Goal: Task Accomplishment & Management: Manage account settings

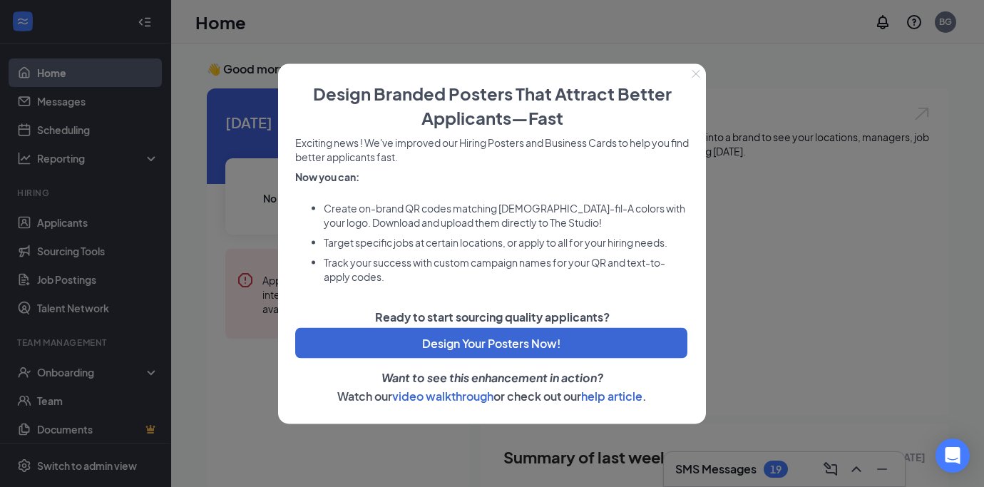
click at [703, 75] on button "Close" at bounding box center [696, 73] width 20 height 20
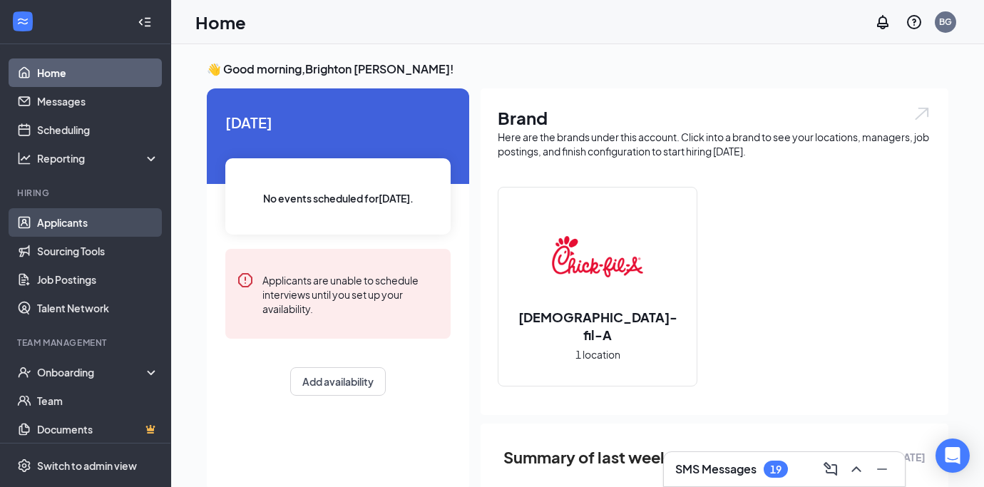
click at [85, 226] on link "Applicants" at bounding box center [98, 222] width 122 height 29
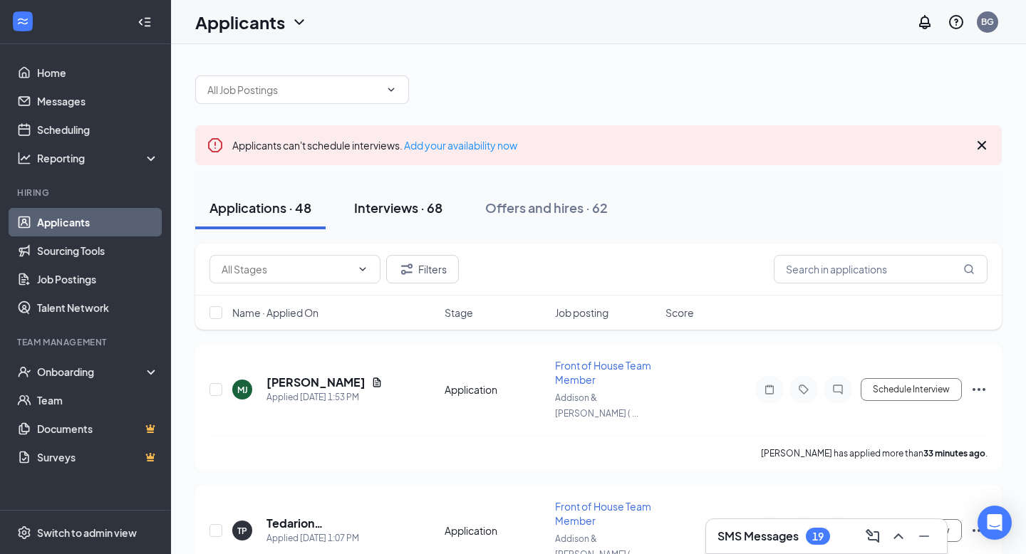
click at [400, 207] on div "Interviews · 68" at bounding box center [398, 208] width 88 height 18
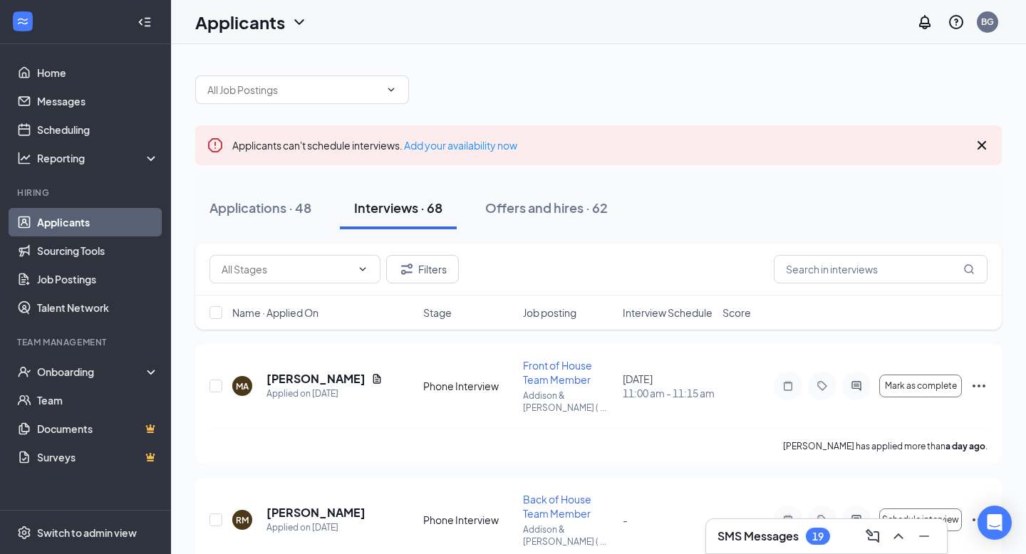
click at [564, 315] on span "Job posting" at bounding box center [549, 313] width 53 height 14
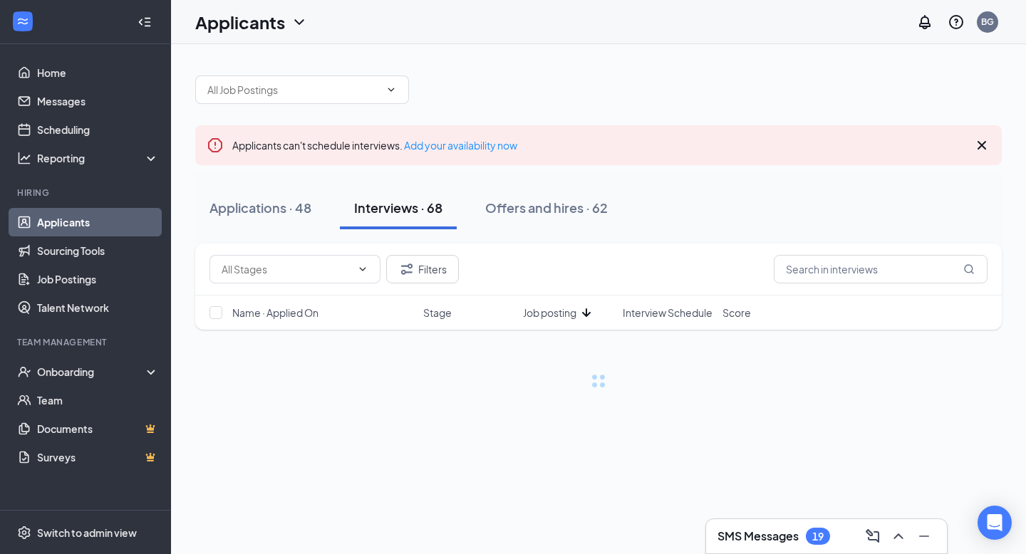
click at [564, 315] on span "Job posting" at bounding box center [549, 313] width 53 height 14
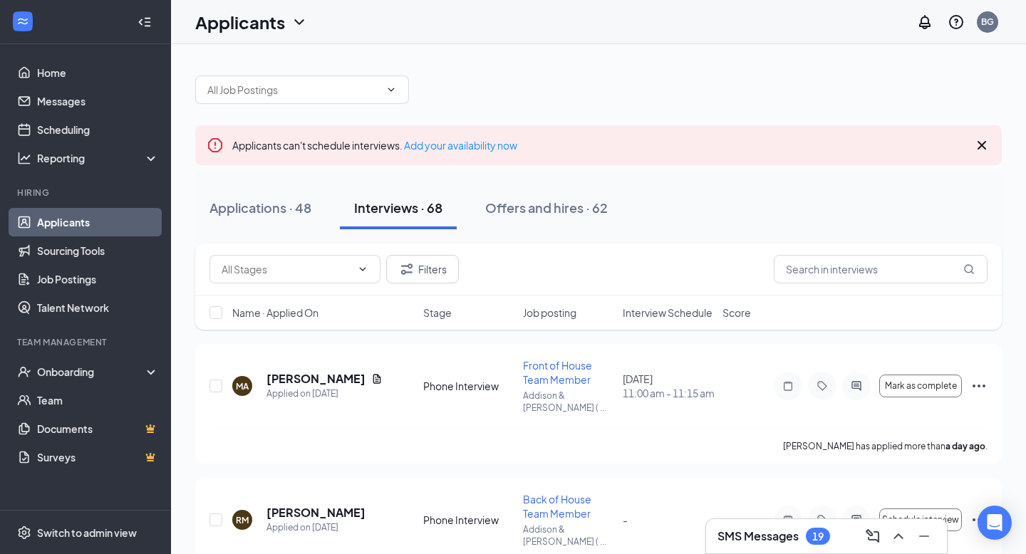
click at [671, 309] on span "Interview Schedule" at bounding box center [668, 313] width 90 height 14
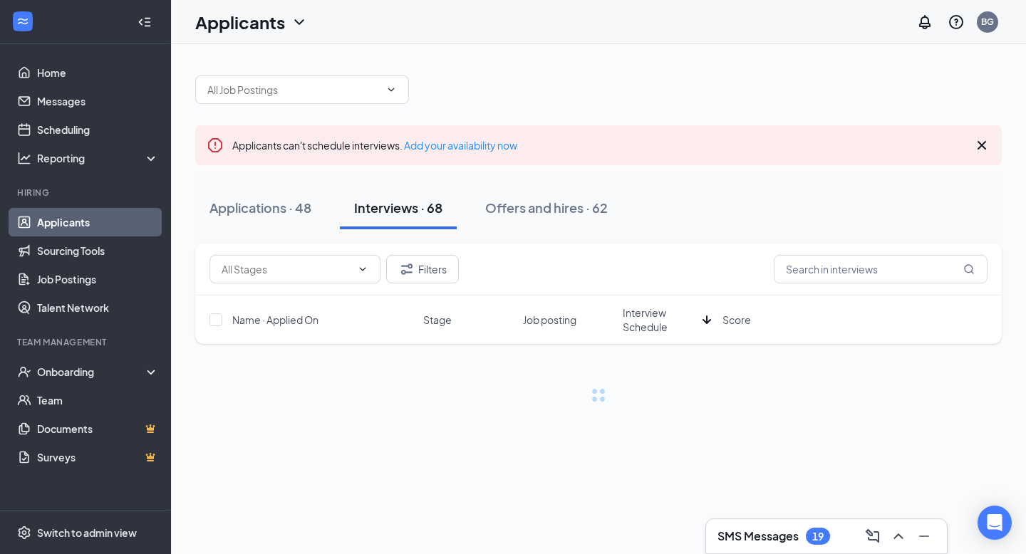
click at [671, 309] on span "Interview Schedule" at bounding box center [660, 320] width 74 height 29
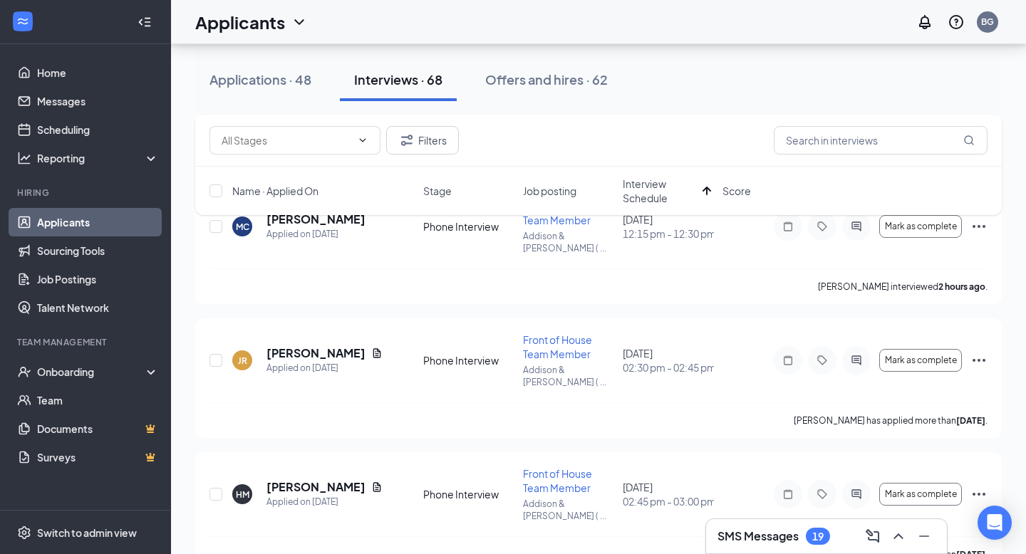
scroll to position [578, 0]
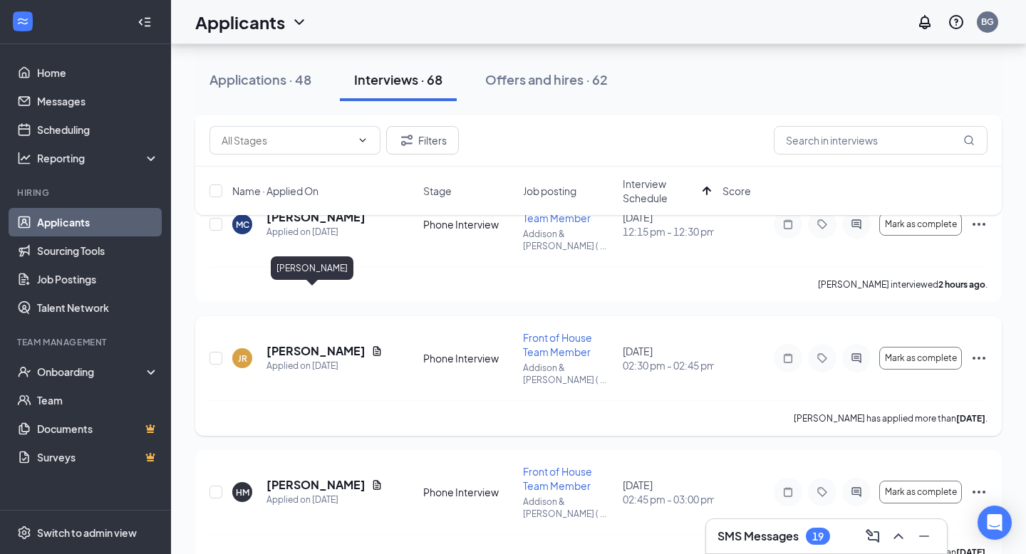
click at [309, 344] on h5 "[PERSON_NAME]" at bounding box center [316, 352] width 99 height 16
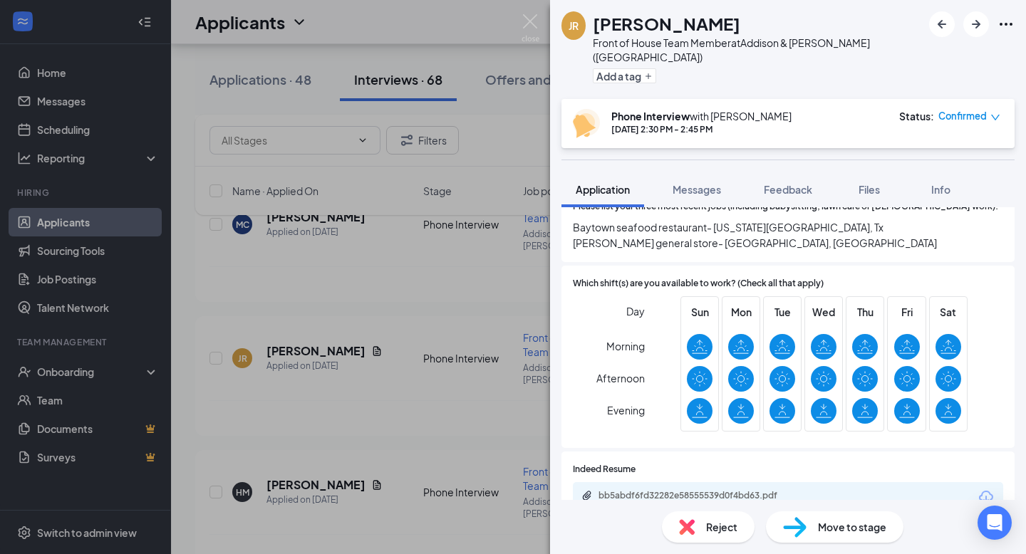
scroll to position [569, 0]
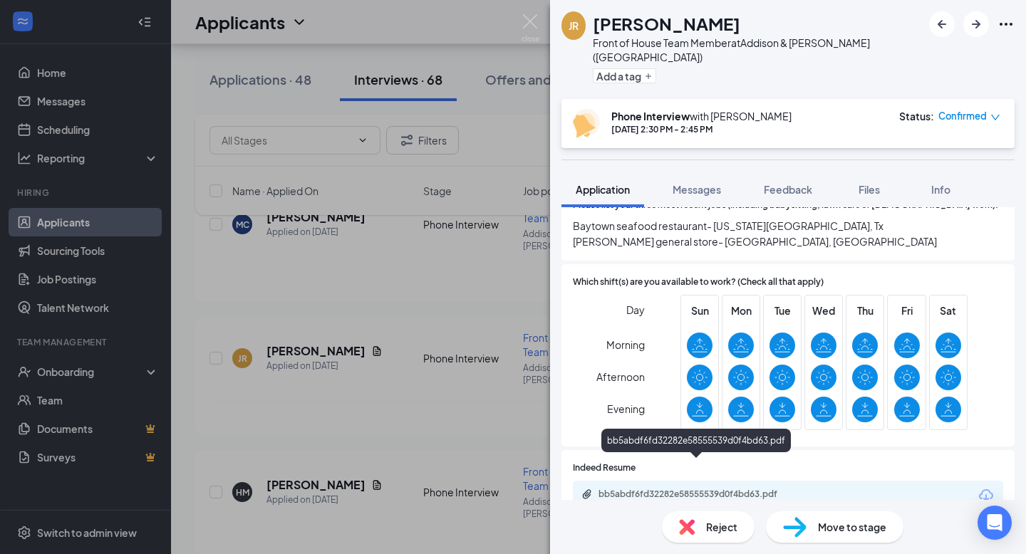
click at [657, 486] on div "bb5abdf6fd32282e58555539d0f4bd63.pdf" at bounding box center [699, 494] width 200 height 11
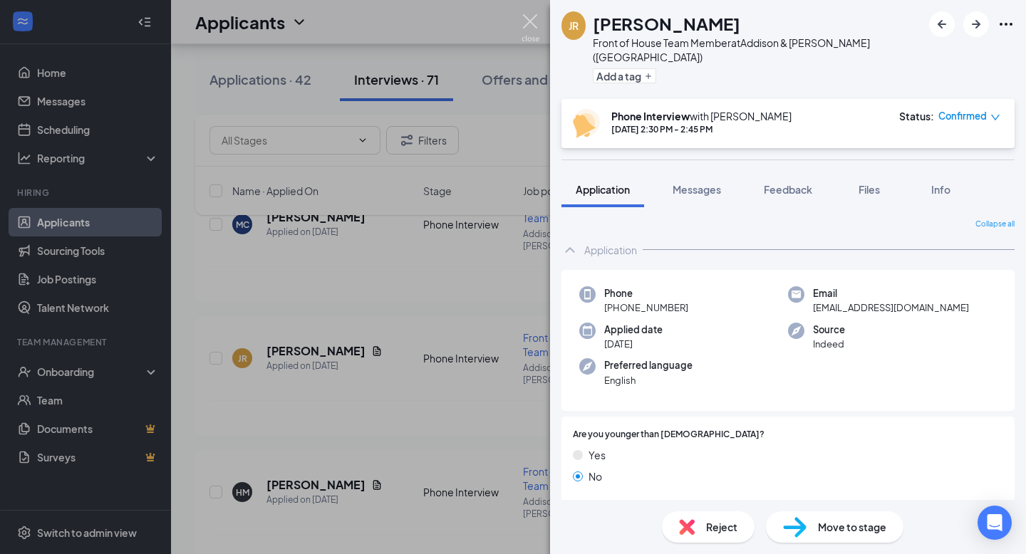
click at [530, 19] on img at bounding box center [531, 28] width 18 height 28
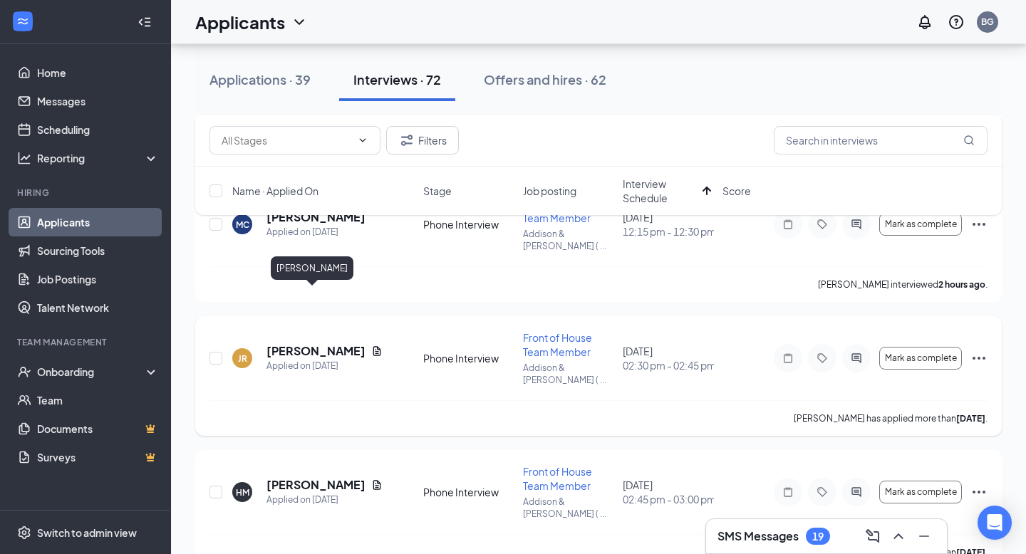
click at [311, 344] on h5 "[PERSON_NAME]" at bounding box center [316, 352] width 99 height 16
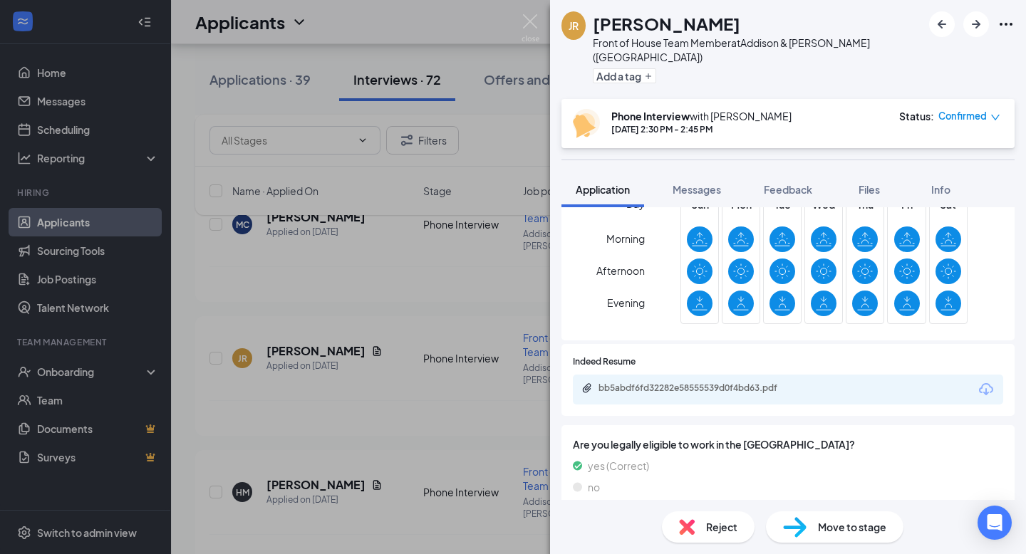
scroll to position [680, 0]
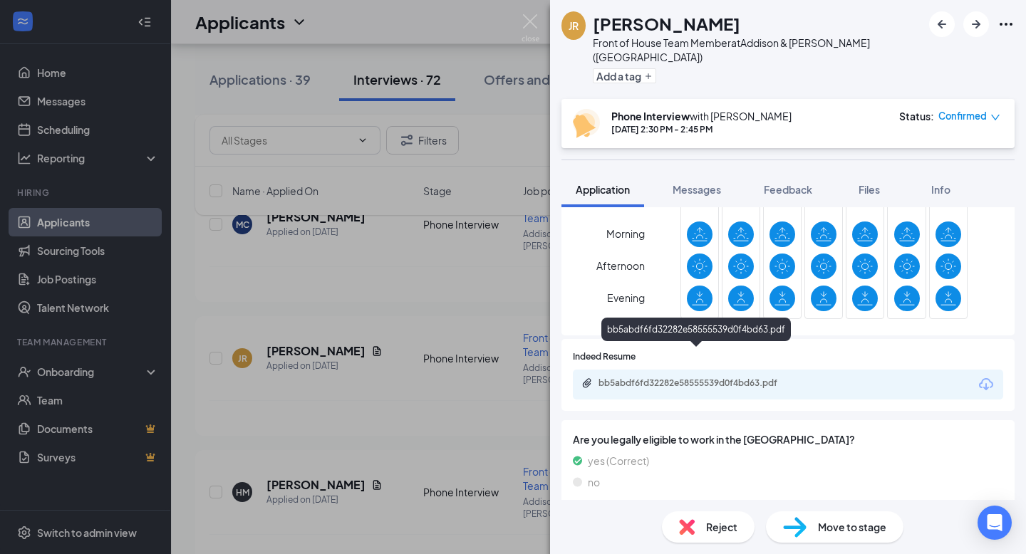
click at [682, 378] on div "bb5abdf6fd32282e58555539d0f4bd63.pdf" at bounding box center [699, 383] width 200 height 11
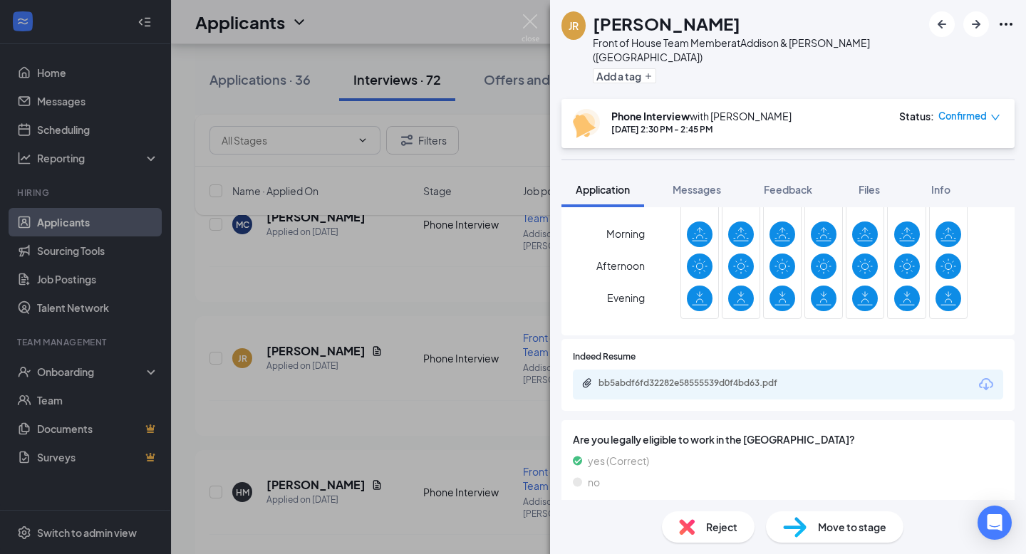
click at [701, 486] on div "Reject" at bounding box center [708, 527] width 93 height 31
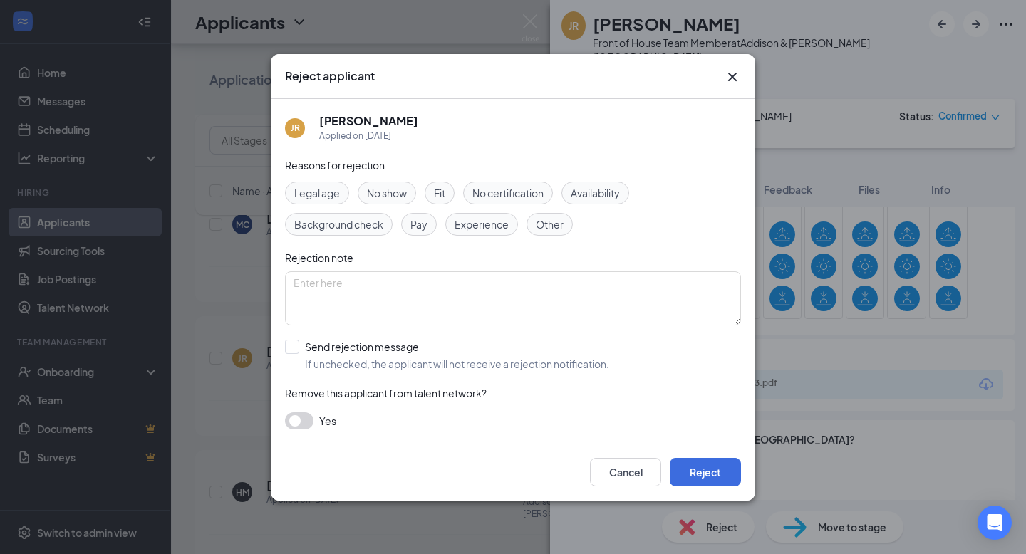
click at [448, 195] on div "Fit" at bounding box center [440, 193] width 30 height 23
click at [308, 421] on button "button" at bounding box center [299, 421] width 29 height 17
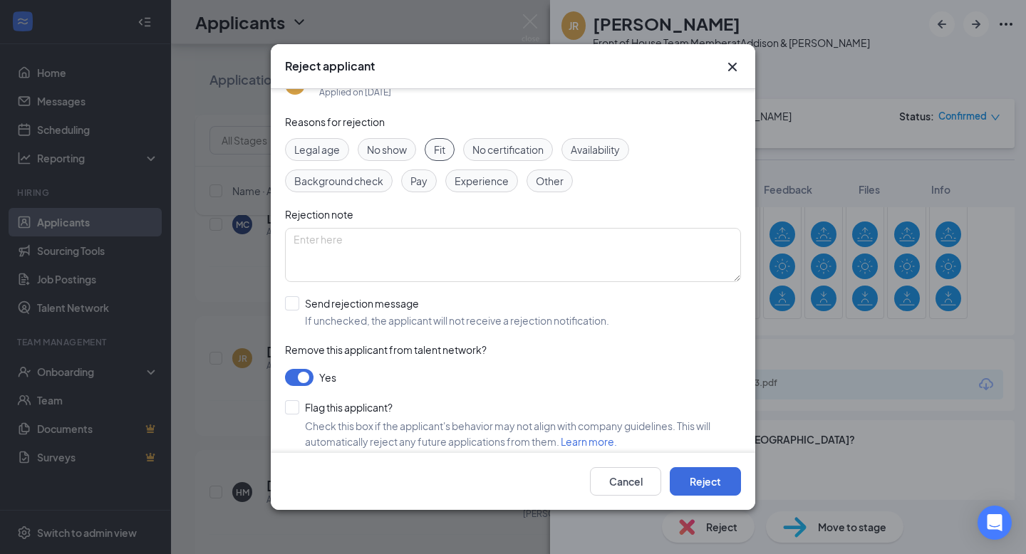
scroll to position [0, 0]
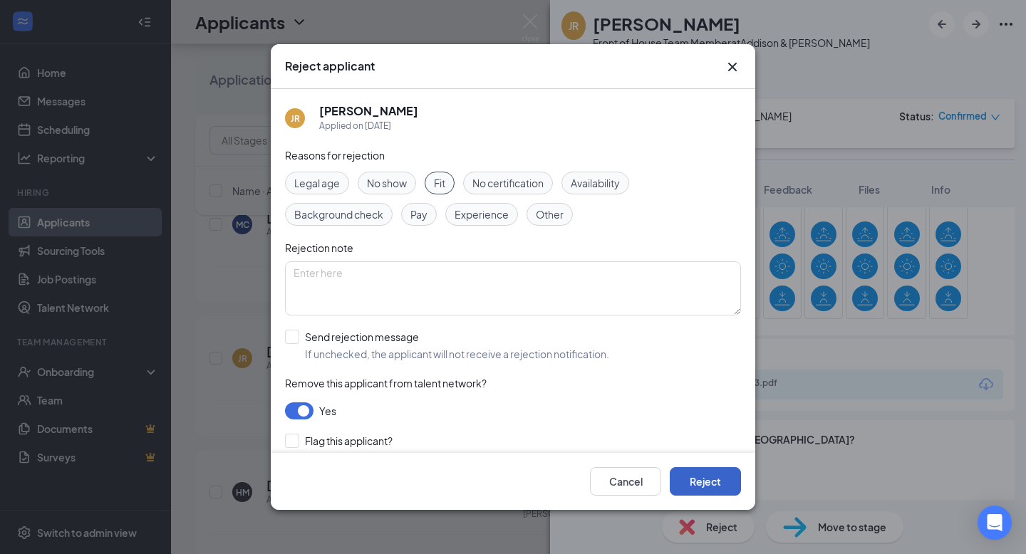
click at [724, 480] on button "Reject" at bounding box center [705, 482] width 71 height 29
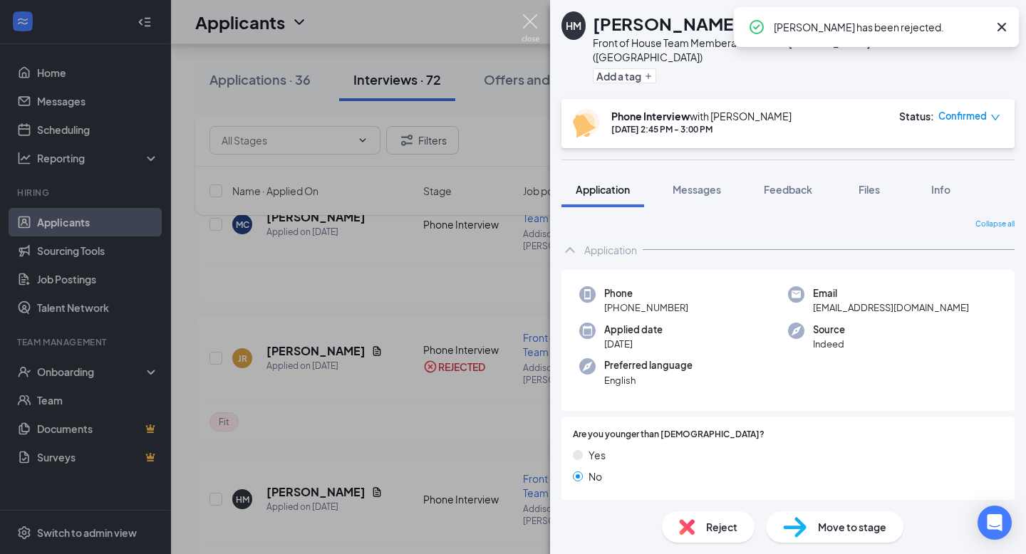
click at [535, 24] on img at bounding box center [531, 28] width 18 height 28
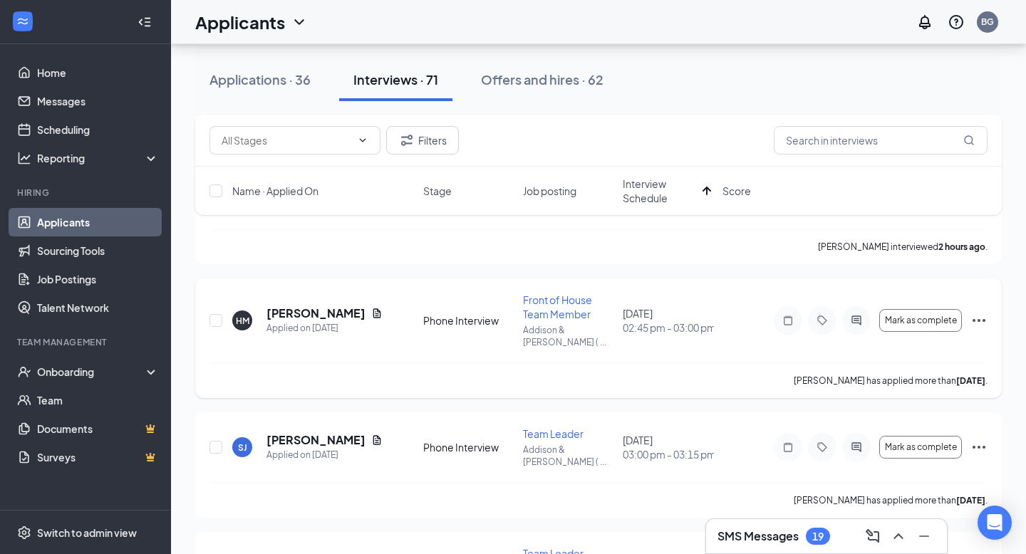
scroll to position [616, 0]
click at [309, 305] on h5 "[PERSON_NAME]" at bounding box center [316, 313] width 99 height 16
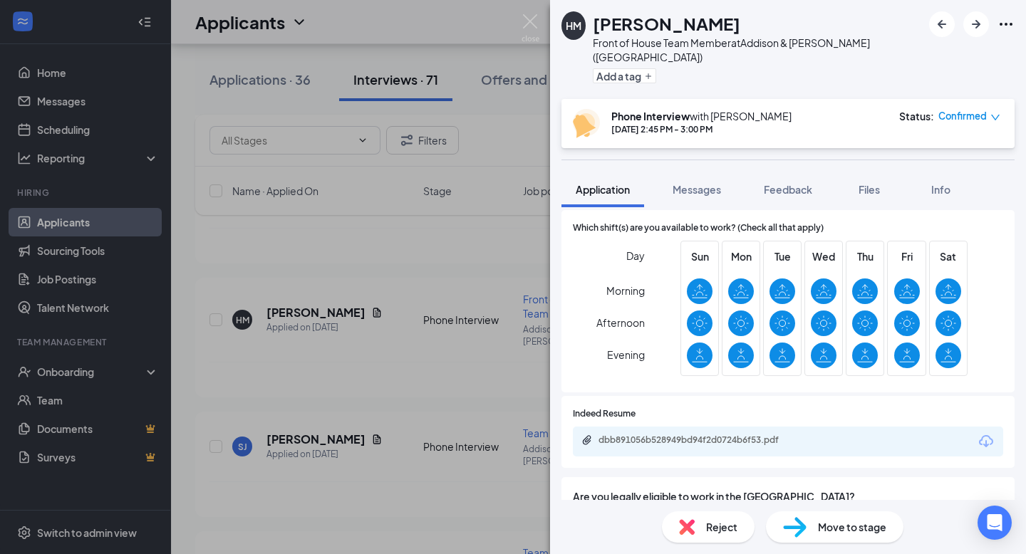
scroll to position [653, 0]
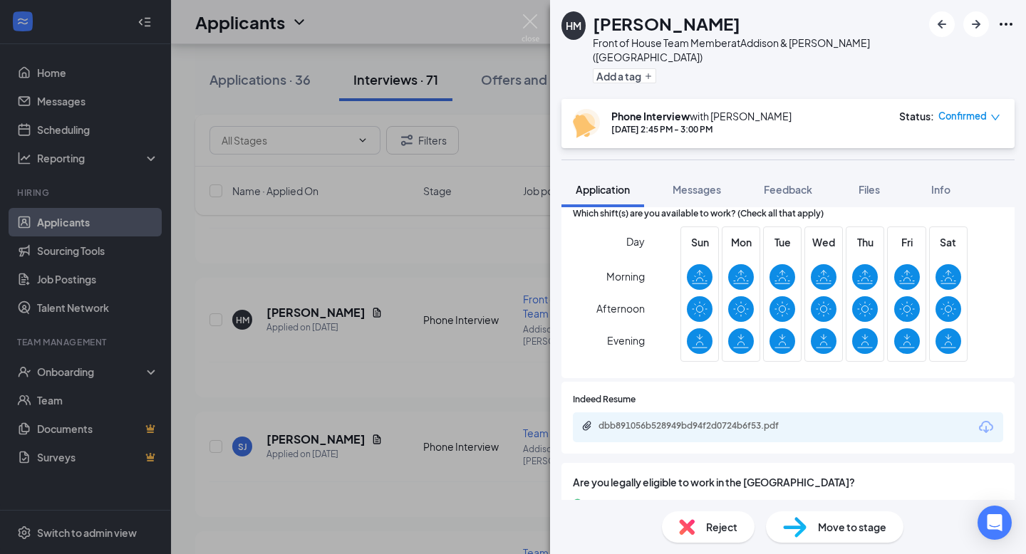
click at [691, 421] on div "dbb891056b528949bd94f2d0724b6f53.pdf" at bounding box center [697, 428] width 231 height 14
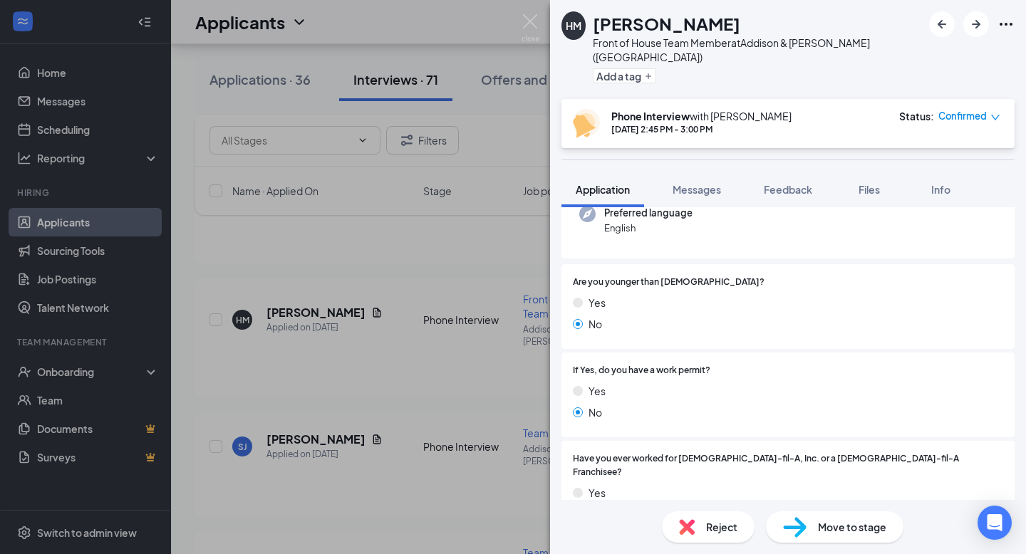
scroll to position [0, 0]
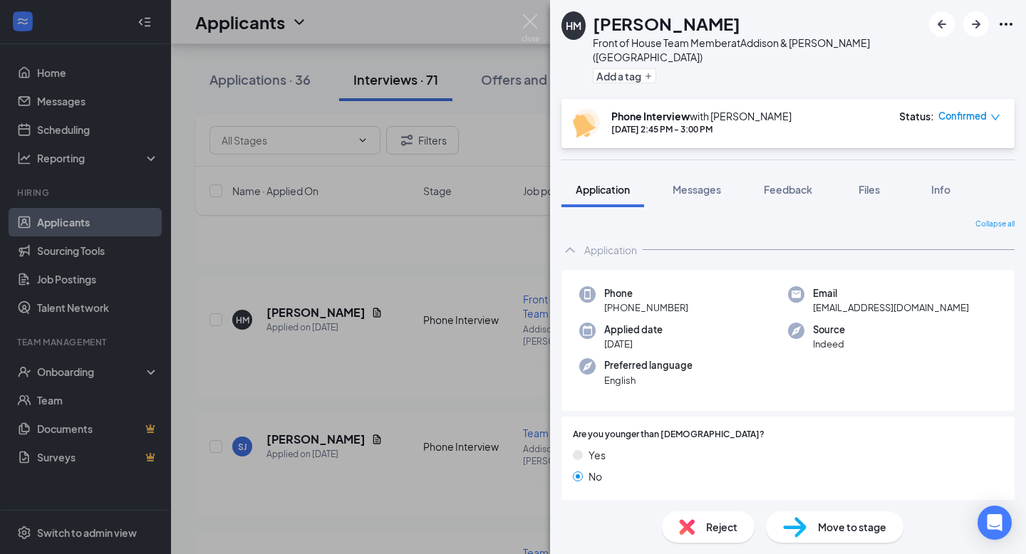
click at [418, 271] on div "HM [PERSON_NAME] Front of House Team Member at [GEOGRAPHIC_DATA][PERSON_NAME] (…" at bounding box center [513, 277] width 1026 height 554
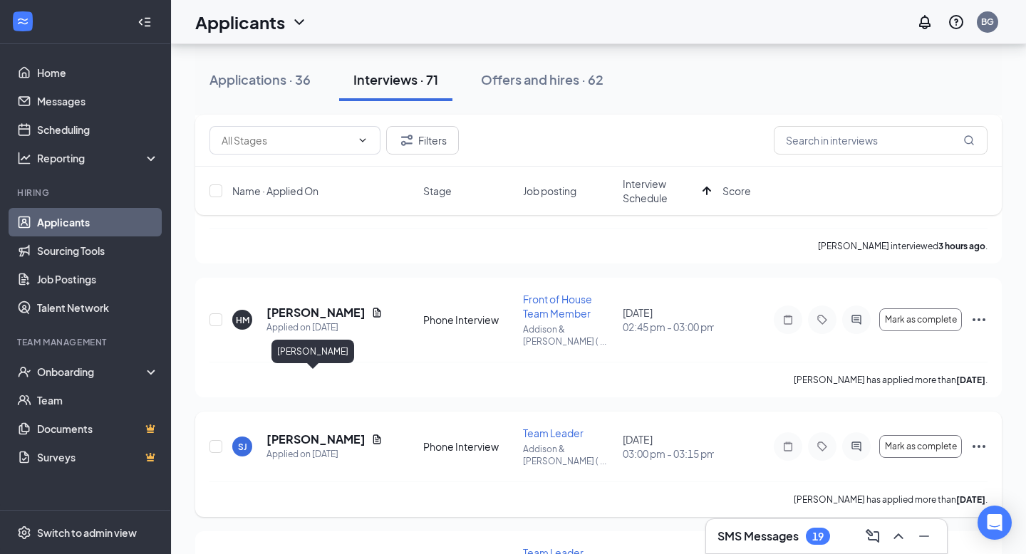
click at [327, 432] on h5 "[PERSON_NAME]" at bounding box center [316, 440] width 99 height 16
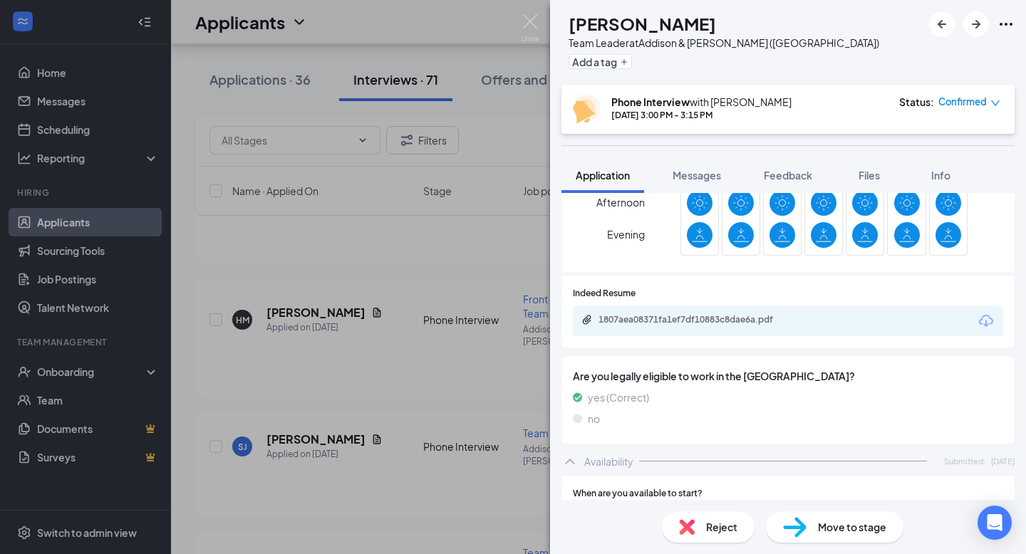
scroll to position [718, 0]
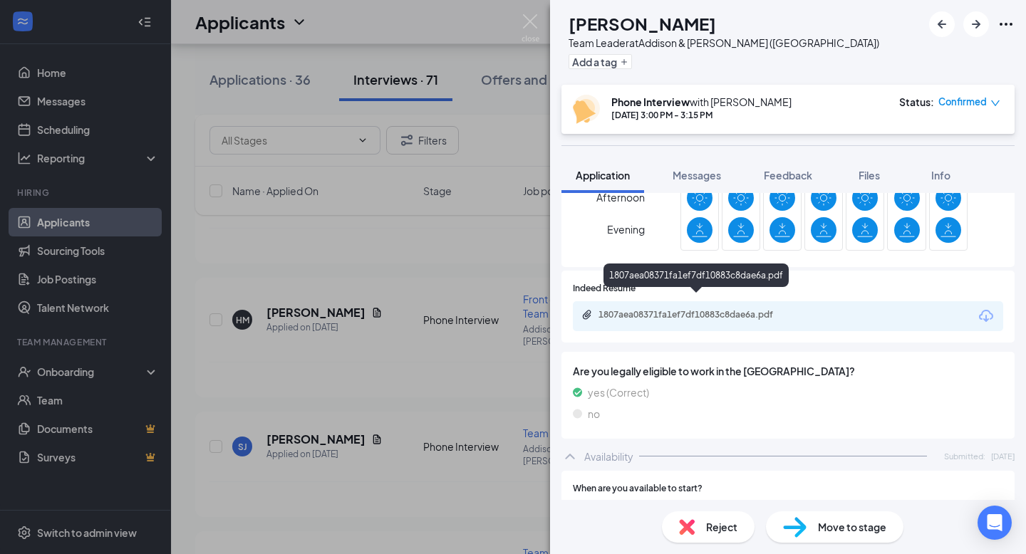
click at [637, 309] on div "1807aea08371fa1ef7df10883c8dae6a.pdf" at bounding box center [699, 314] width 200 height 11
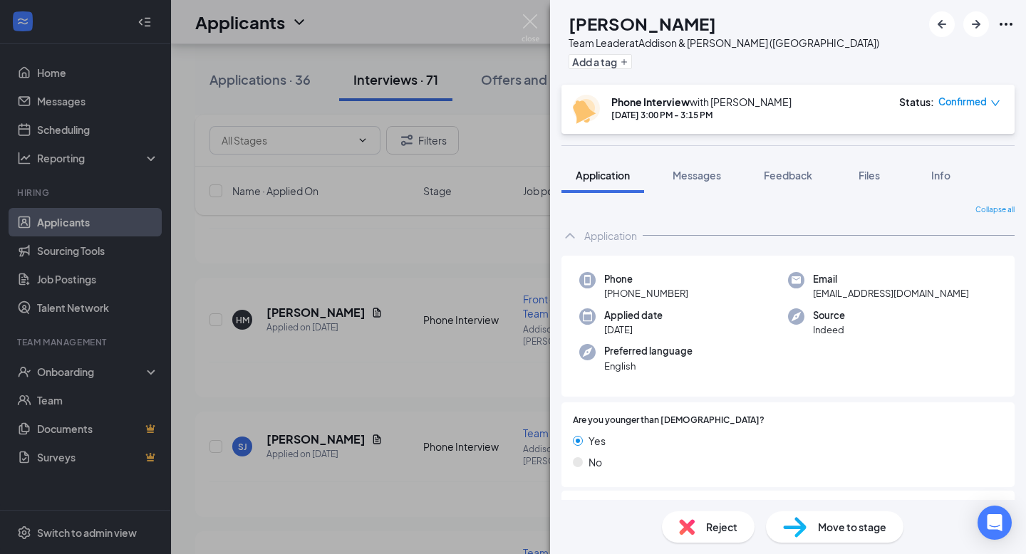
click at [410, 336] on div "[PERSON_NAME] Team Leader at Addison & [PERSON_NAME] ([GEOGRAPHIC_DATA]) Add a …" at bounding box center [513, 277] width 1026 height 554
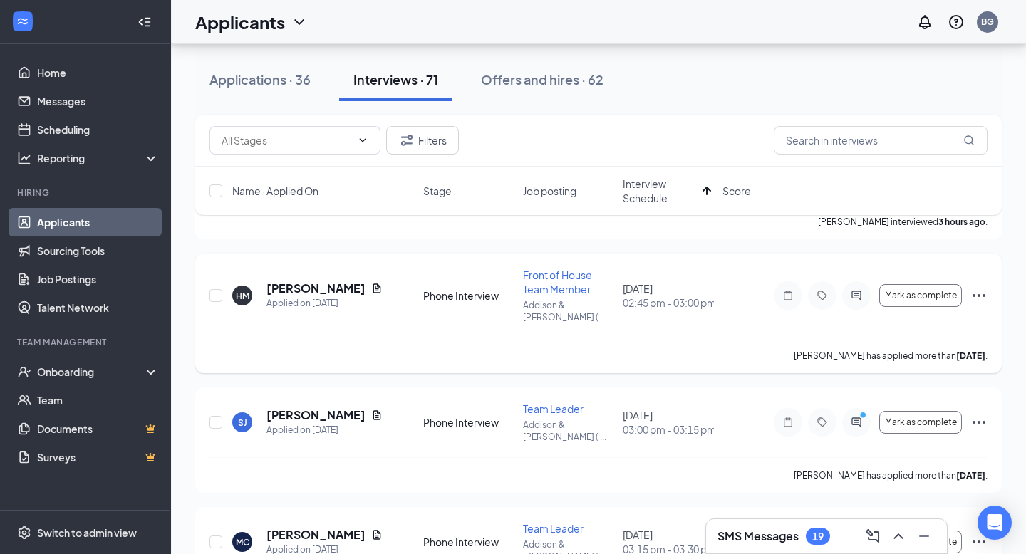
scroll to position [646, 0]
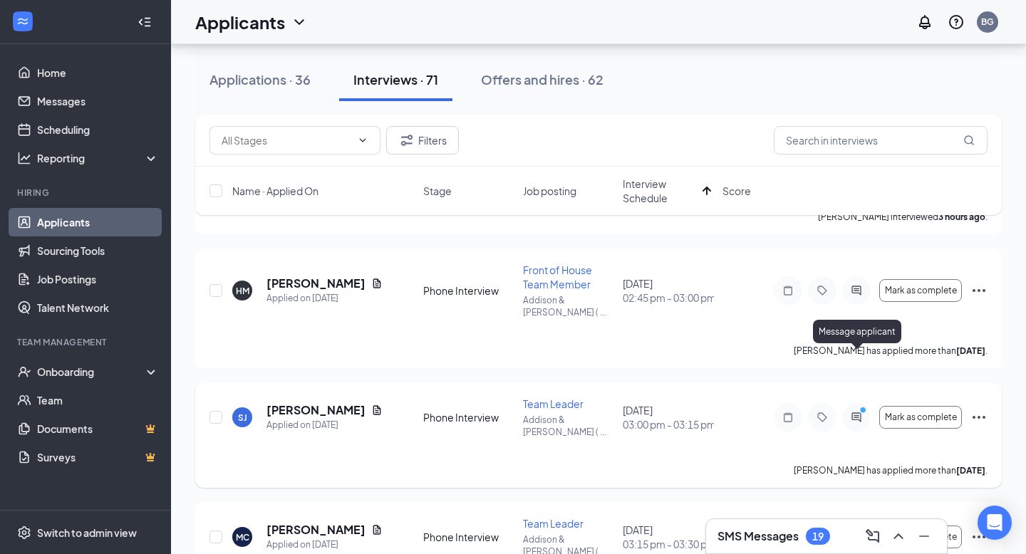
click at [856, 412] on icon "ActiveChat" at bounding box center [856, 417] width 17 height 11
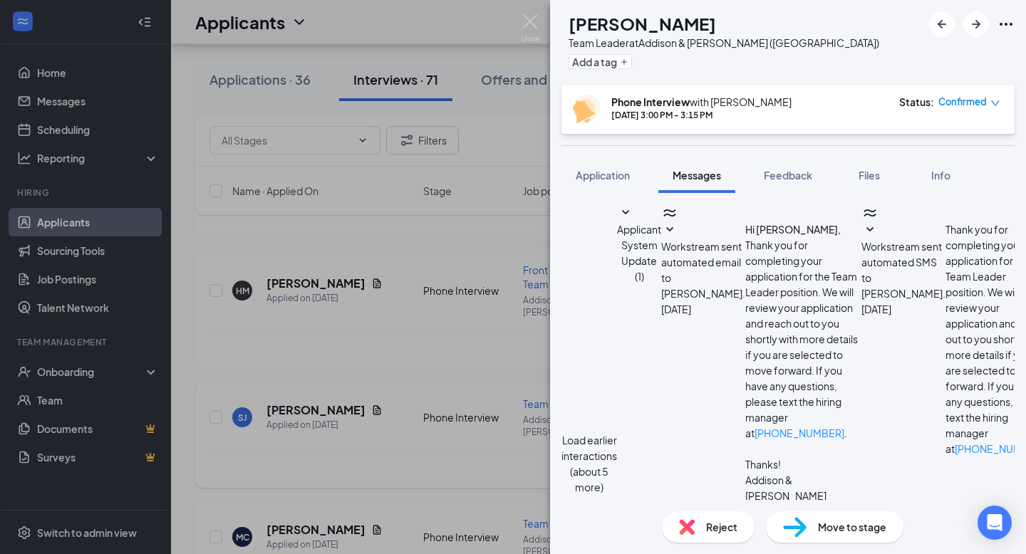
scroll to position [640, 0]
click at [421, 337] on div "[PERSON_NAME] Team Leader at Addison & [PERSON_NAME] ([GEOGRAPHIC_DATA]) Add a …" at bounding box center [513, 277] width 1026 height 554
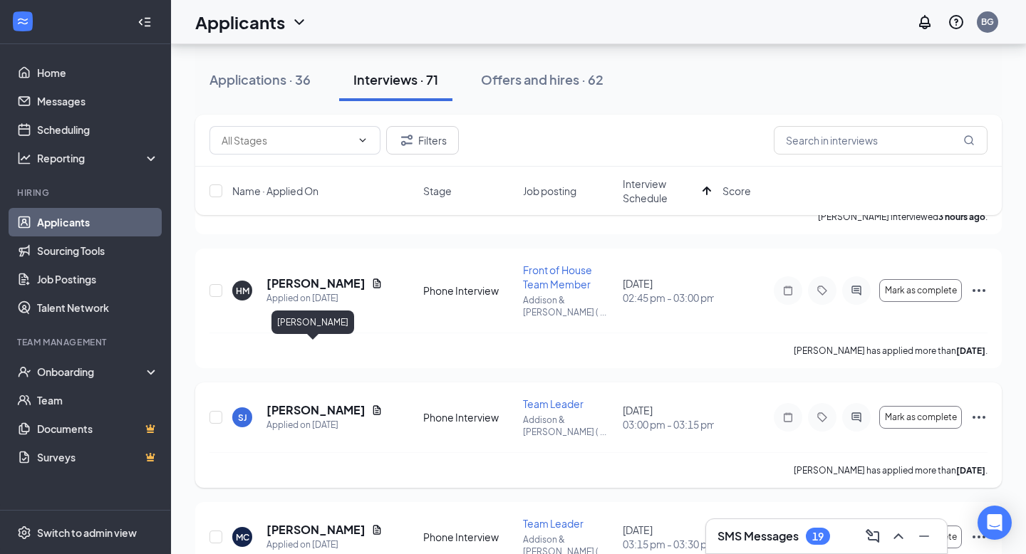
click at [311, 403] on h5 "[PERSON_NAME]" at bounding box center [316, 411] width 99 height 16
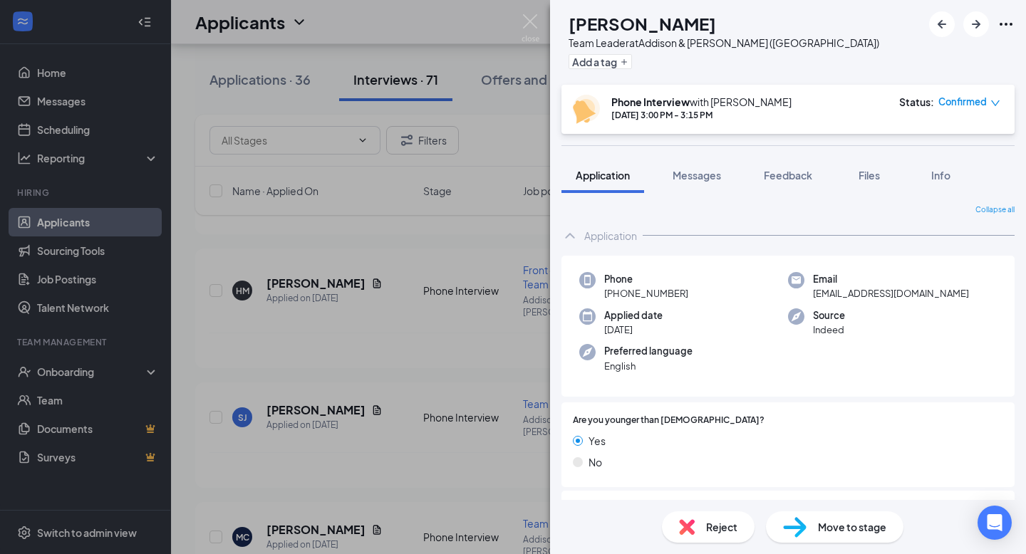
click at [611, 232] on div "Application" at bounding box center [610, 236] width 53 height 14
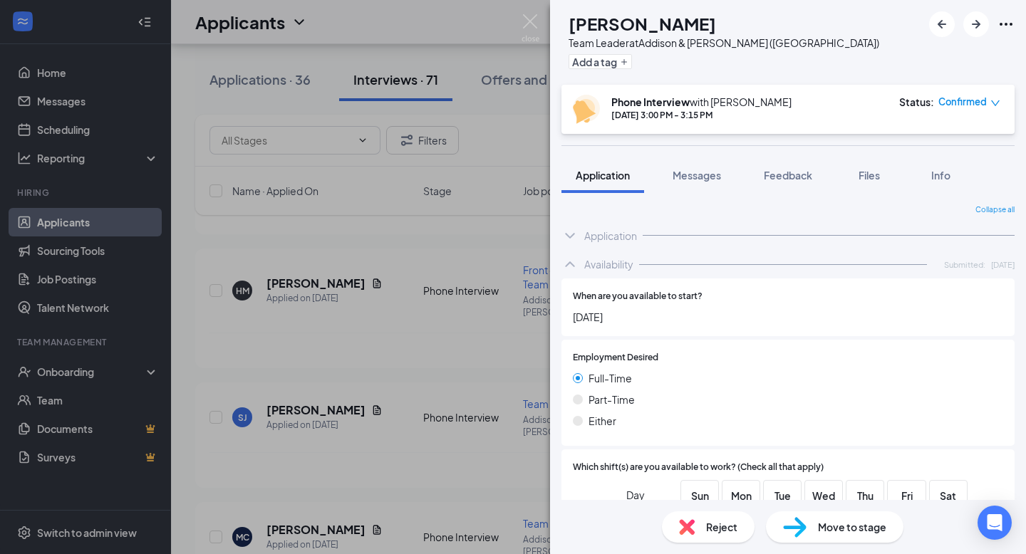
click at [611, 232] on div "Application" at bounding box center [610, 236] width 53 height 14
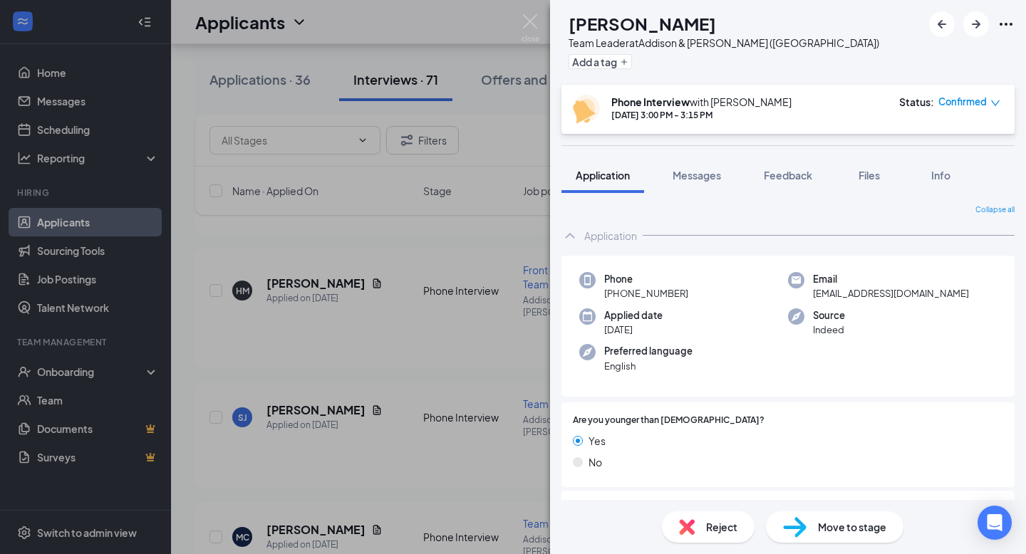
click at [609, 231] on div "Application" at bounding box center [610, 236] width 53 height 14
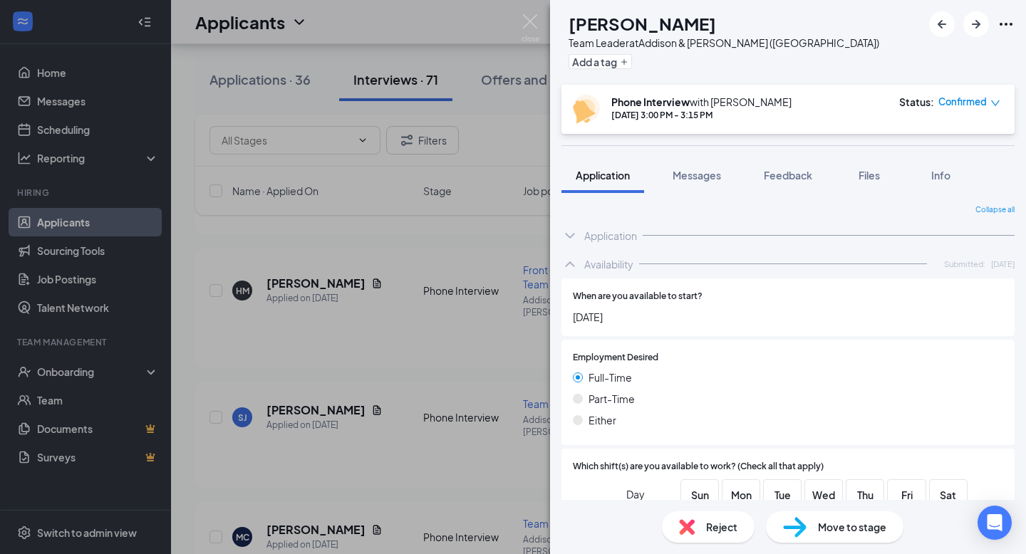
click at [609, 231] on div "Application" at bounding box center [610, 236] width 53 height 14
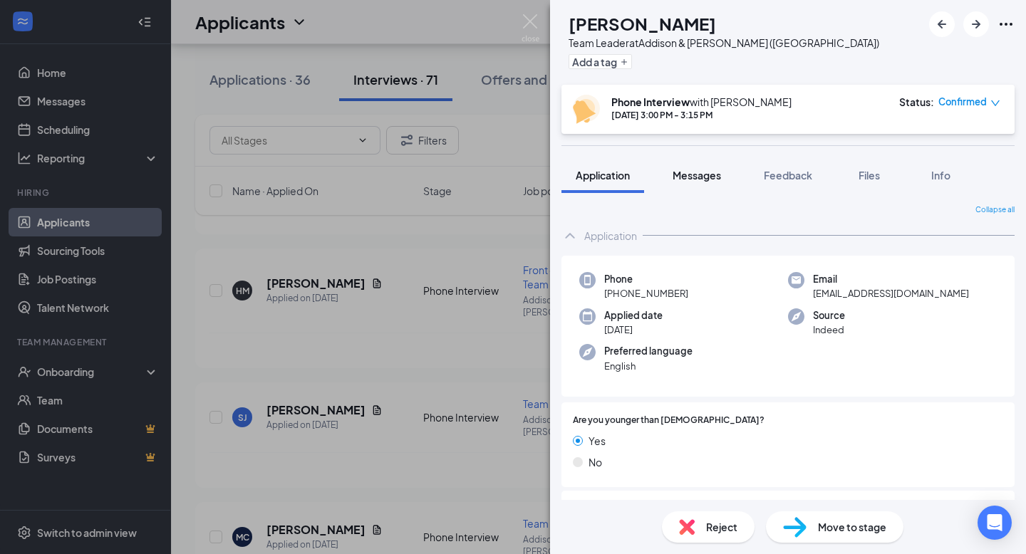
click at [696, 182] on div "Messages" at bounding box center [697, 175] width 48 height 14
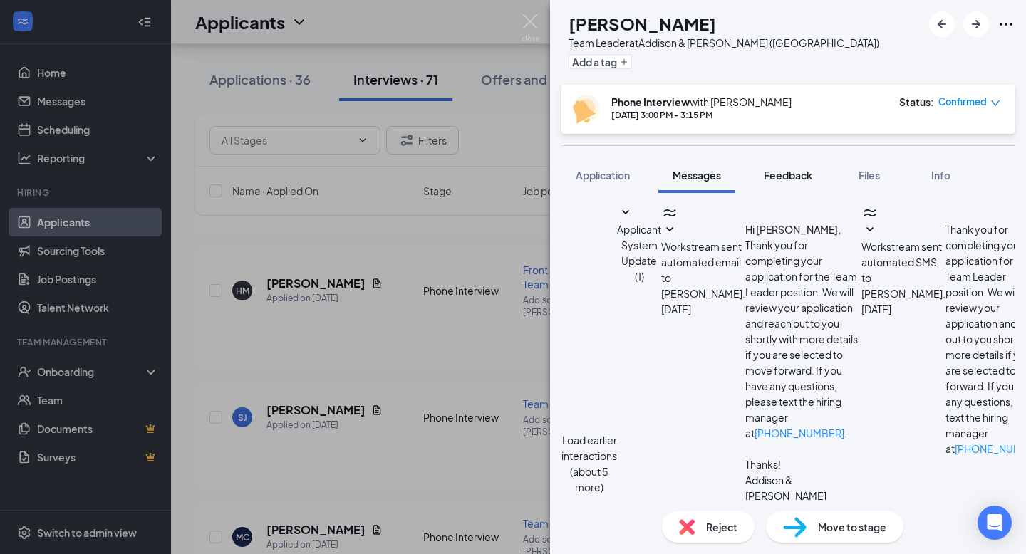
scroll to position [640, 0]
click at [577, 171] on span "Application" at bounding box center [603, 175] width 54 height 13
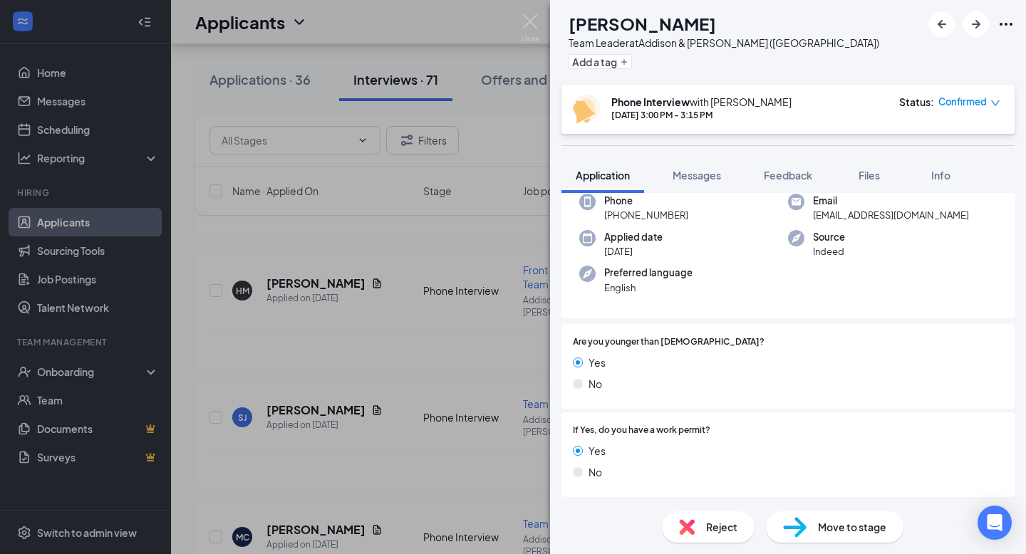
scroll to position [81, 0]
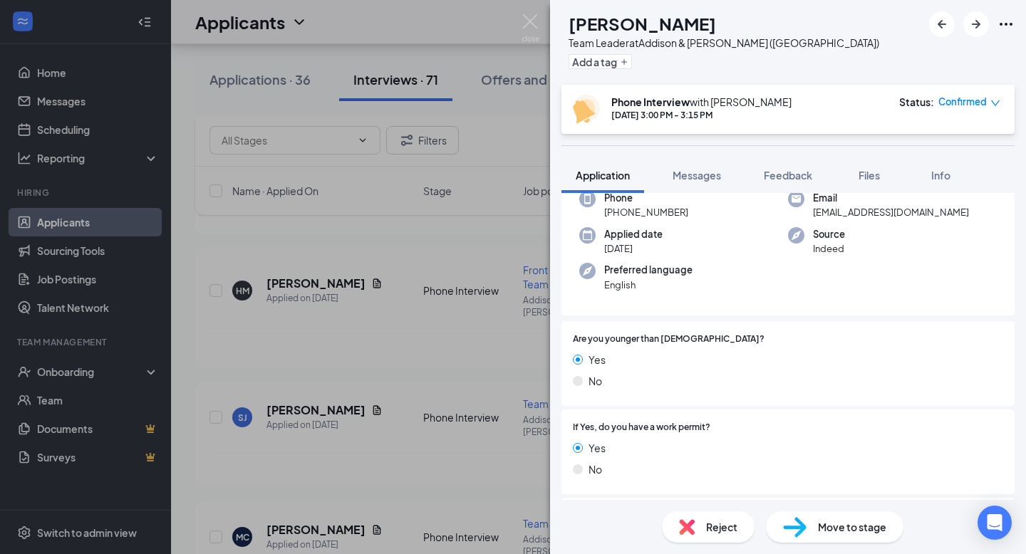
click at [830, 486] on span "Move to stage" at bounding box center [852, 528] width 68 height 16
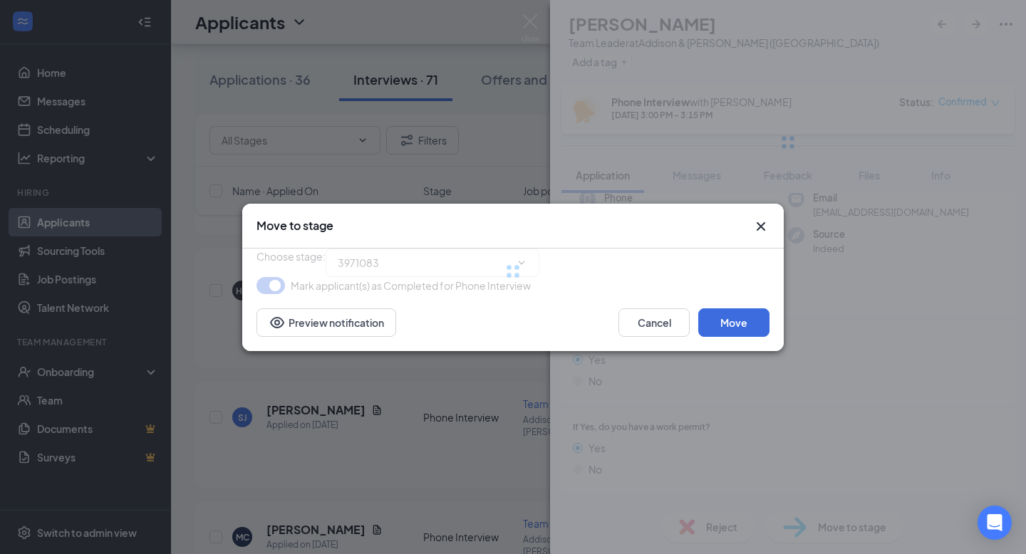
type input "Onsite Interview (next stage)"
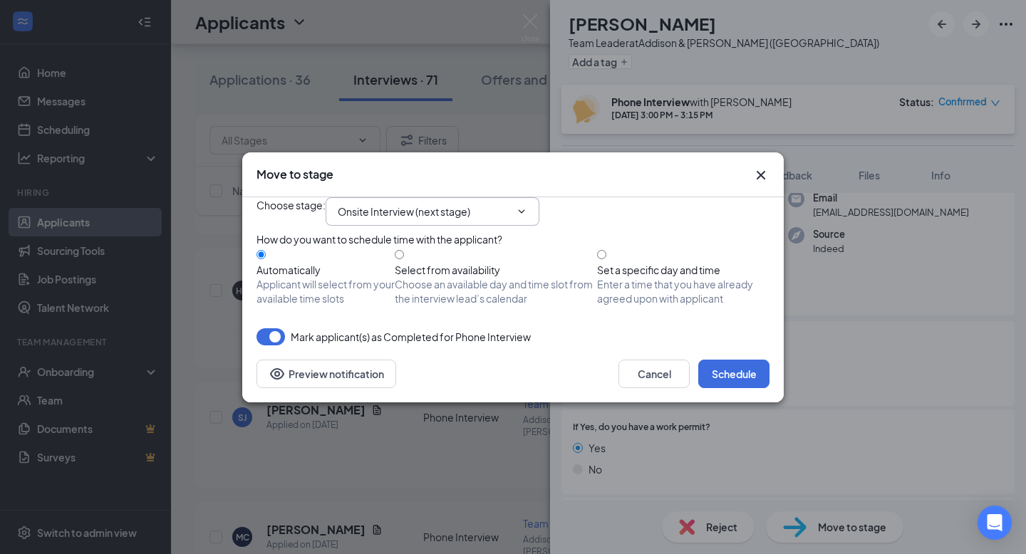
click at [512, 205] on span "Onsite Interview (next stage)" at bounding box center [433, 211] width 214 height 29
click at [524, 200] on span "Onsite Interview (next stage)" at bounding box center [433, 211] width 214 height 29
click at [461, 204] on input "Onsite Interview (next stage)" at bounding box center [424, 212] width 172 height 16
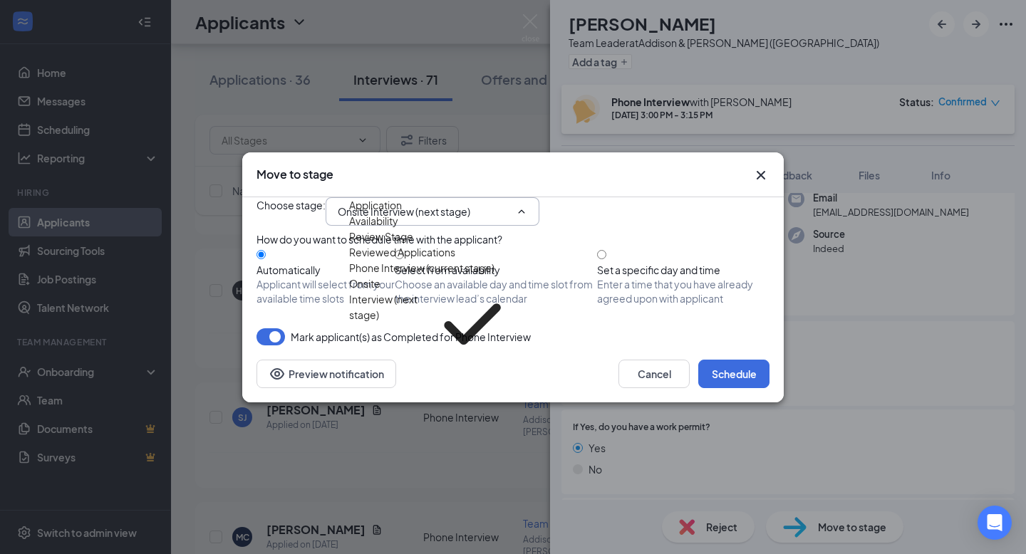
scroll to position [16, 0]
click at [569, 155] on div "Move to stage" at bounding box center [513, 175] width 542 height 45
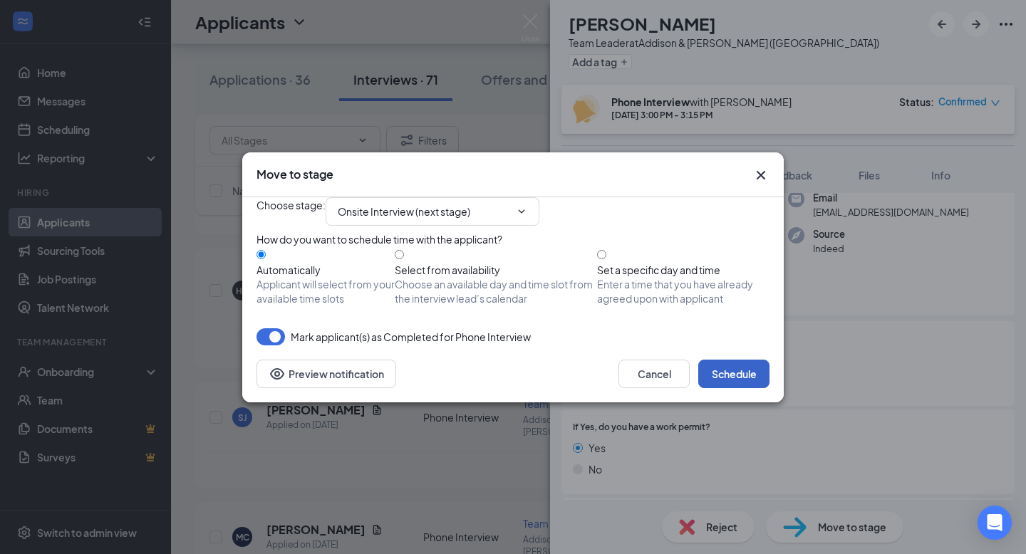
click at [726, 388] on button "Schedule" at bounding box center [733, 374] width 71 height 29
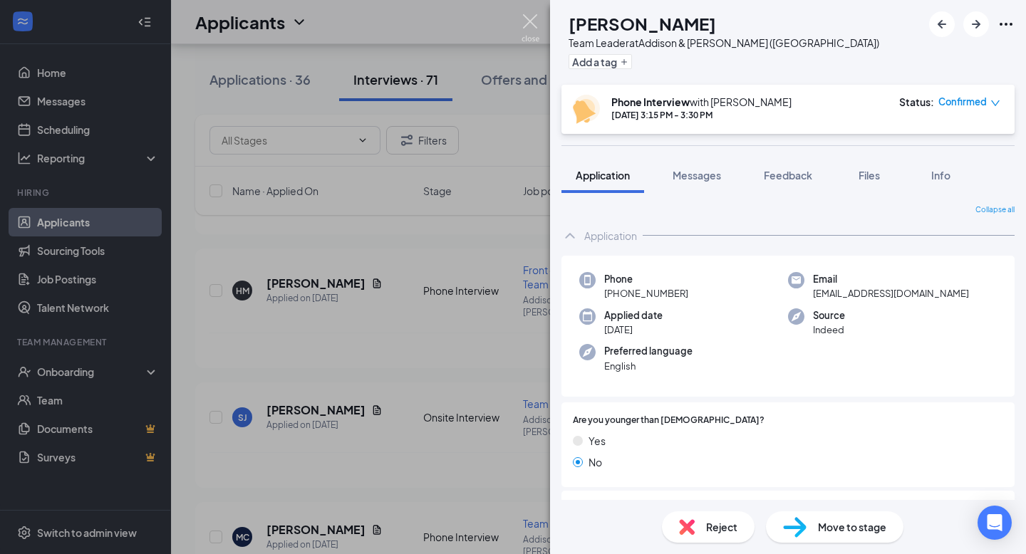
click at [528, 19] on img at bounding box center [531, 28] width 18 height 28
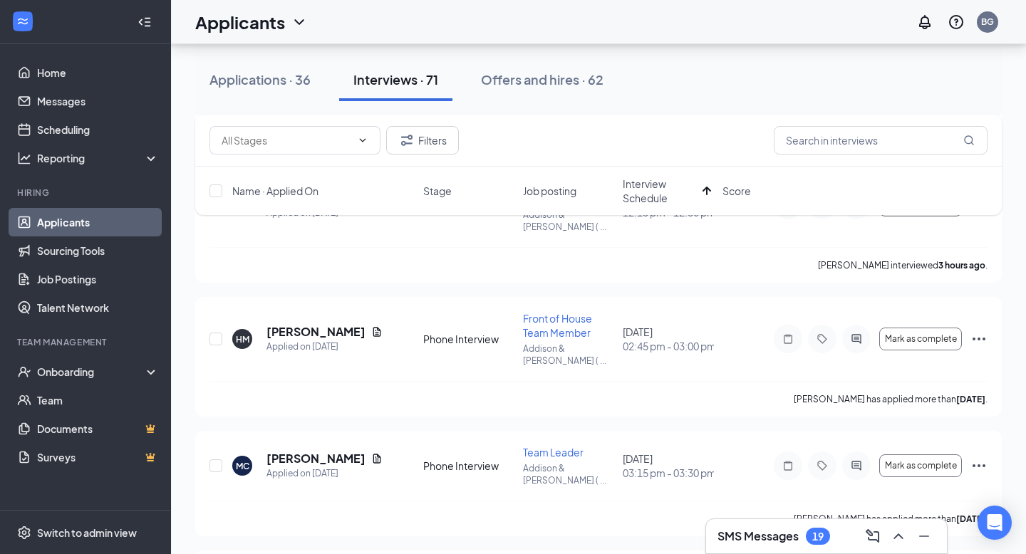
scroll to position [587, 0]
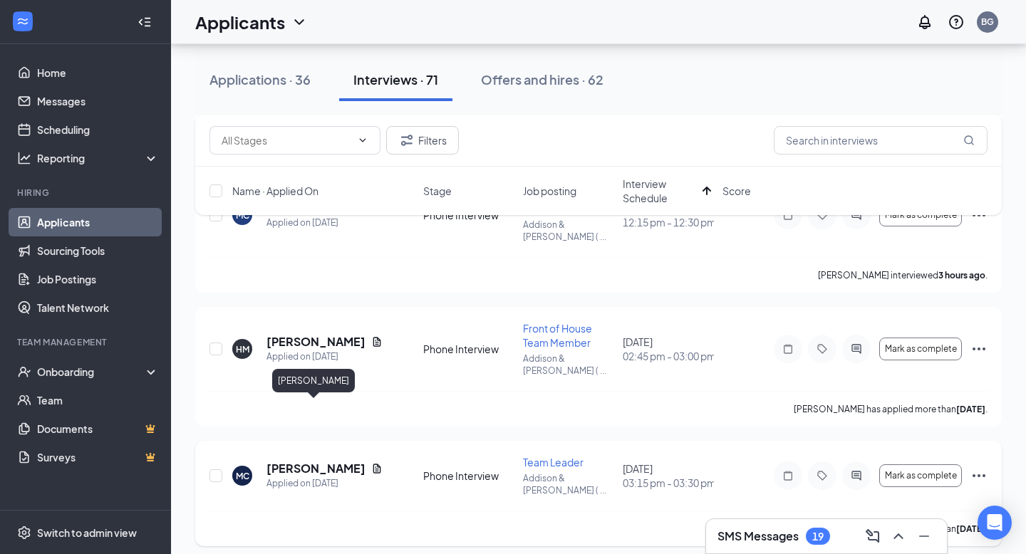
click at [314, 461] on h5 "[PERSON_NAME]" at bounding box center [316, 469] width 99 height 16
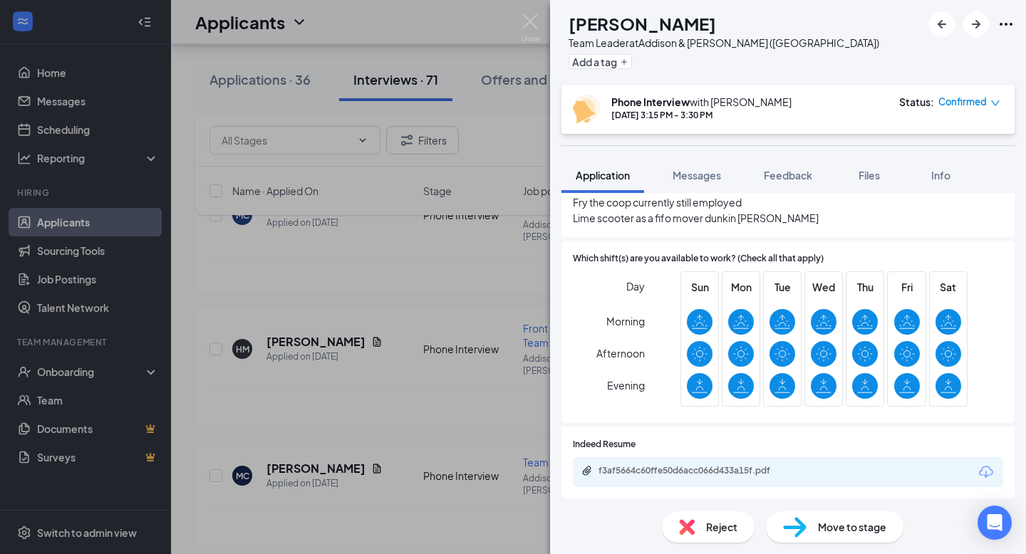
scroll to position [580, 0]
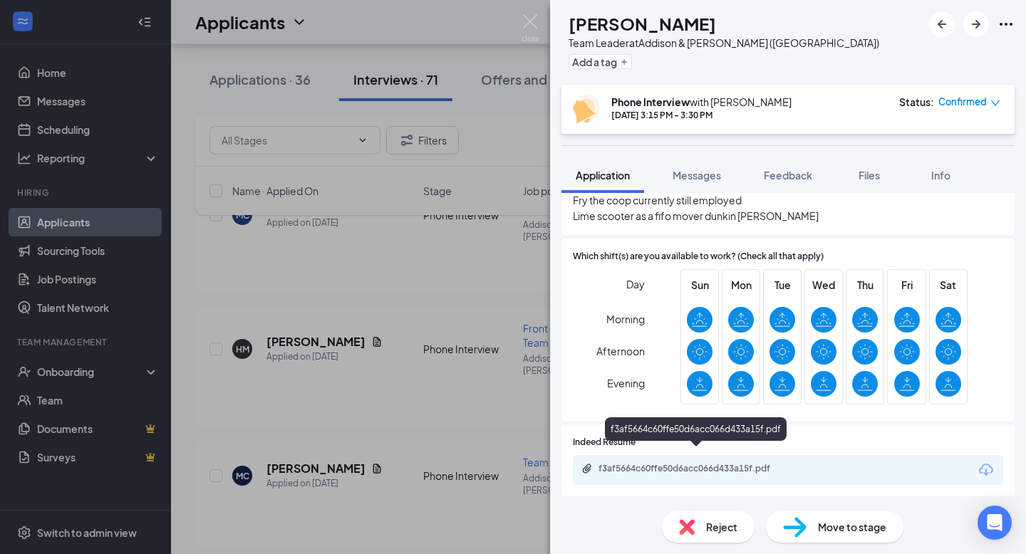
click at [697, 463] on div "f3af5664c60ffe50d6acc066d433a15f.pdf" at bounding box center [699, 468] width 200 height 11
click at [444, 236] on div "MC [PERSON_NAME] Team Leader at Addison & [PERSON_NAME] ([GEOGRAPHIC_DATA]) Add…" at bounding box center [513, 277] width 1026 height 554
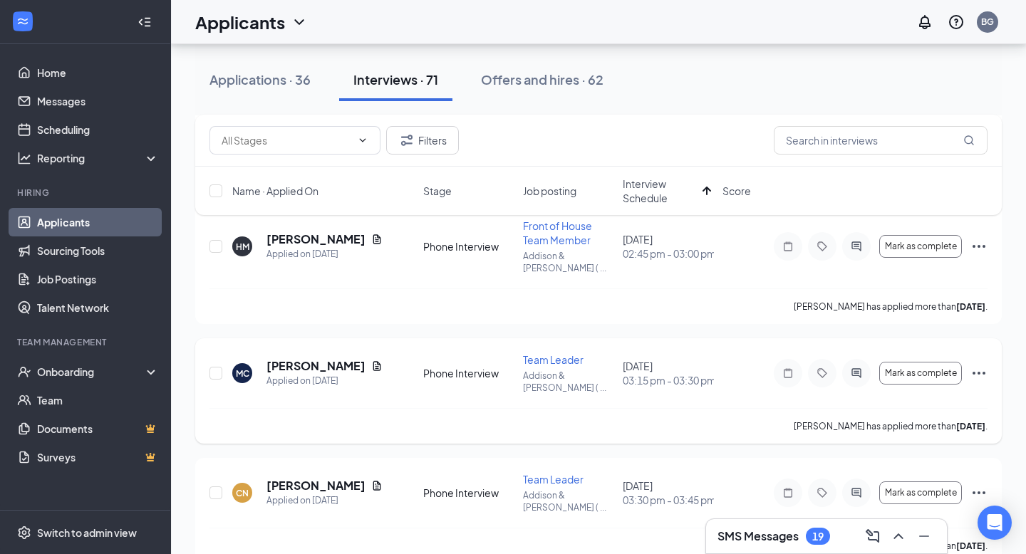
scroll to position [691, 0]
click at [312, 477] on h5 "[PERSON_NAME]" at bounding box center [316, 485] width 99 height 16
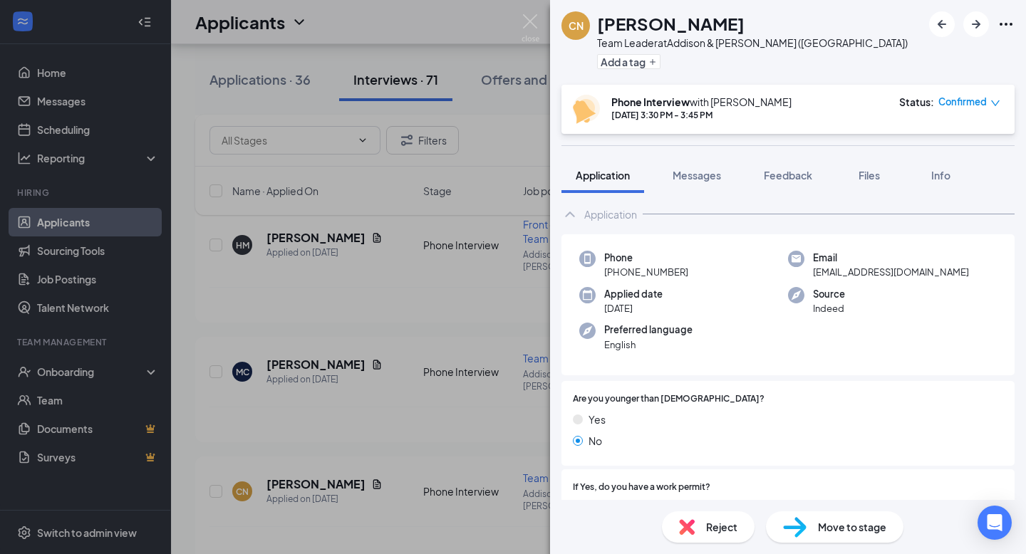
scroll to position [22, 0]
click at [435, 227] on div "CN [PERSON_NAME] Team Leader at Addison & [PERSON_NAME] ([GEOGRAPHIC_DATA]) Add…" at bounding box center [513, 277] width 1026 height 554
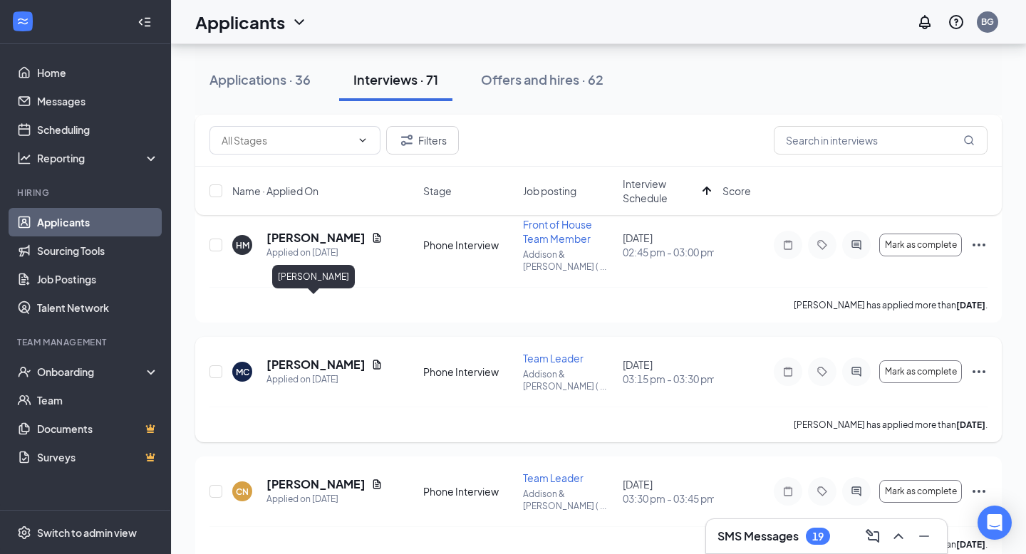
click at [303, 357] on h5 "[PERSON_NAME]" at bounding box center [316, 365] width 99 height 16
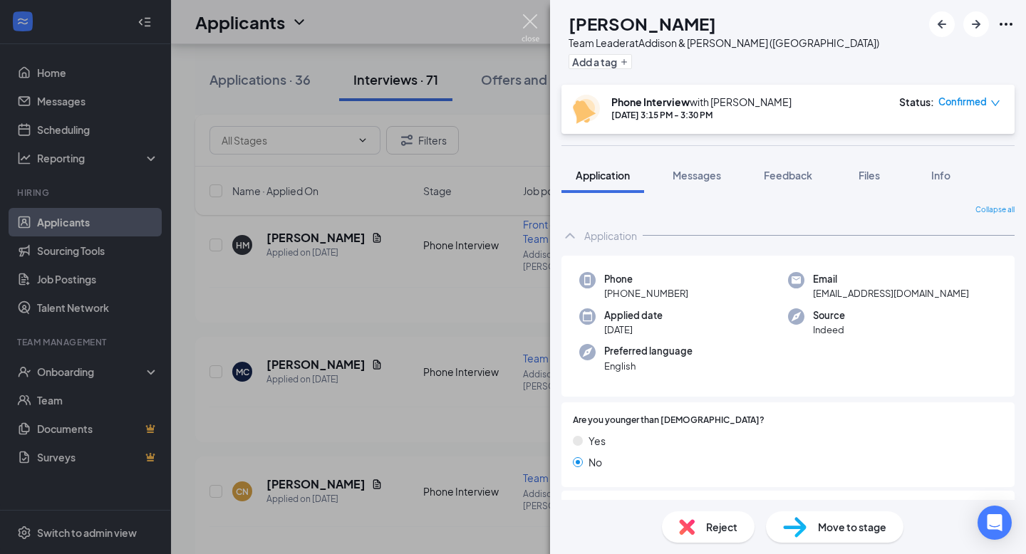
click at [538, 27] on img at bounding box center [531, 28] width 18 height 28
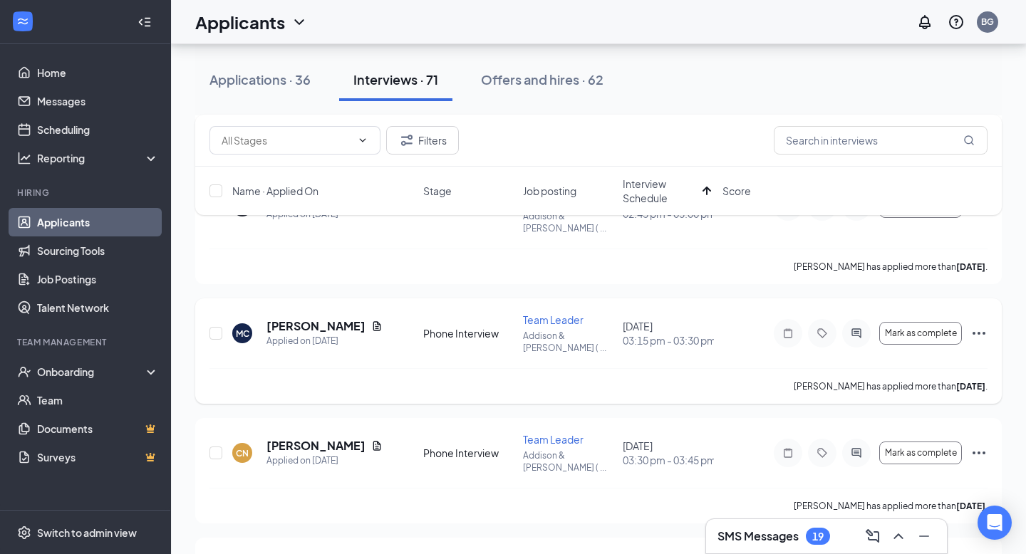
scroll to position [739, 0]
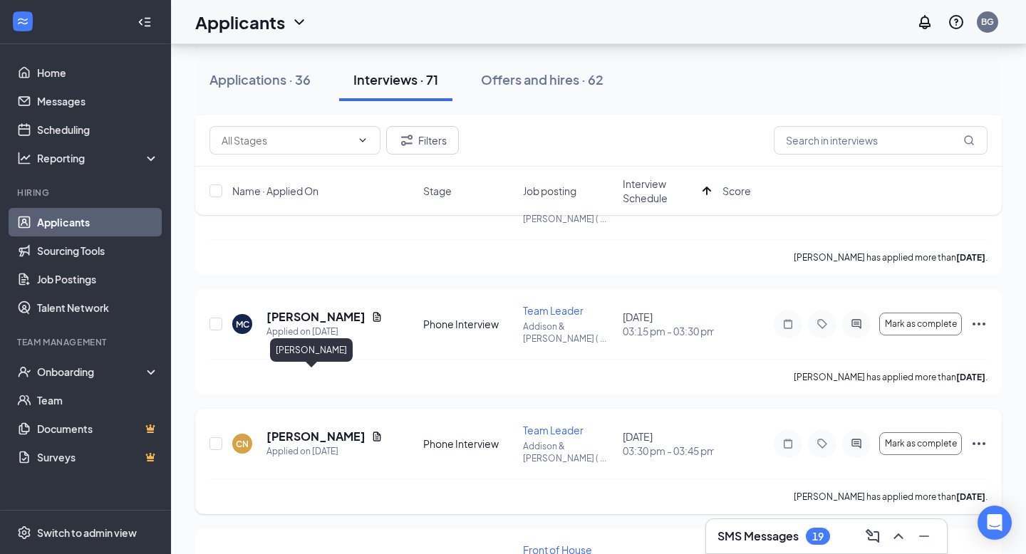
click at [289, 429] on h5 "[PERSON_NAME]" at bounding box center [316, 437] width 99 height 16
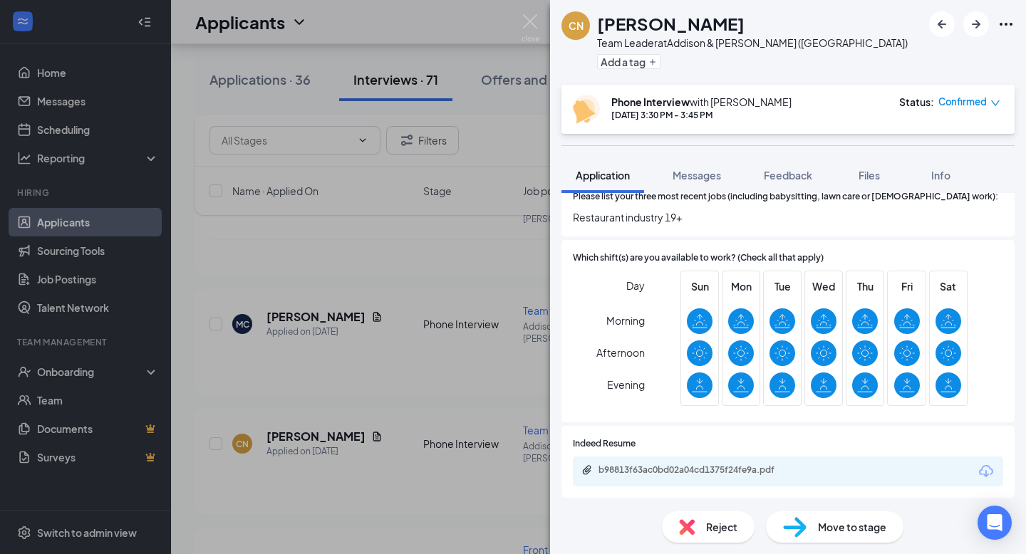
scroll to position [571, 0]
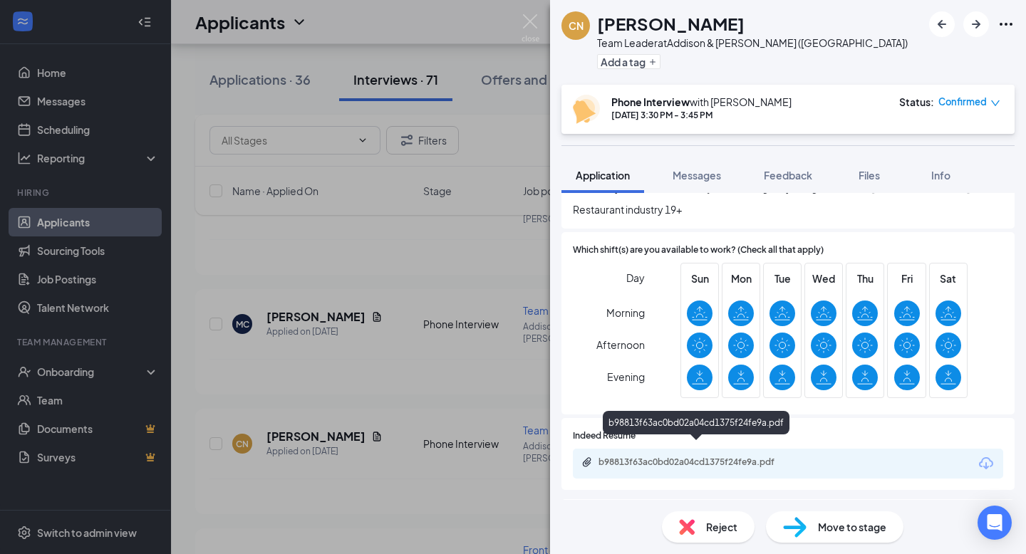
click at [652, 457] on div "b98813f63ac0bd02a04cd1375f24fe9a.pdf" at bounding box center [699, 462] width 200 height 11
click at [446, 311] on div "CN [PERSON_NAME] Team Leader at Addison & [PERSON_NAME] ([GEOGRAPHIC_DATA]) Add…" at bounding box center [513, 277] width 1026 height 554
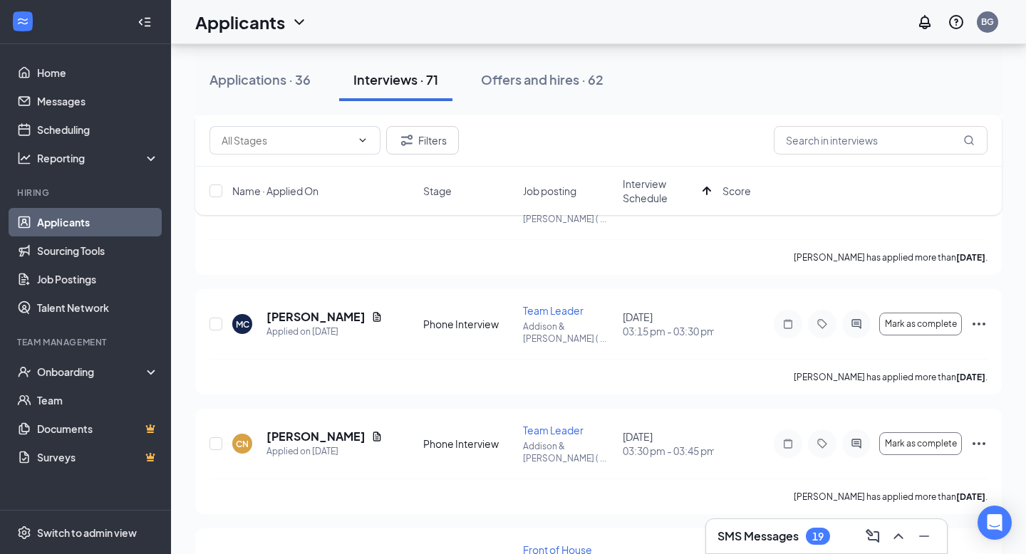
click at [446, 359] on div "[PERSON_NAME] has applied more than [DATE] ." at bounding box center [599, 377] width 778 height 36
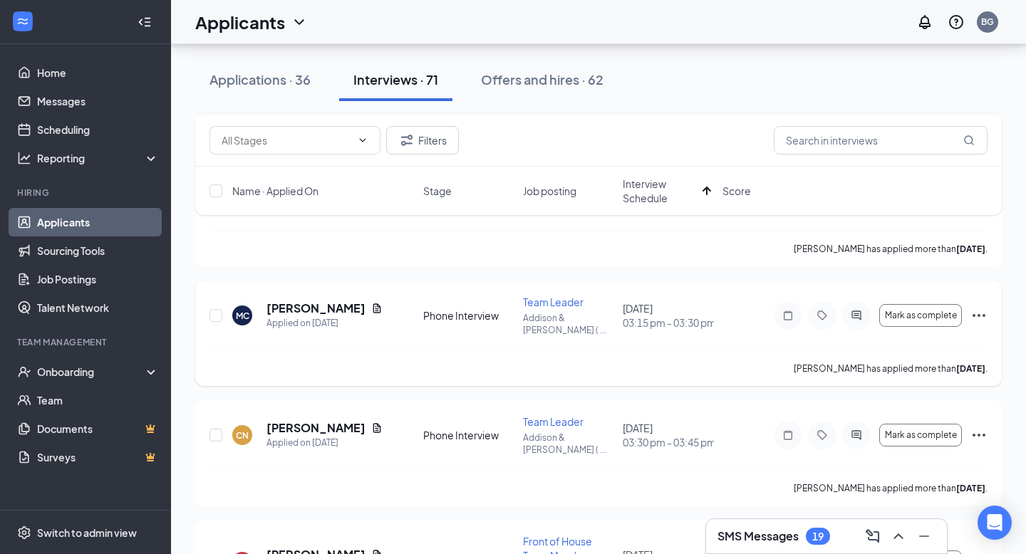
scroll to position [788, 0]
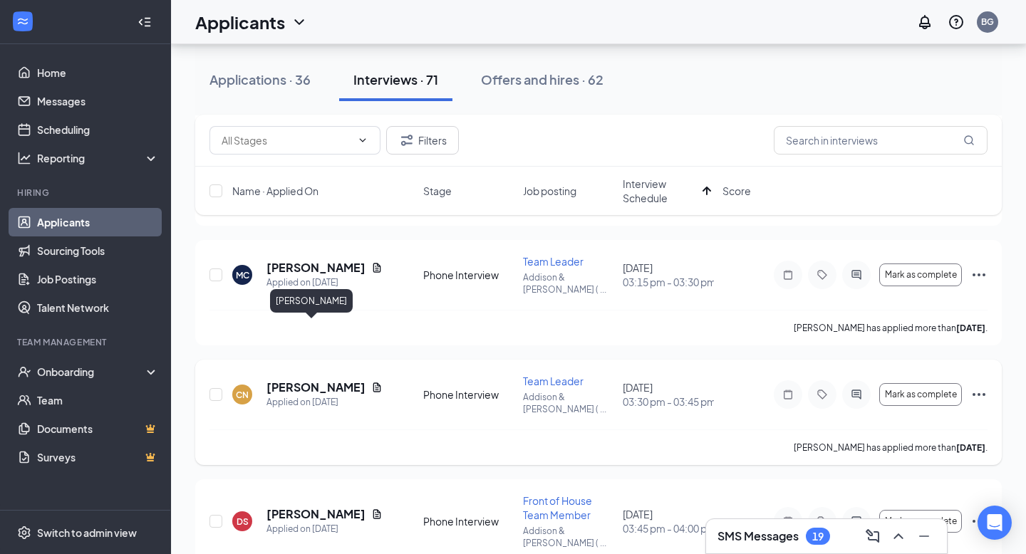
click at [294, 380] on h5 "[PERSON_NAME]" at bounding box center [316, 388] width 99 height 16
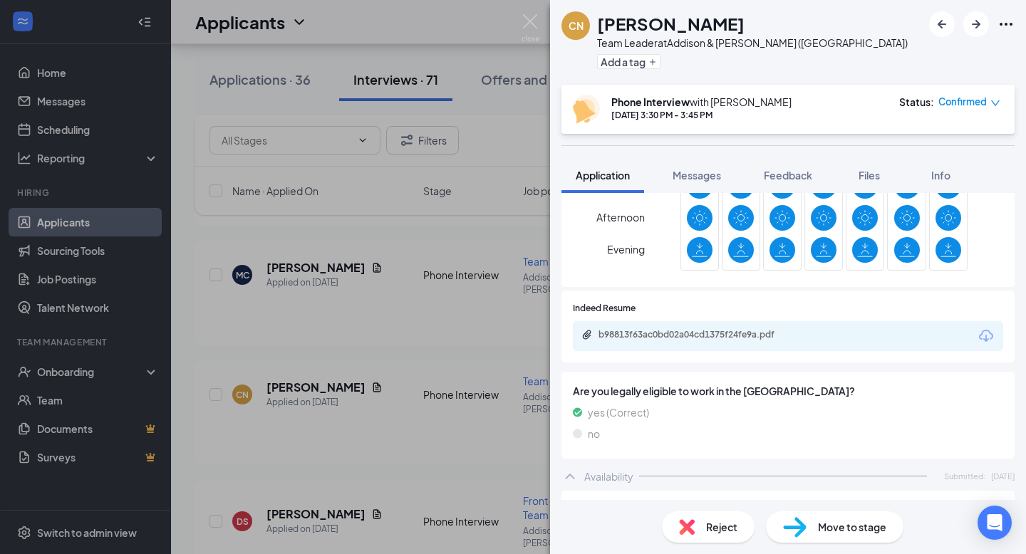
scroll to position [704, 0]
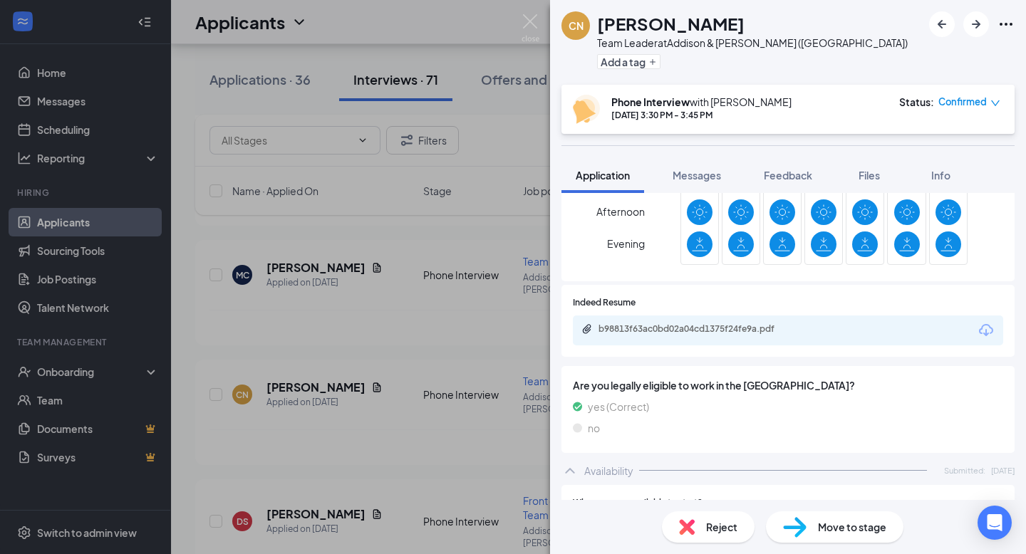
click at [478, 197] on div "CN [PERSON_NAME] Team Leader at Addison & [PERSON_NAME] ([GEOGRAPHIC_DATA]) Add…" at bounding box center [513, 277] width 1026 height 554
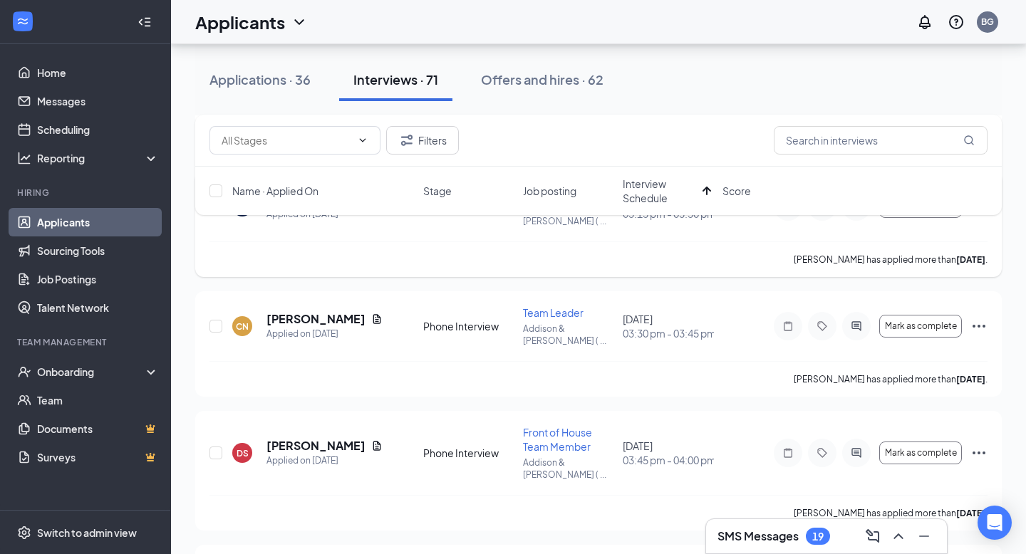
scroll to position [859, 0]
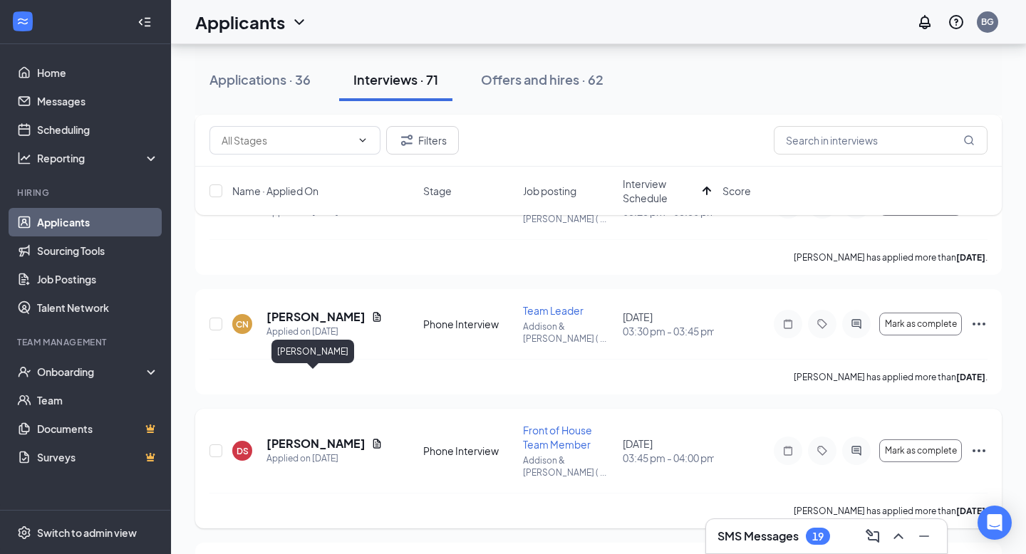
click at [319, 436] on h5 "[PERSON_NAME]" at bounding box center [316, 444] width 99 height 16
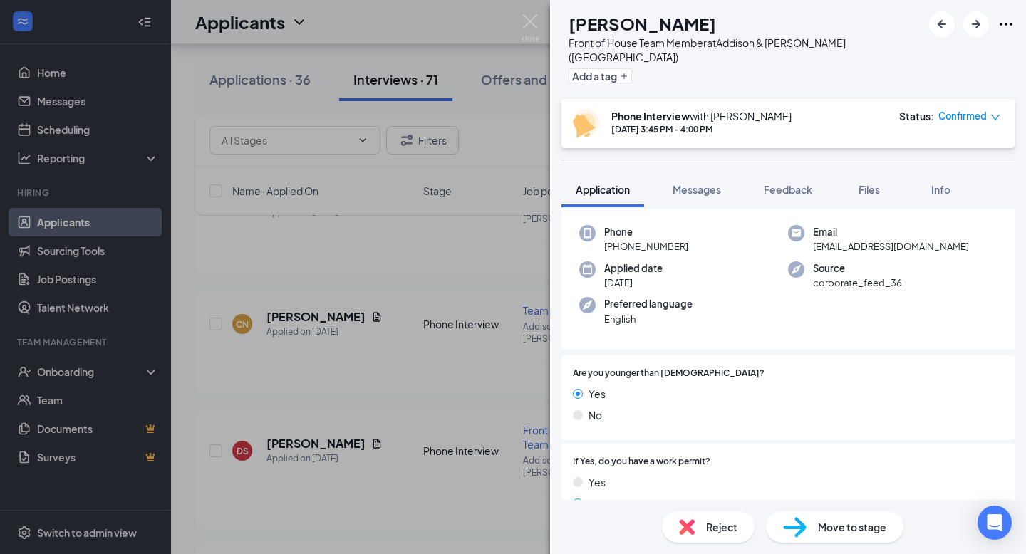
scroll to position [68, 0]
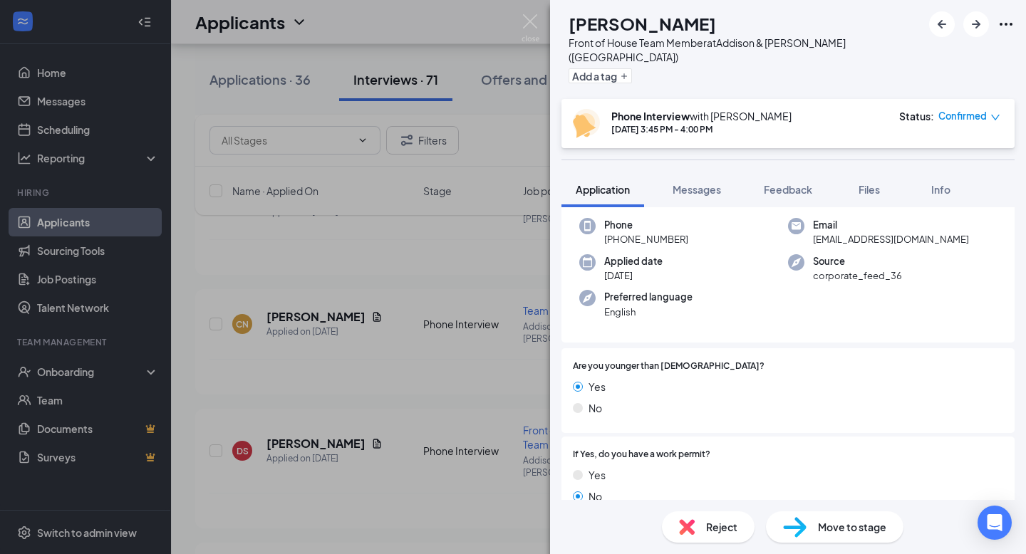
click at [485, 312] on div "DS [PERSON_NAME] Front of House Team Member at [GEOGRAPHIC_DATA][PERSON_NAME] (…" at bounding box center [513, 277] width 1026 height 554
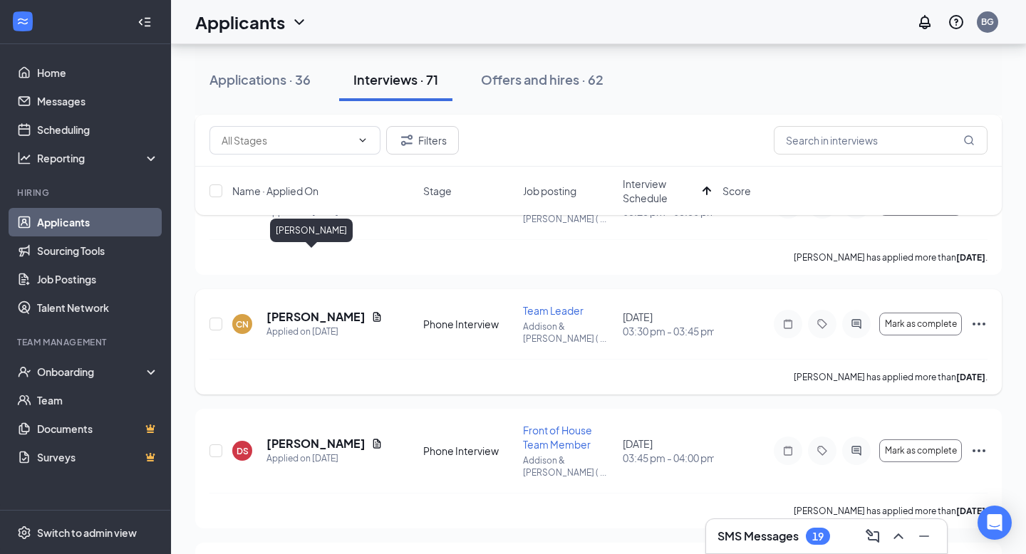
click at [321, 309] on h5 "[PERSON_NAME]" at bounding box center [316, 317] width 99 height 16
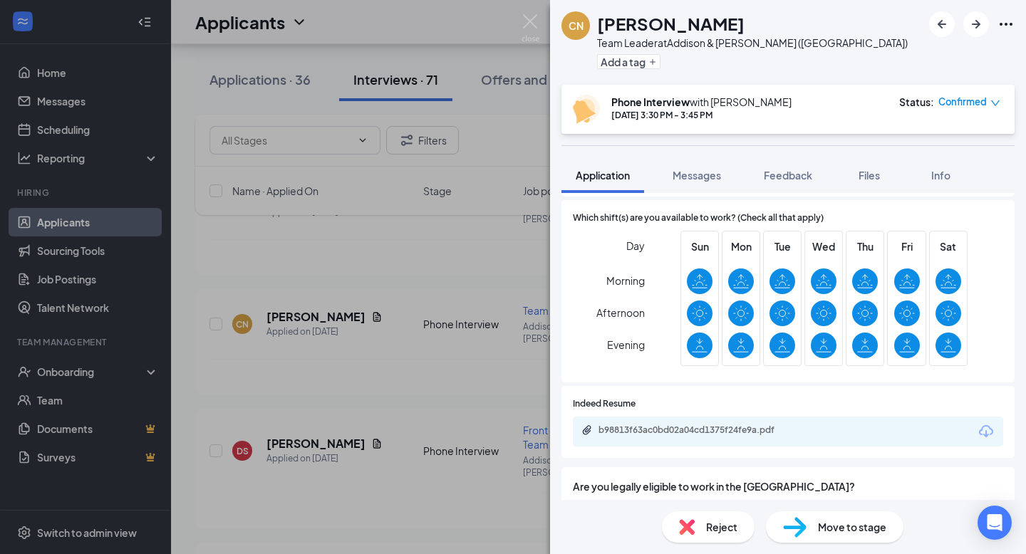
scroll to position [599, 0]
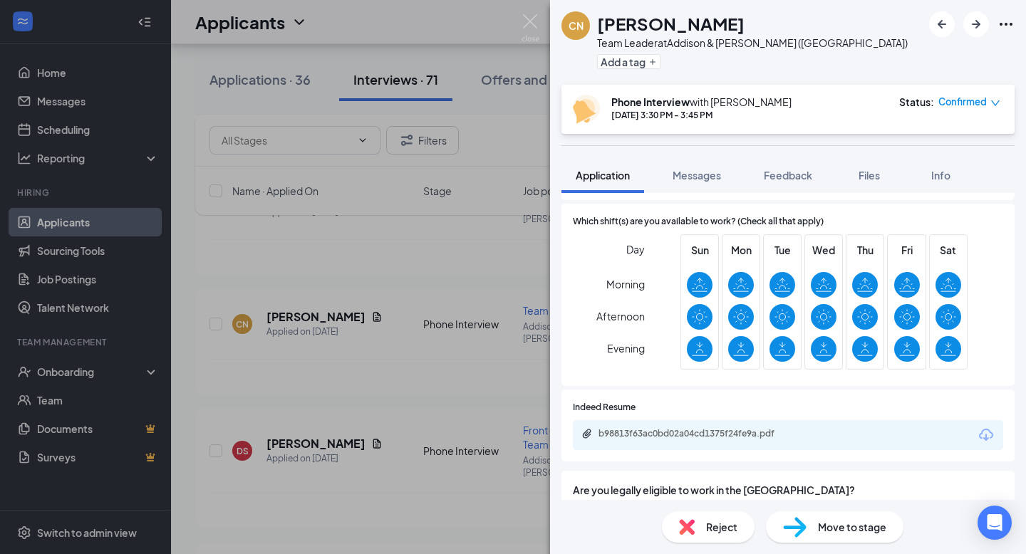
click at [379, 245] on div "CN [PERSON_NAME] Team Leader at Addison & [PERSON_NAME] ([GEOGRAPHIC_DATA]) Add…" at bounding box center [513, 277] width 1026 height 554
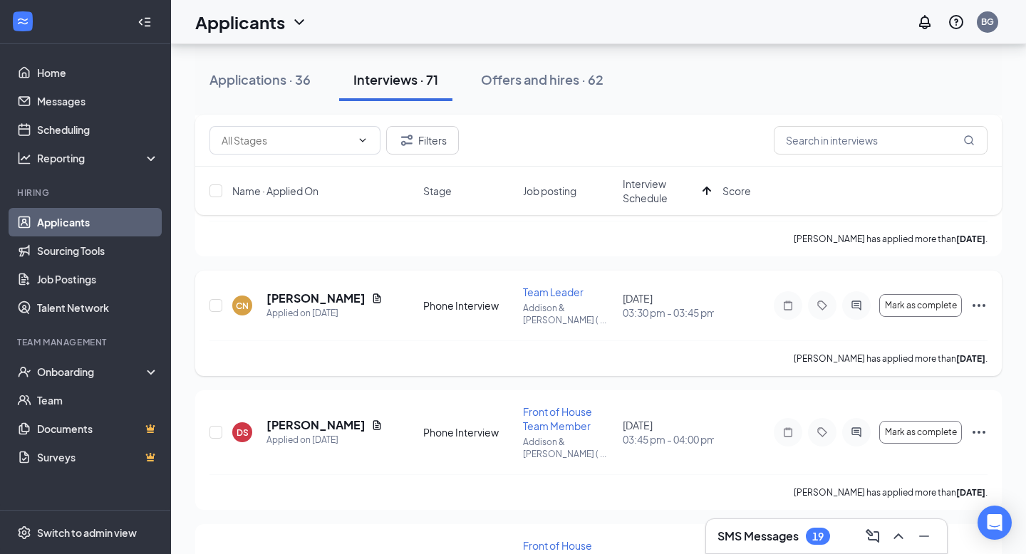
scroll to position [884, 0]
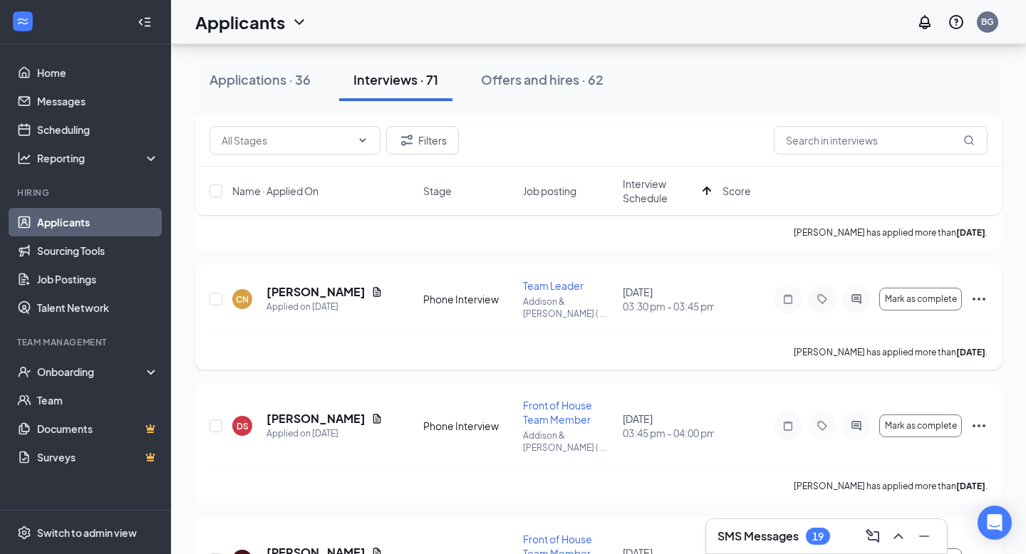
click at [981, 291] on icon "Ellipses" at bounding box center [979, 299] width 17 height 17
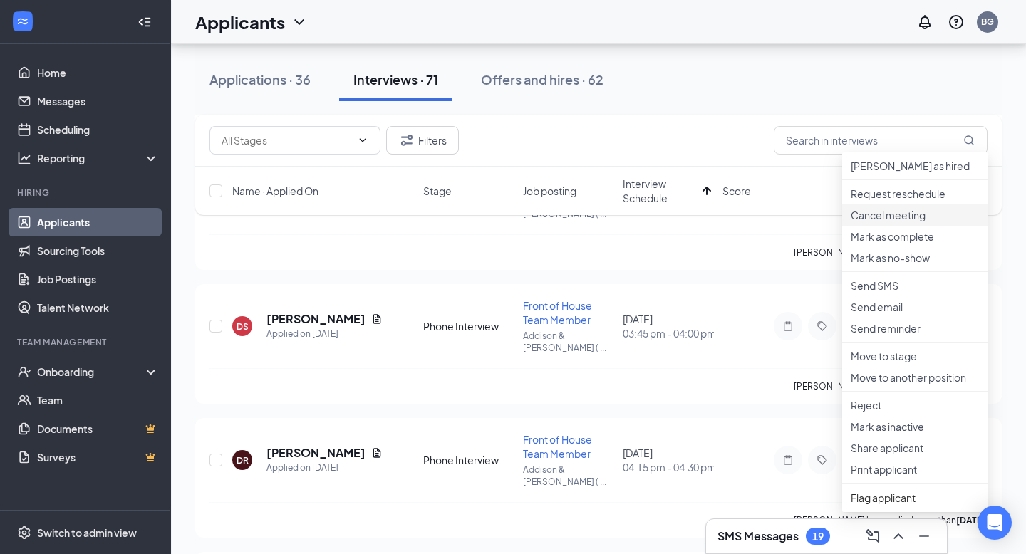
scroll to position [987, 0]
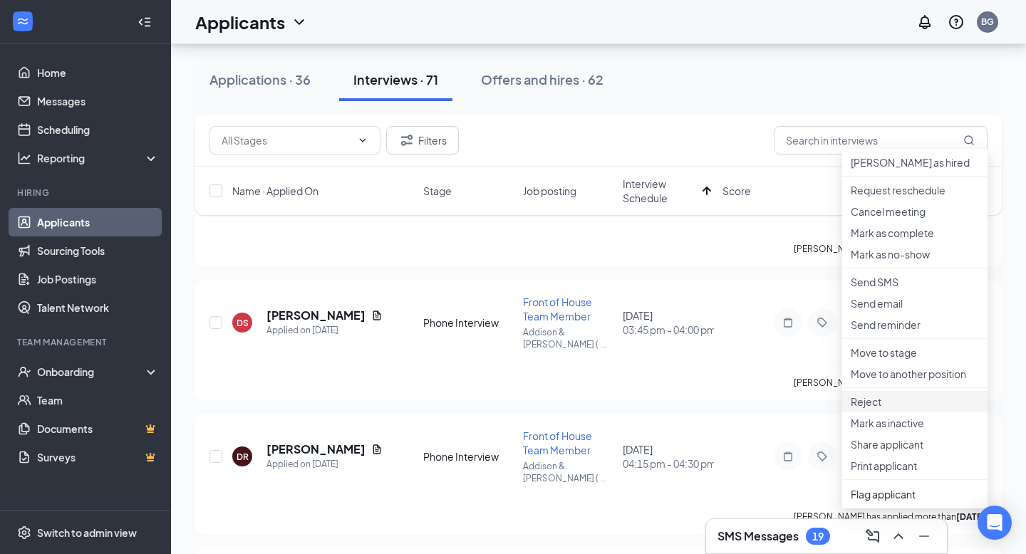
click at [882, 409] on p "Reject" at bounding box center [915, 402] width 128 height 14
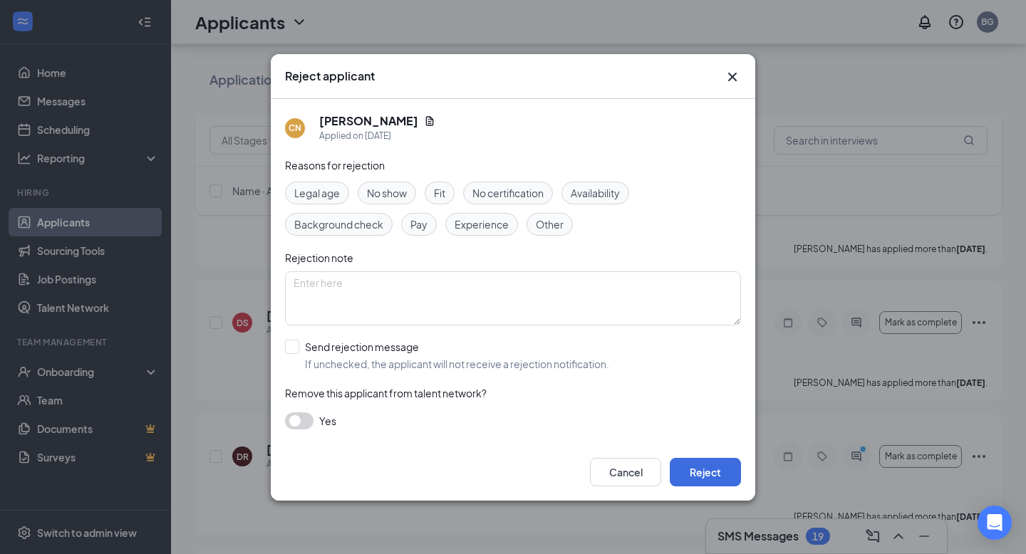
click at [817, 237] on div "Reject applicant CN [PERSON_NAME] Applied on [DATE] Reasons for rejection Legal…" at bounding box center [513, 277] width 1026 height 554
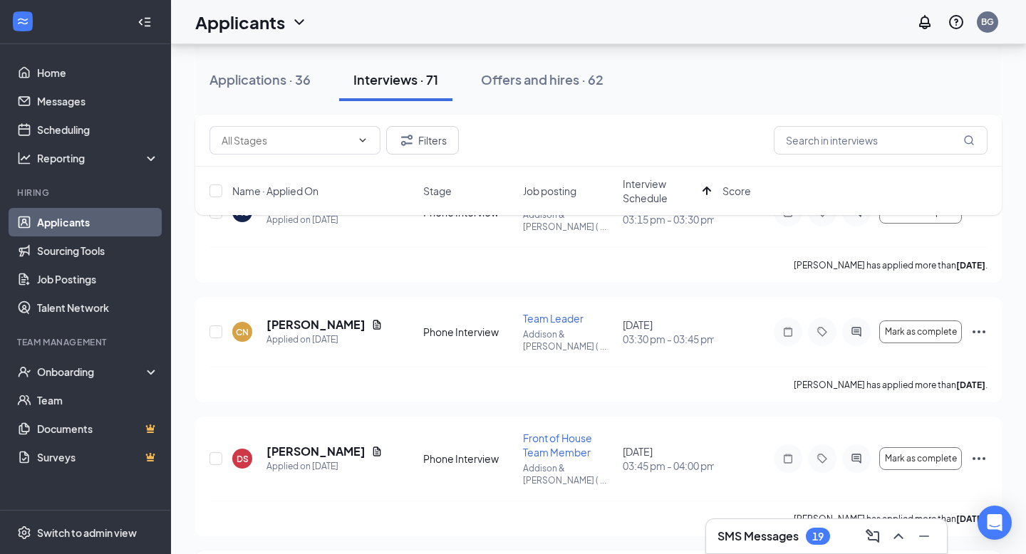
scroll to position [849, 0]
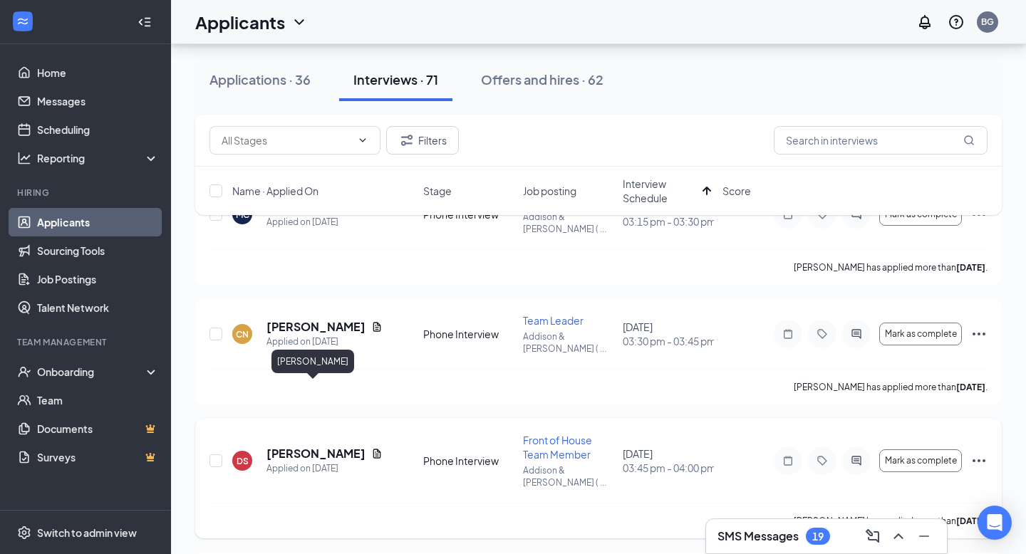
click at [329, 446] on h5 "[PERSON_NAME]" at bounding box center [316, 454] width 99 height 16
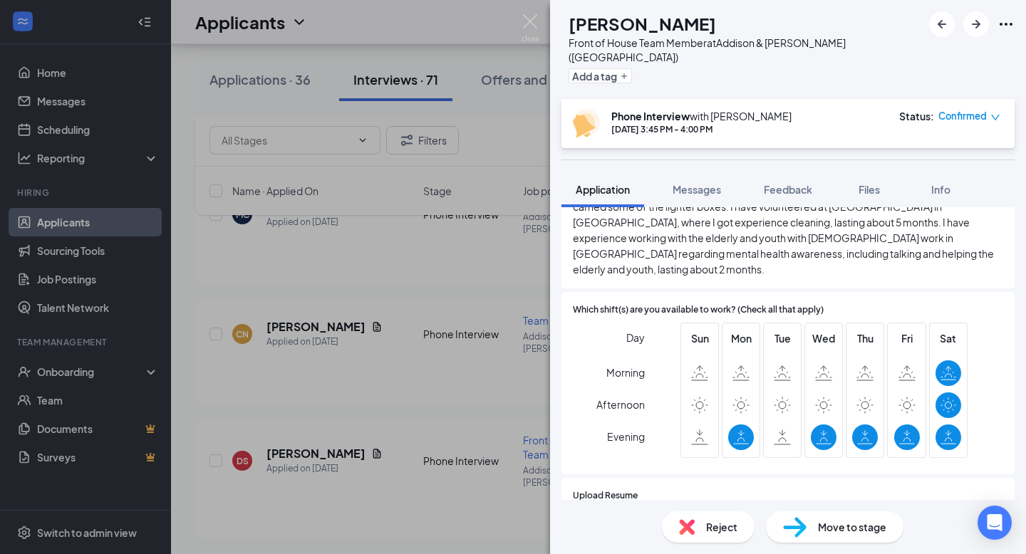
scroll to position [640, 0]
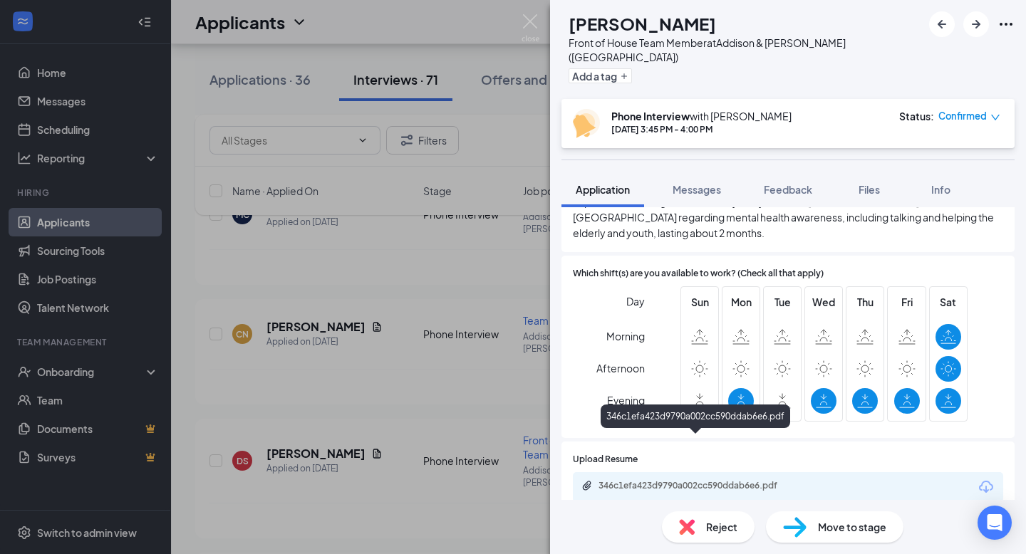
click at [694, 480] on div "346c1efa423d9790a002cc590ddab6e6.pdf" at bounding box center [699, 485] width 200 height 11
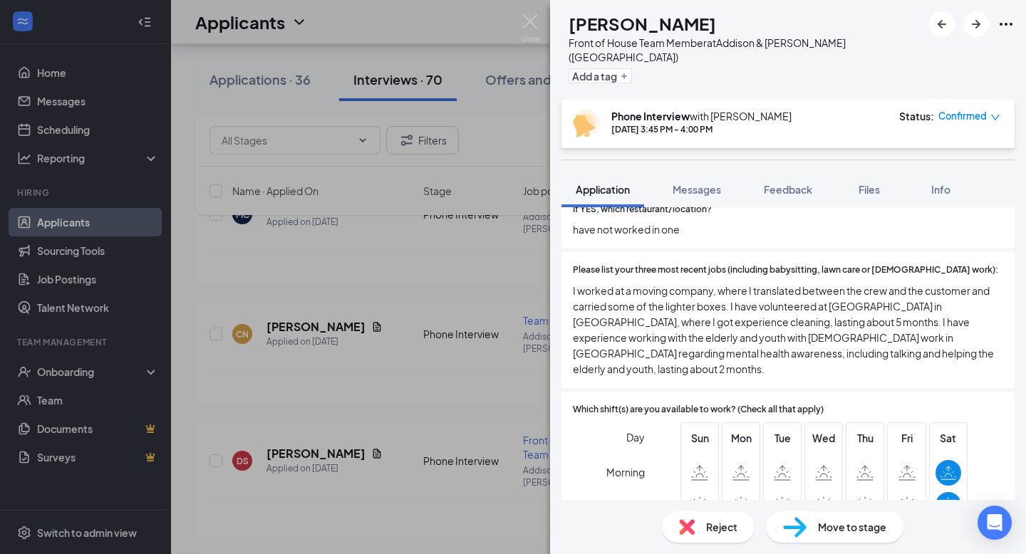
scroll to position [502, 0]
click at [383, 239] on div "DS [PERSON_NAME] Front of House Team Member at [GEOGRAPHIC_DATA][PERSON_NAME] (…" at bounding box center [513, 277] width 1026 height 554
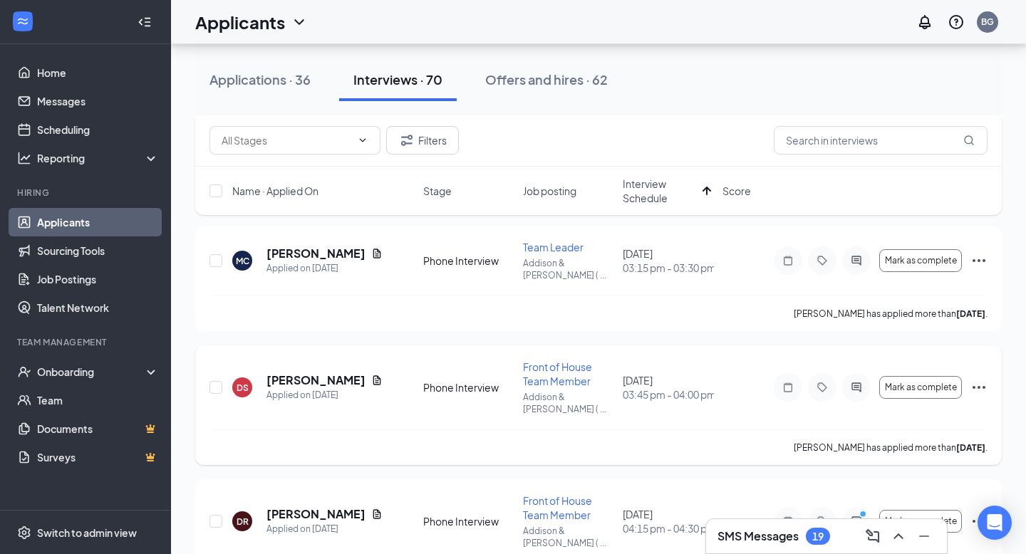
scroll to position [804, 0]
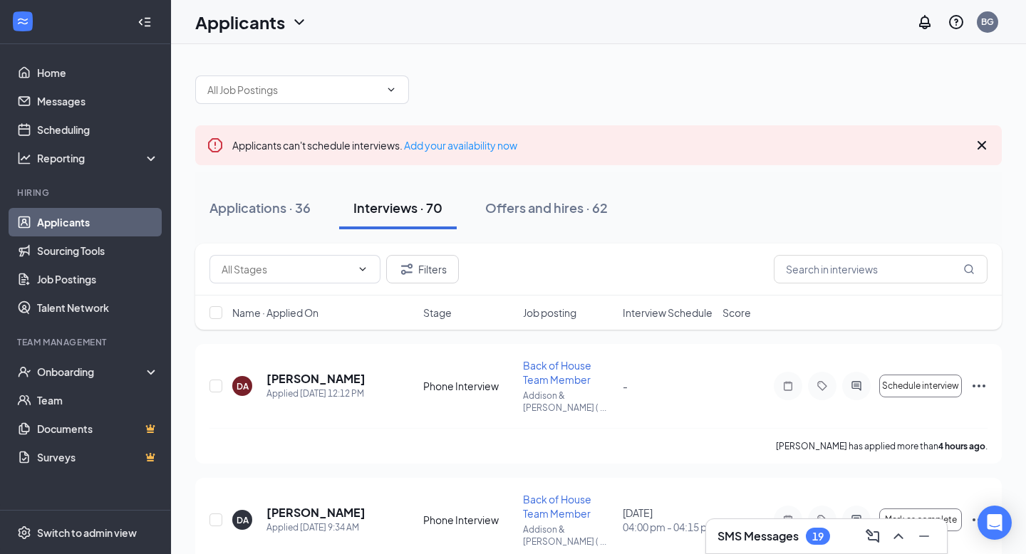
click at [637, 311] on span "Interview Schedule" at bounding box center [668, 313] width 90 height 14
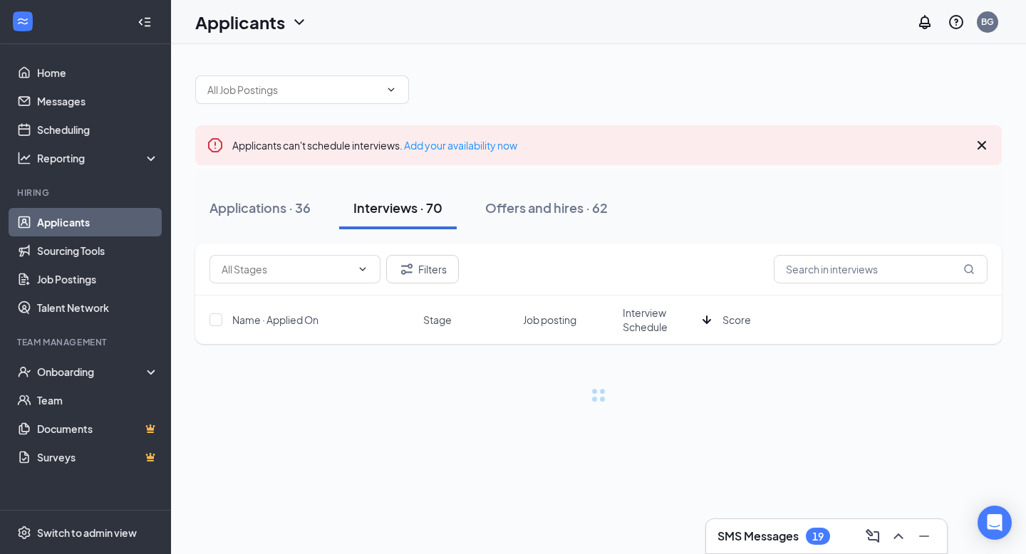
click at [637, 311] on span "Interview Schedule" at bounding box center [660, 320] width 74 height 29
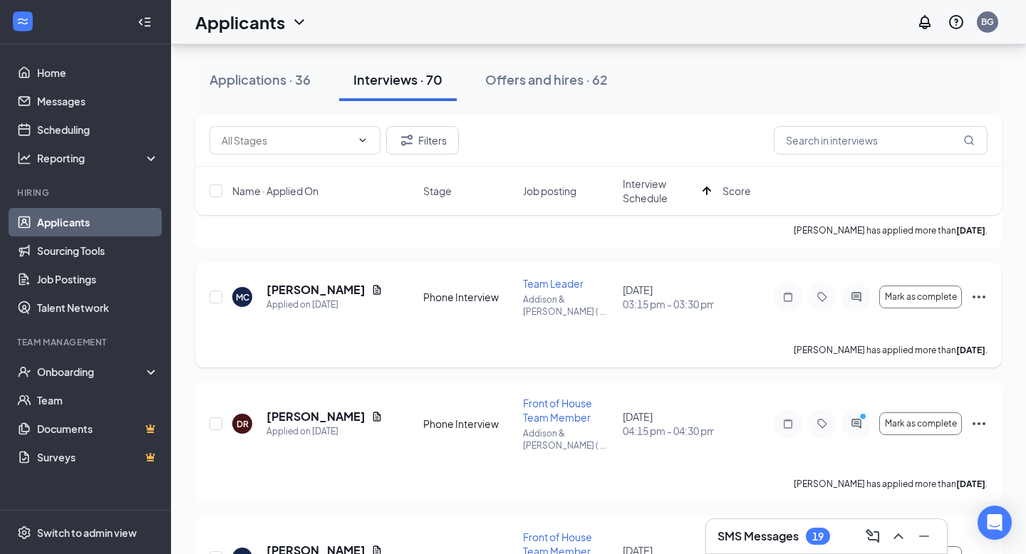
scroll to position [771, 0]
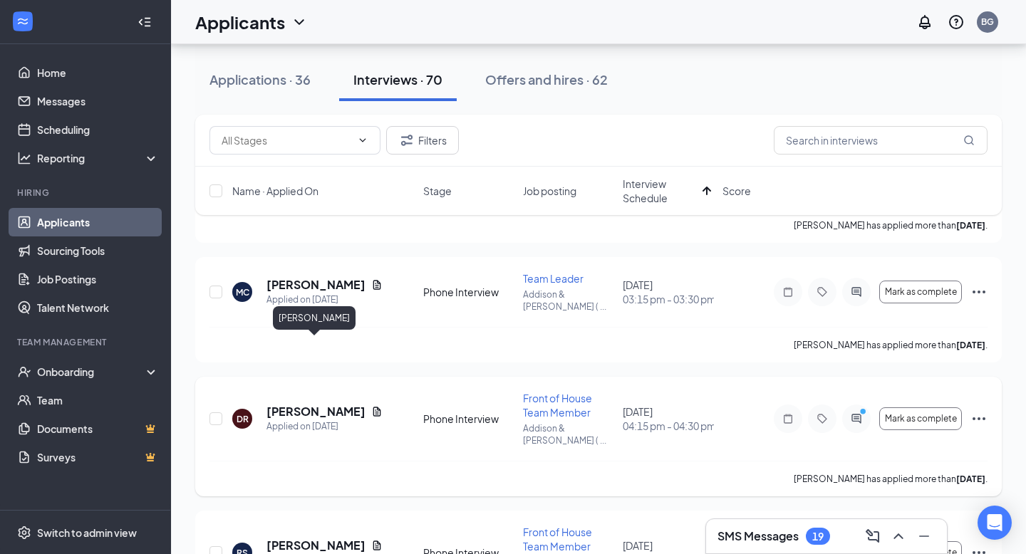
click at [309, 404] on h5 "[PERSON_NAME]" at bounding box center [316, 412] width 99 height 16
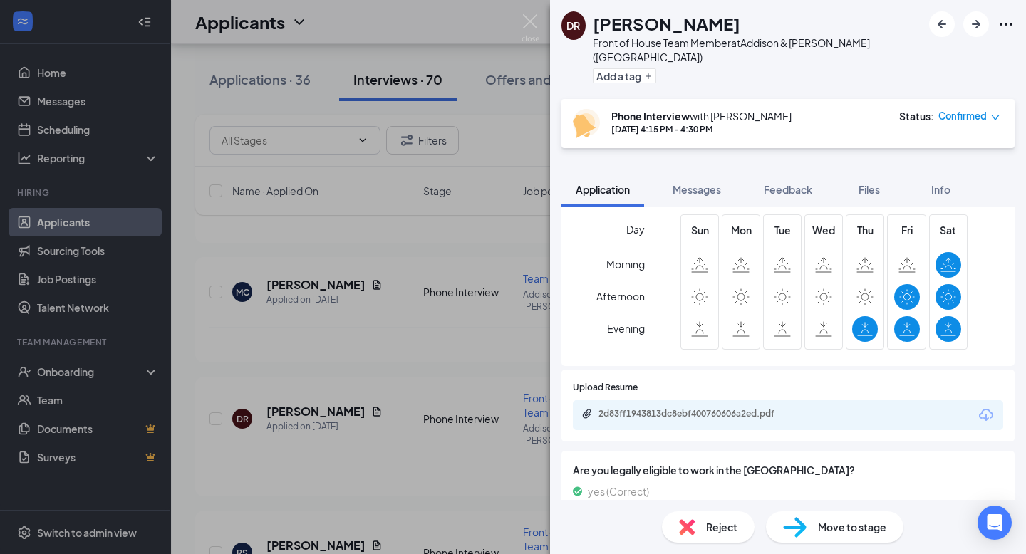
scroll to position [679, 0]
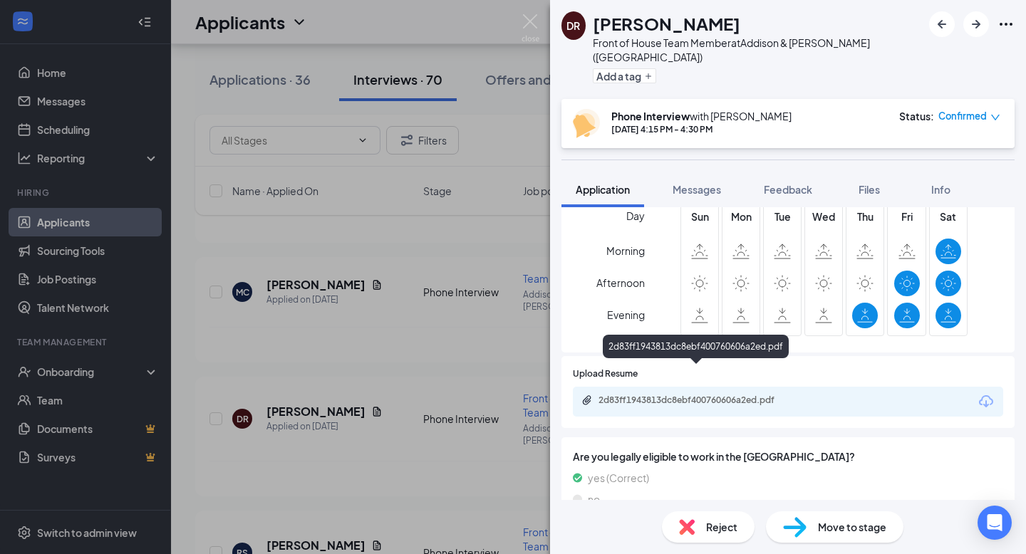
click at [741, 395] on div "2d83ff1943813dc8ebf400760606a2ed.pdf" at bounding box center [699, 400] width 200 height 11
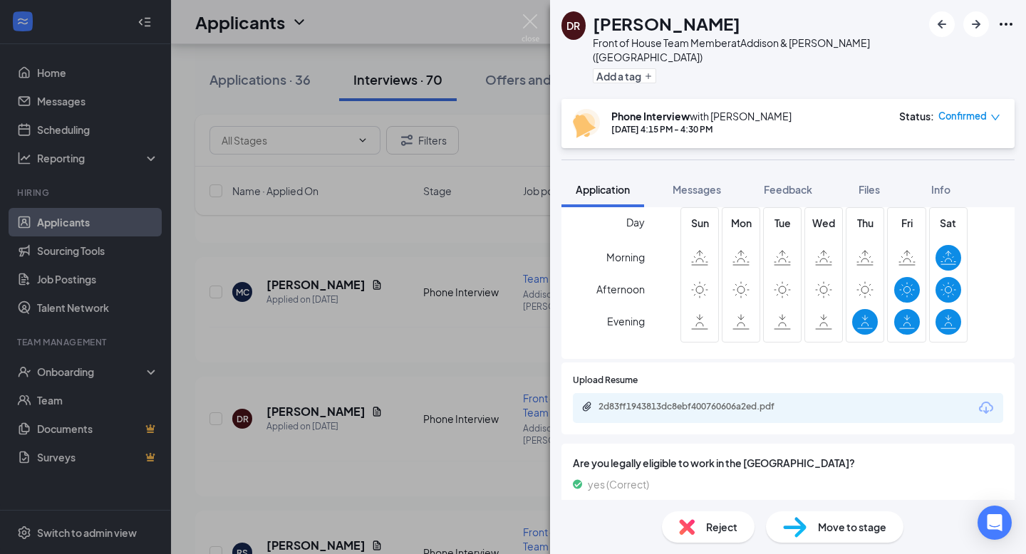
click at [350, 68] on div "DR Daniela Ramirez Front of House Team Member at Addison & Elston (IL) Add a ta…" at bounding box center [513, 277] width 1026 height 554
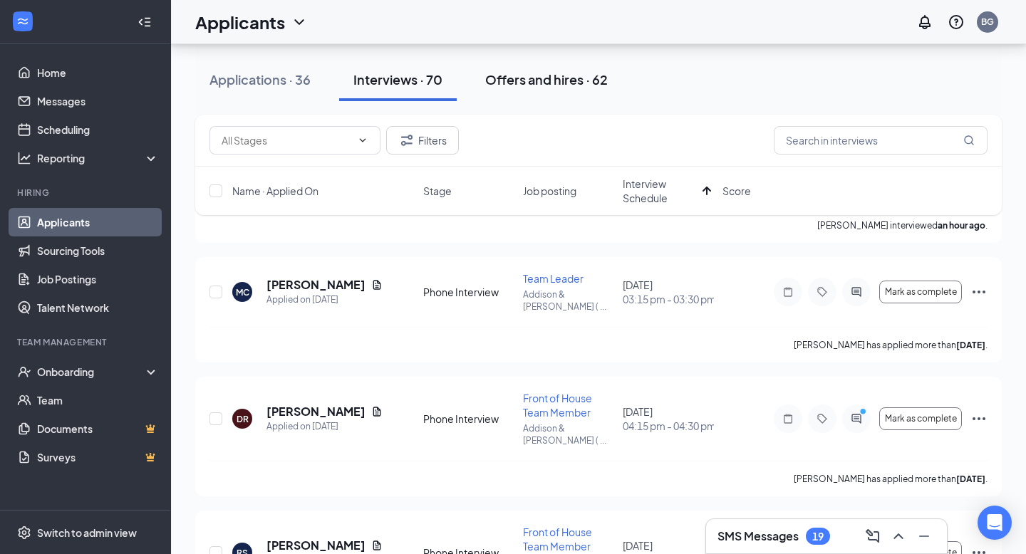
click at [527, 73] on div "Offers and hires · 62" at bounding box center [546, 80] width 123 height 18
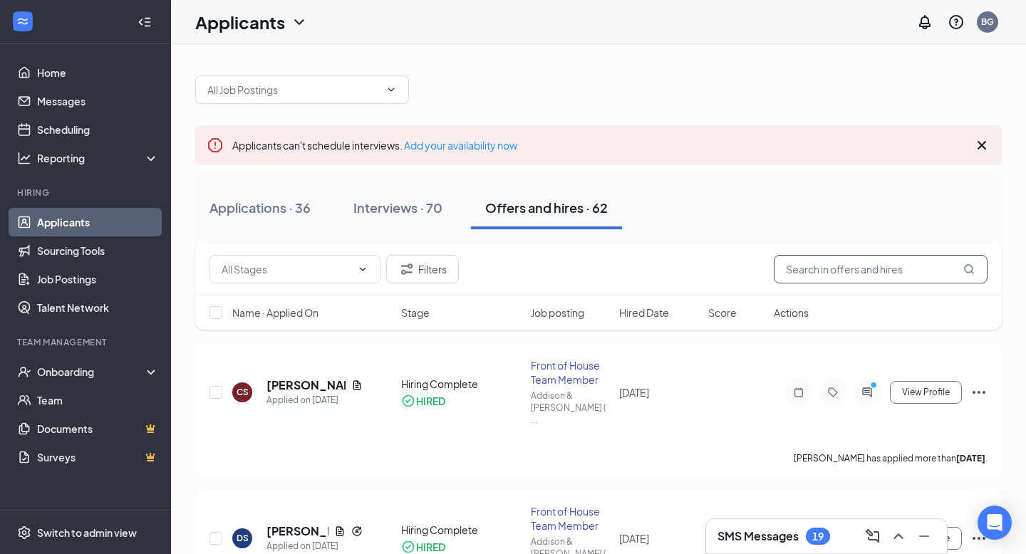
click at [840, 274] on input "text" at bounding box center [881, 269] width 214 height 29
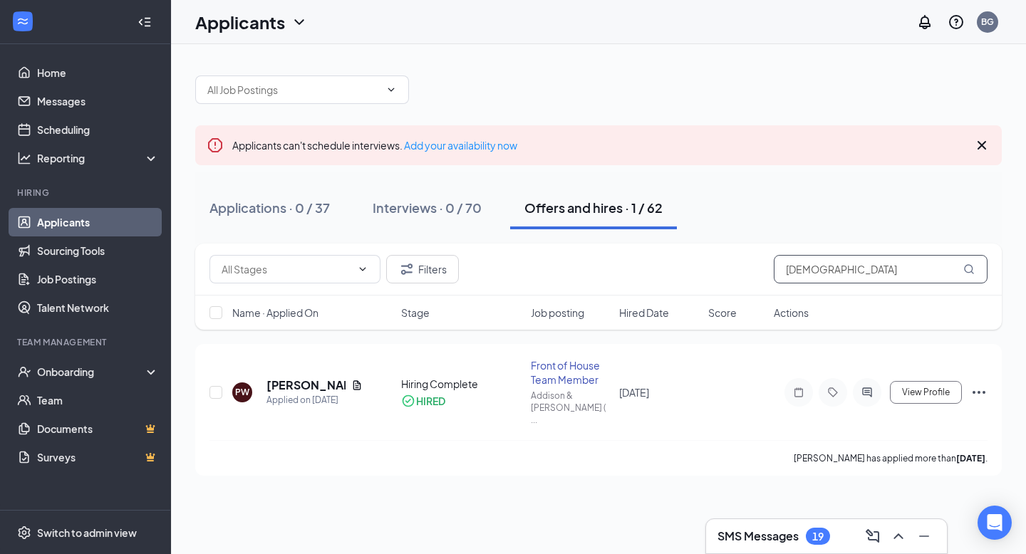
click at [847, 272] on input "prest" at bounding box center [881, 269] width 214 height 29
type input "p"
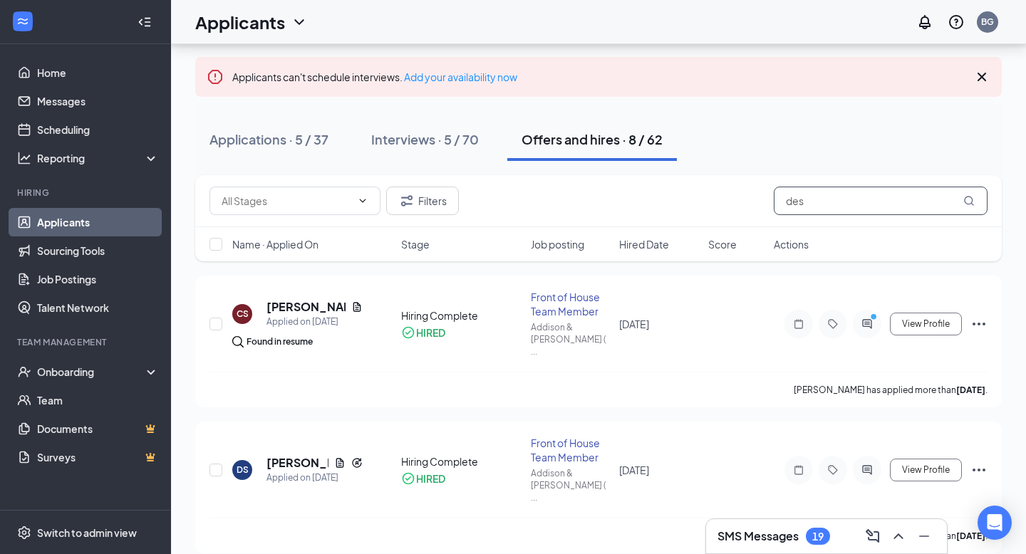
scroll to position [75, 0]
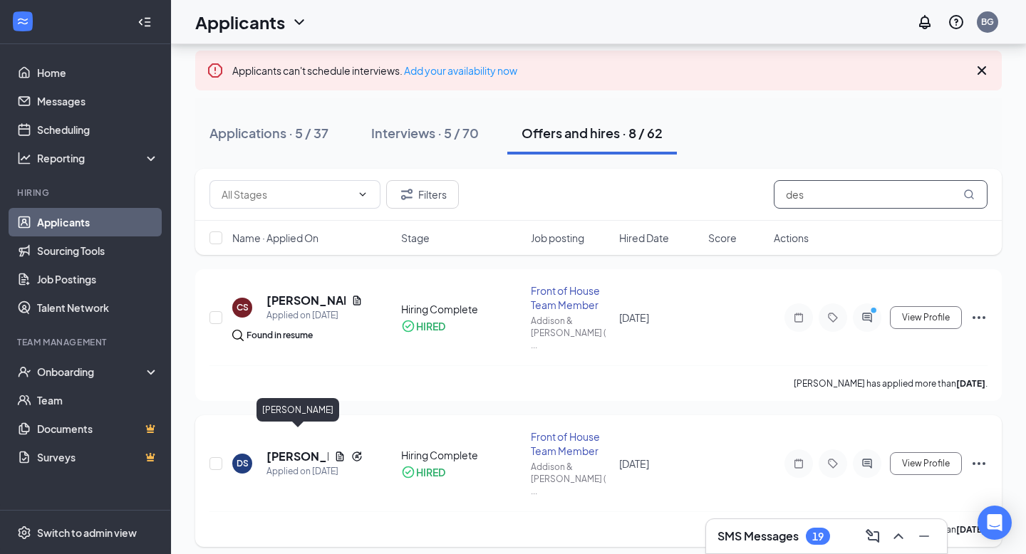
type input "des"
click at [290, 449] on h5 "Deseray Santiago" at bounding box center [298, 457] width 62 height 16
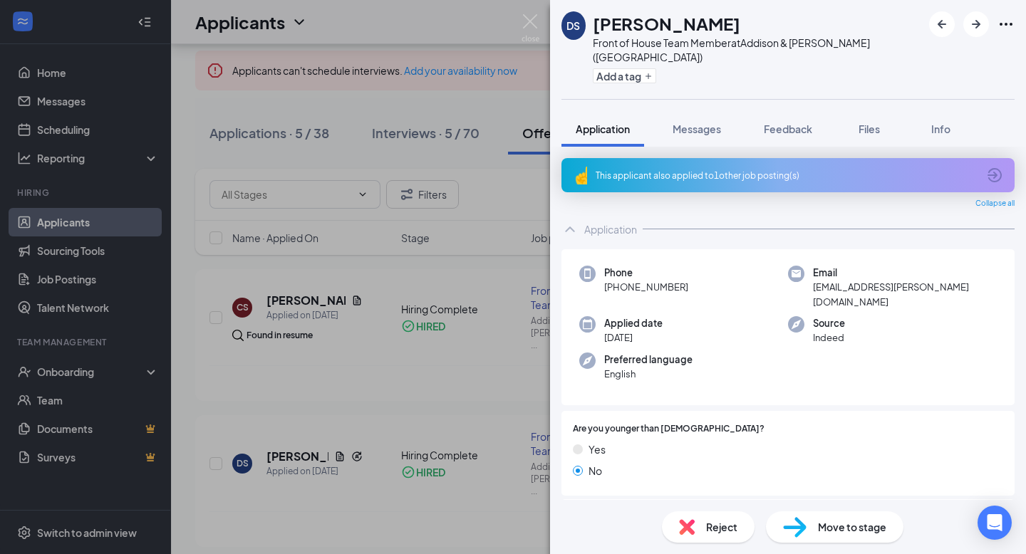
click at [482, 122] on div "DS Deseray Santiago Front of House Team Member at Addison & Elston (IL) Add a t…" at bounding box center [513, 277] width 1026 height 554
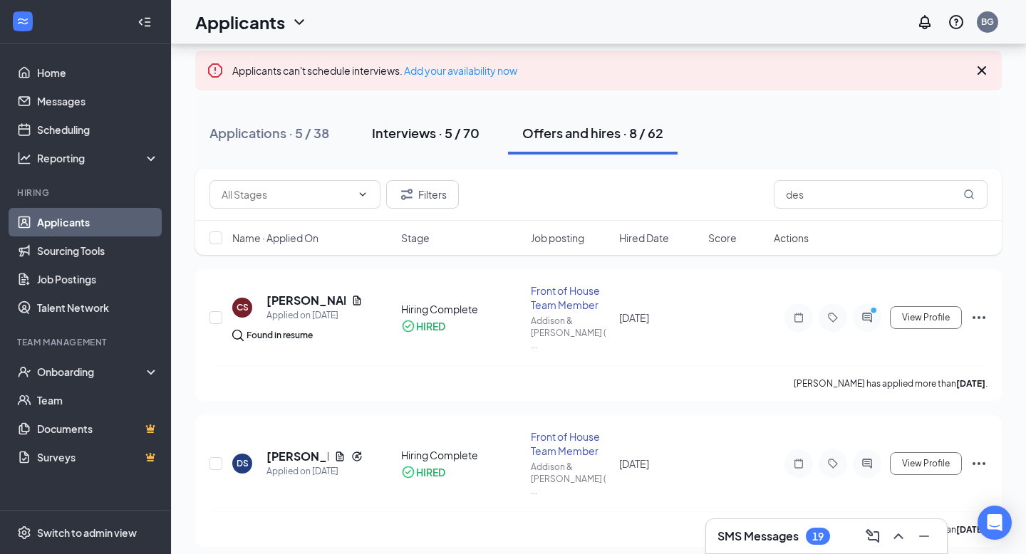
click at [443, 133] on div "Interviews · 5 / 70" at bounding box center [426, 133] width 108 height 18
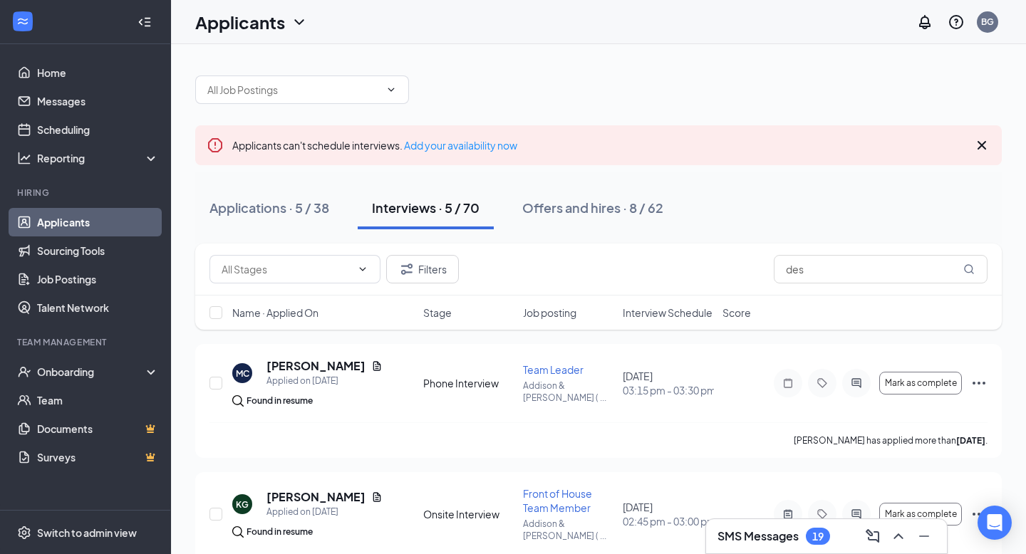
click at [649, 313] on span "Interview Schedule" at bounding box center [668, 313] width 90 height 14
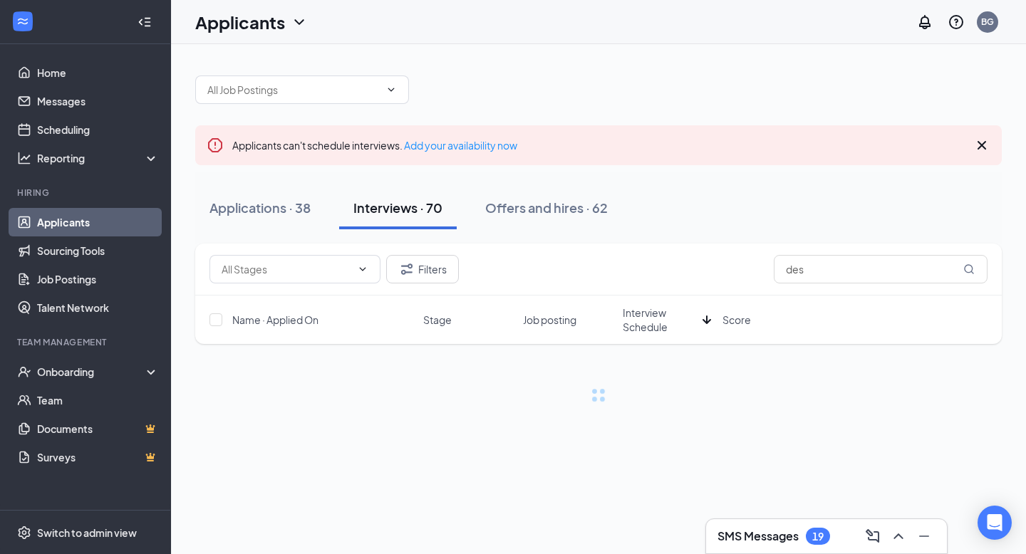
click at [649, 313] on span "Interview Schedule" at bounding box center [660, 320] width 74 height 29
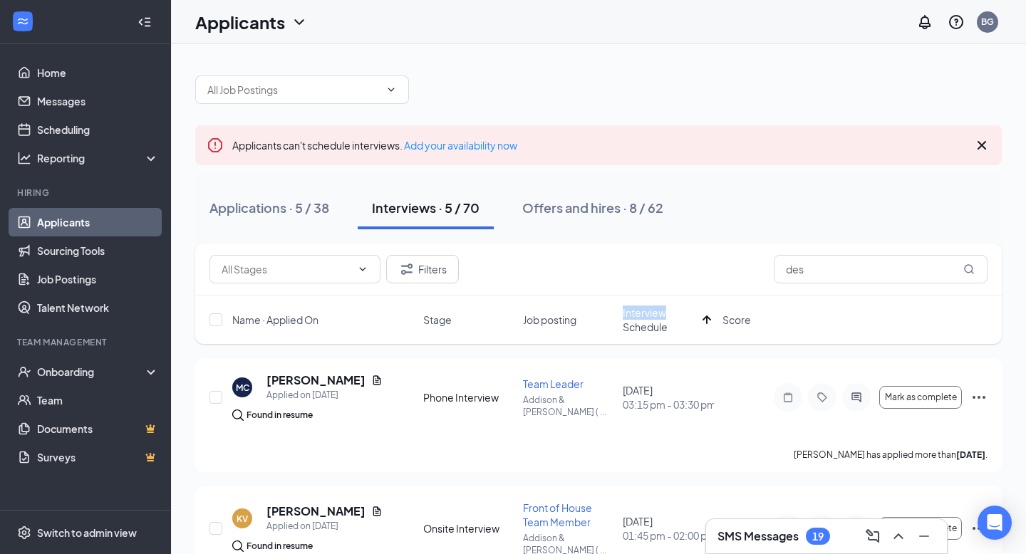
click at [692, 257] on div "Filters des" at bounding box center [599, 269] width 778 height 29
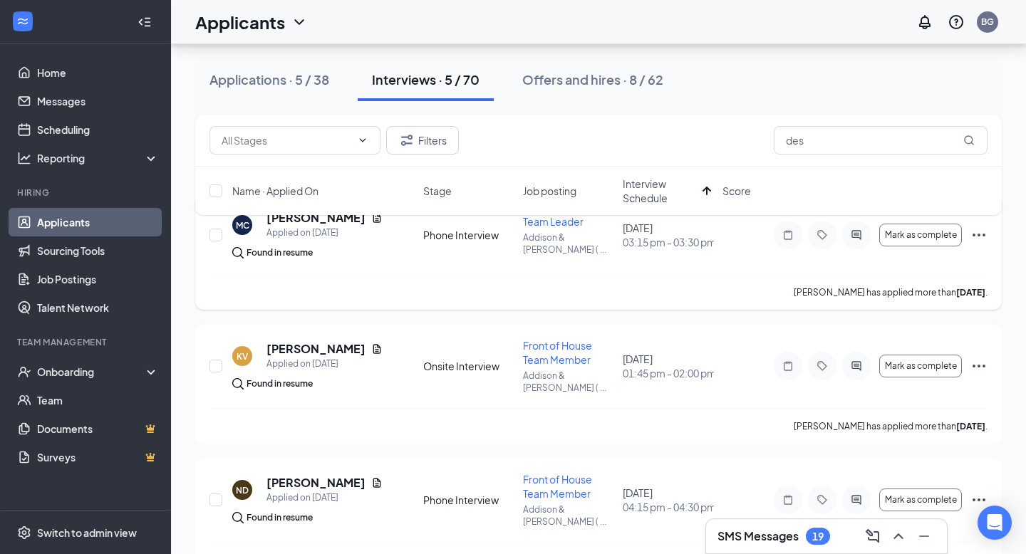
scroll to position [167, 0]
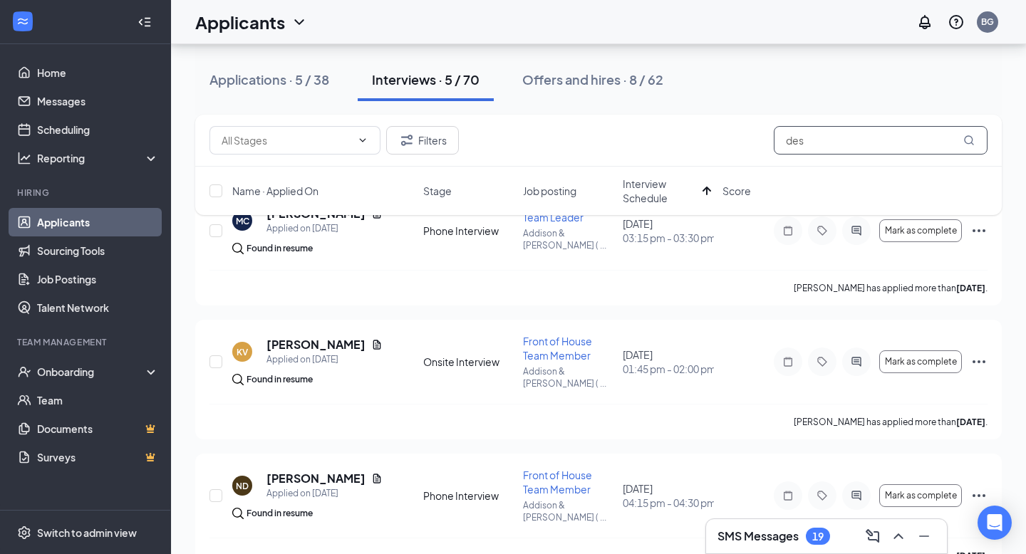
click at [896, 148] on input "des" at bounding box center [881, 140] width 214 height 29
type input "d"
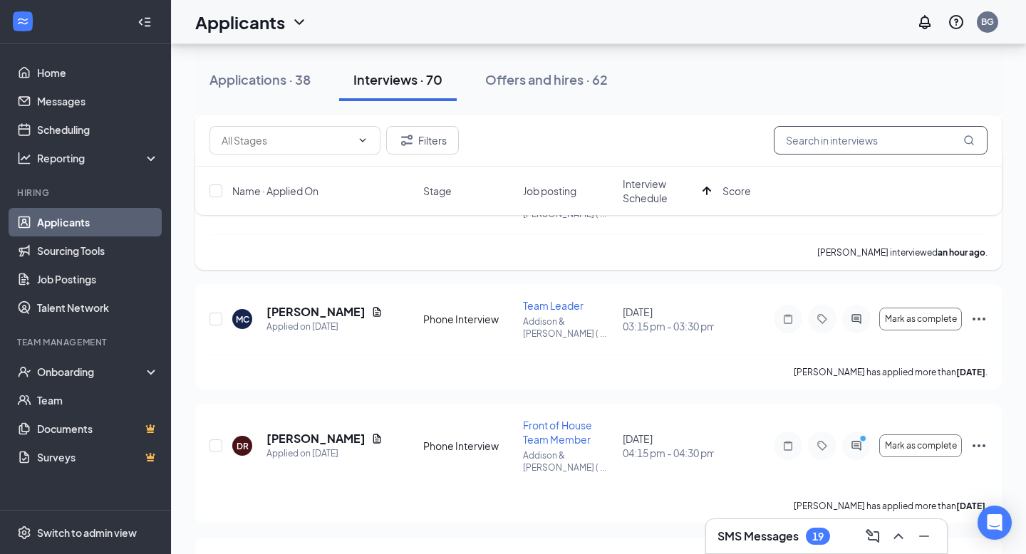
scroll to position [748, 0]
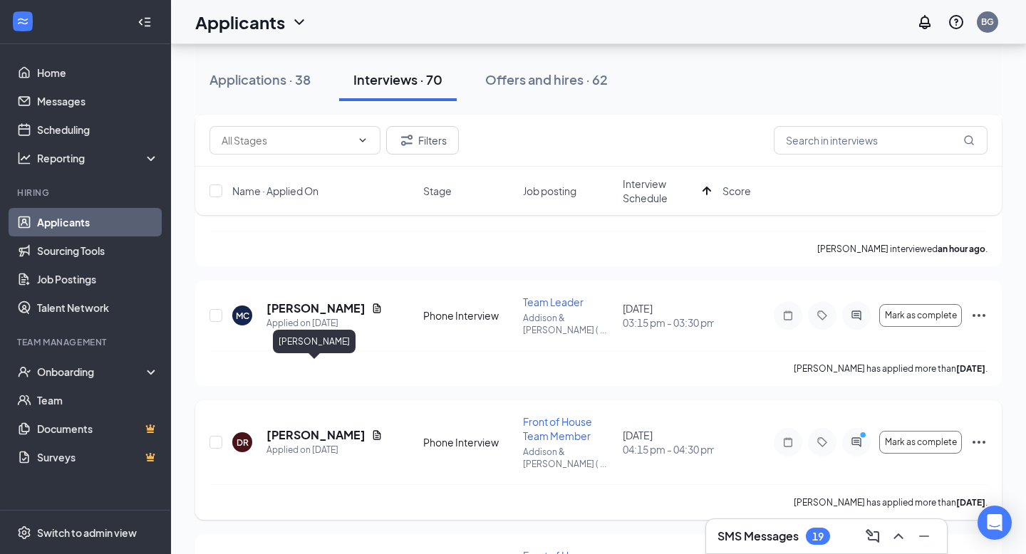
click at [321, 428] on h5 "[PERSON_NAME]" at bounding box center [316, 436] width 99 height 16
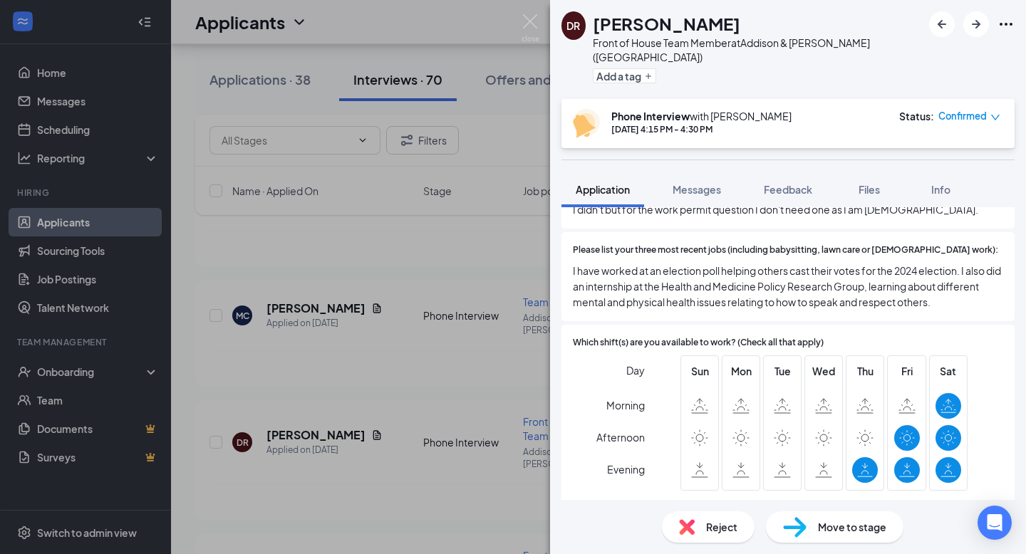
scroll to position [549, 0]
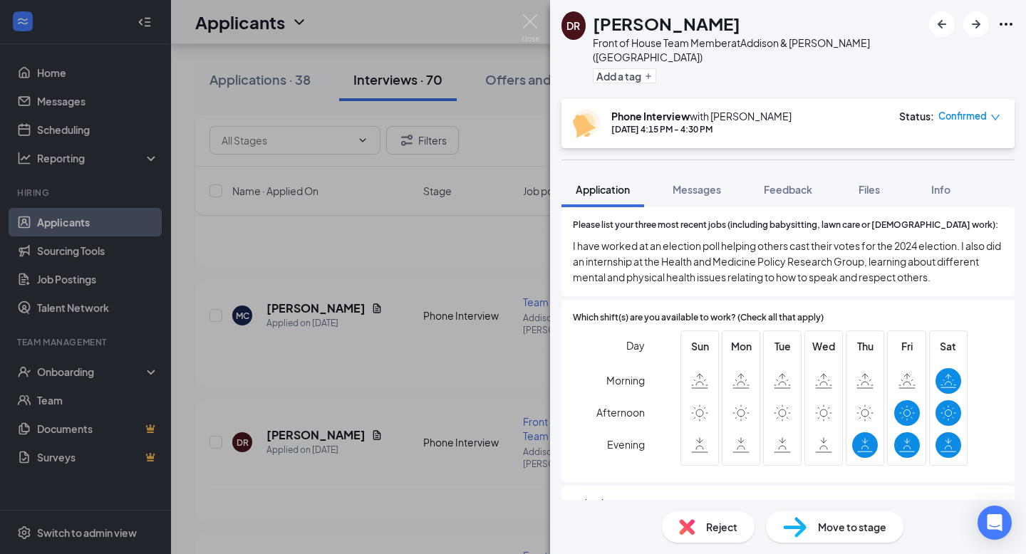
click at [473, 299] on div "DR Daniela Ramirez Front of House Team Member at Addison & Elston (IL) Add a ta…" at bounding box center [513, 277] width 1026 height 554
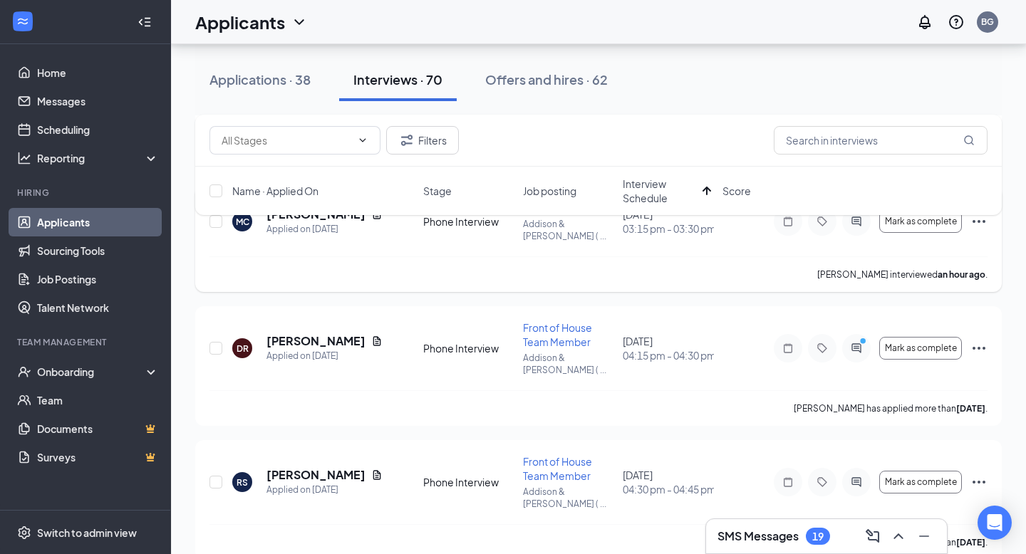
scroll to position [822, 0]
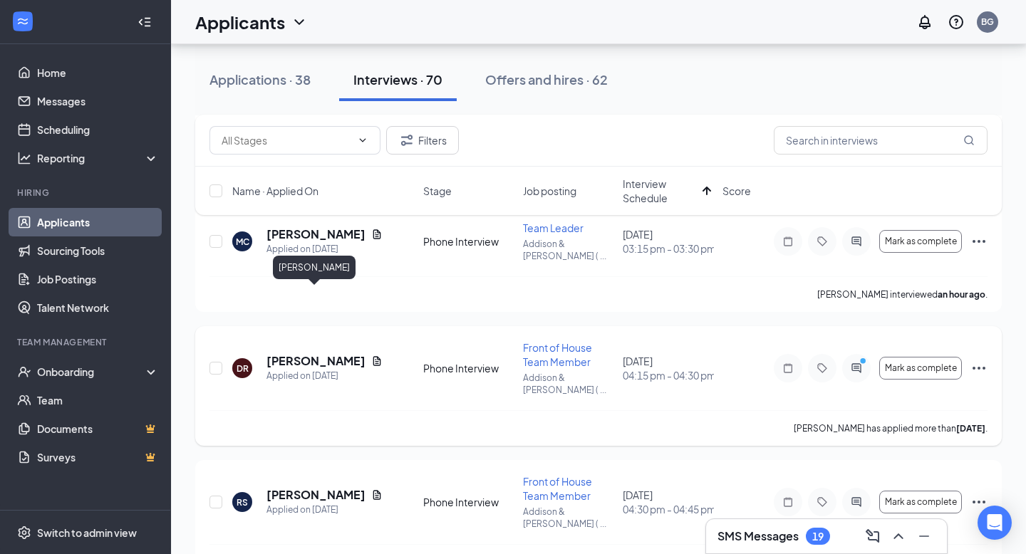
click at [339, 354] on h5 "[PERSON_NAME]" at bounding box center [316, 362] width 99 height 16
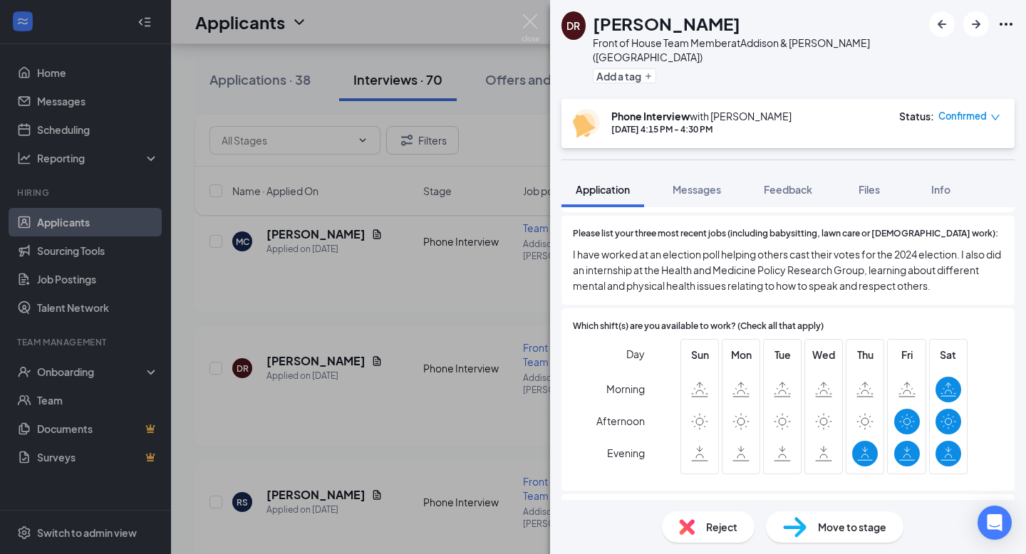
scroll to position [539, 0]
click at [824, 522] on span "Move to stage" at bounding box center [852, 528] width 68 height 16
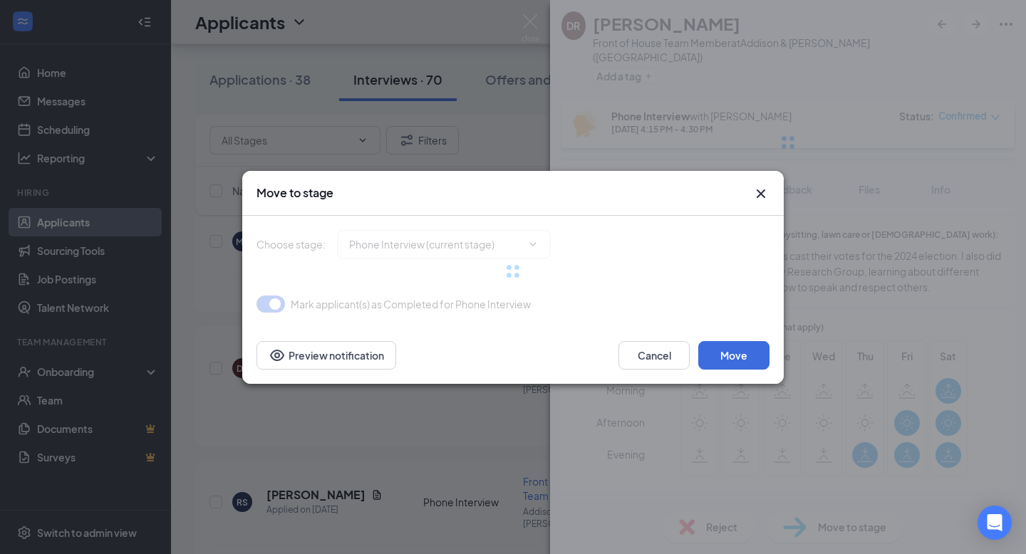
type input "Onsite Interview (next stage)"
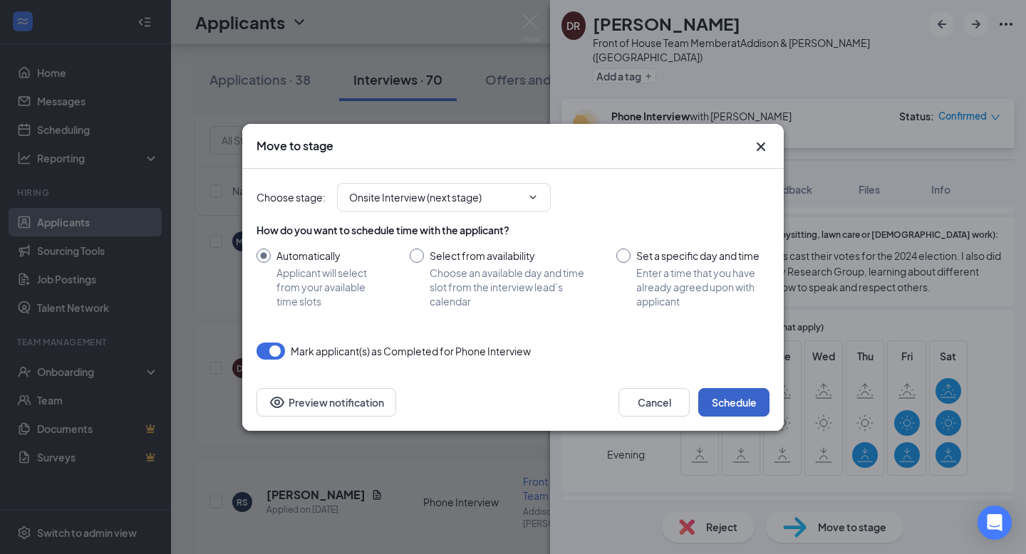
click at [731, 403] on button "Schedule" at bounding box center [733, 402] width 71 height 29
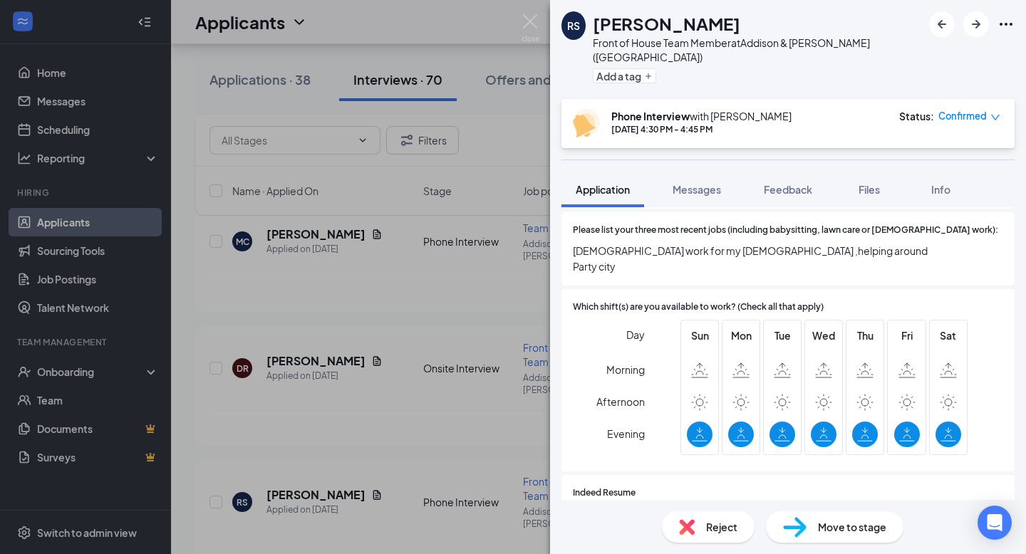
scroll to position [569, 0]
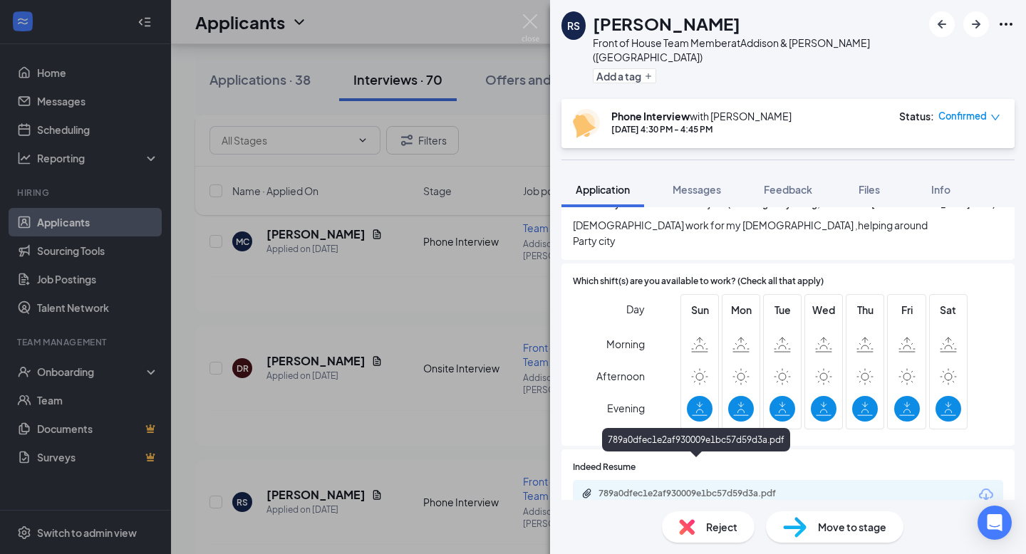
click at [677, 488] on div "789a0dfec1e2af930009e1bc57d59d3a.pdf" at bounding box center [699, 493] width 200 height 11
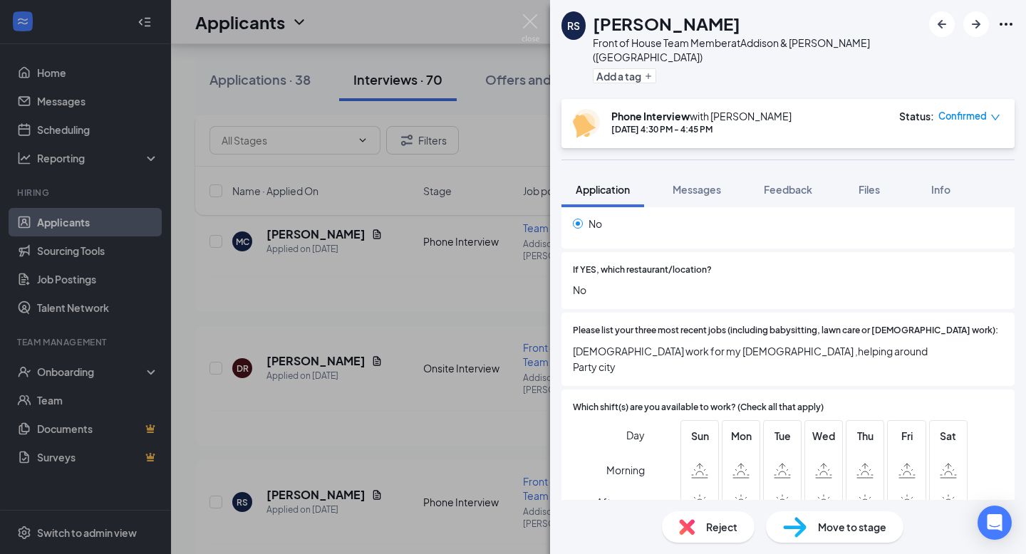
scroll to position [437, 0]
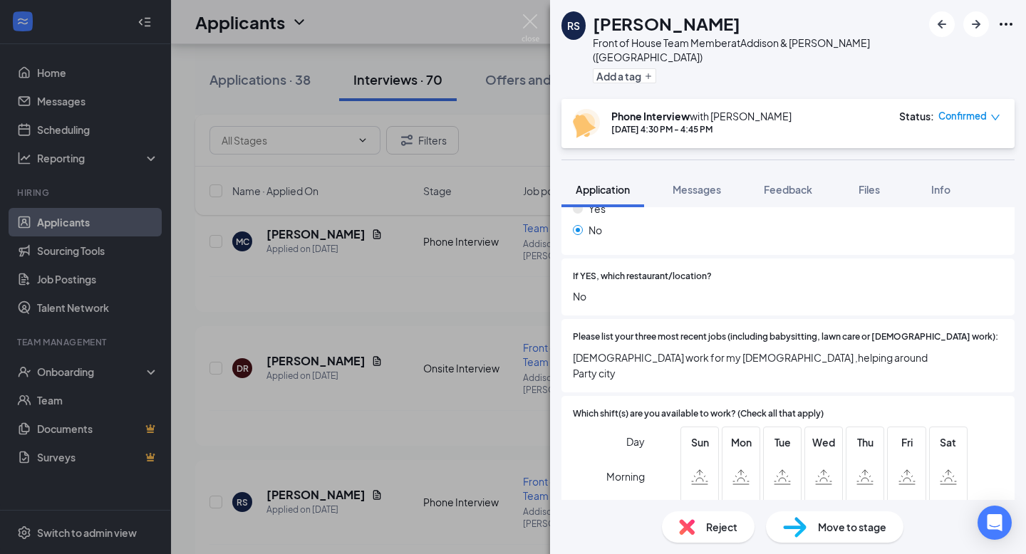
click at [385, 306] on div "RS Rafael Solorio Front of House Team Member at Addison & Elston (IL) Add a tag…" at bounding box center [513, 277] width 1026 height 554
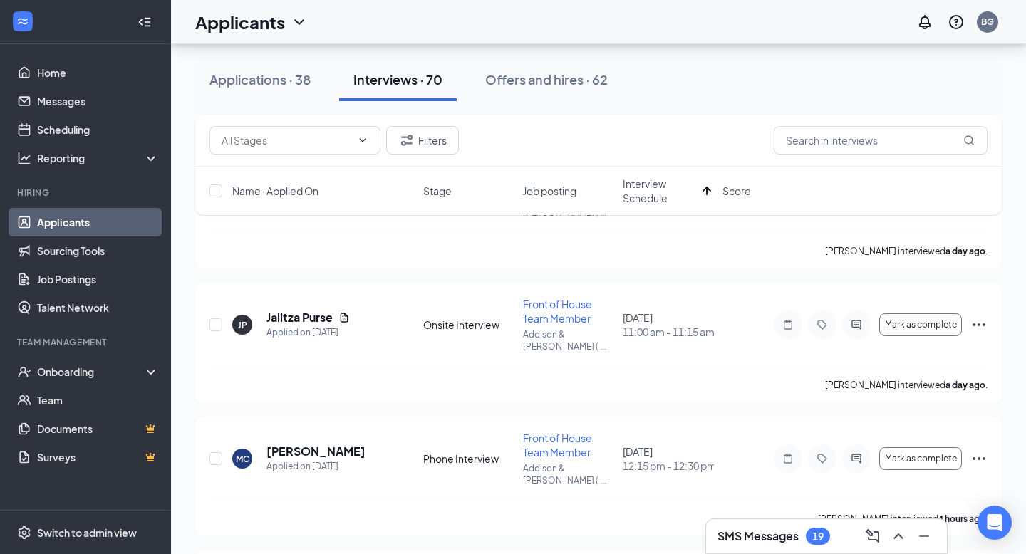
scroll to position [341, 0]
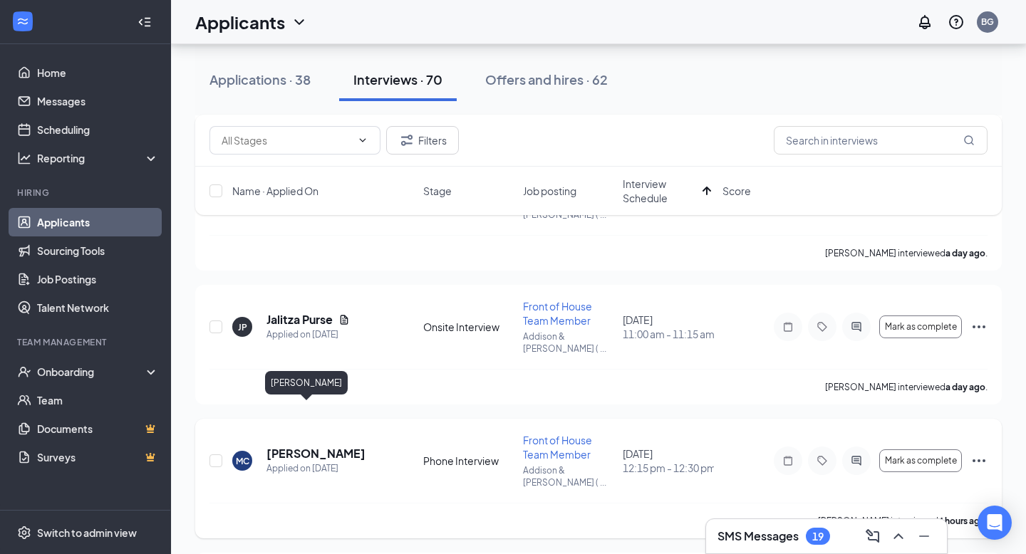
click at [307, 446] on h5 "[PERSON_NAME]" at bounding box center [316, 454] width 99 height 16
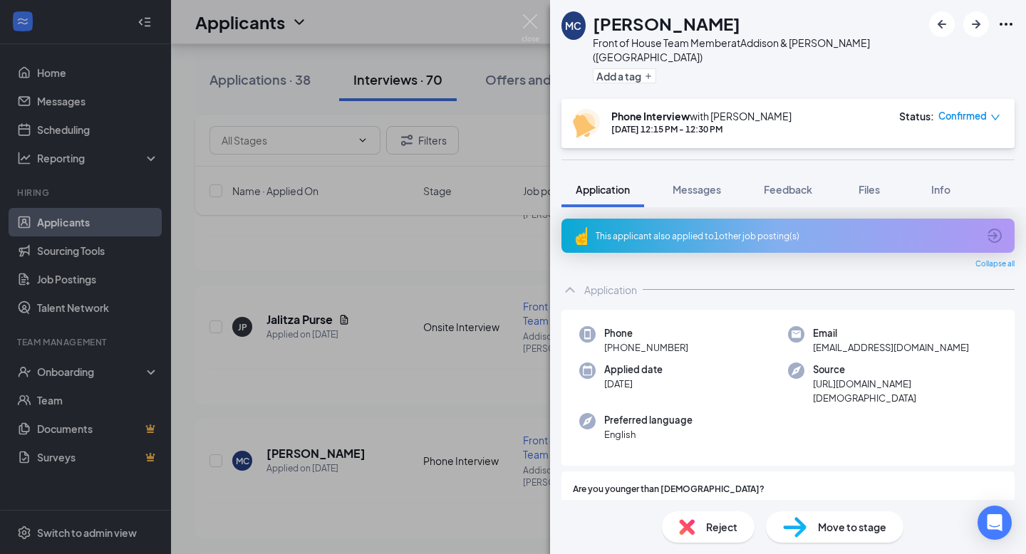
click at [455, 339] on div "MC Maria Concepcion Montoya Front of House Team Member at Addison & Elston (IL)…" at bounding box center [513, 277] width 1026 height 554
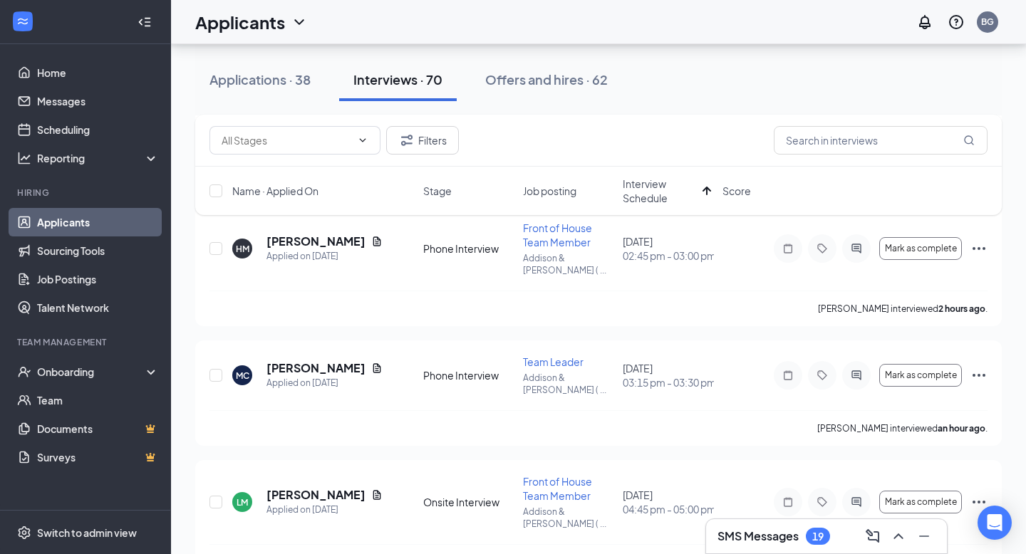
scroll to position [679, 0]
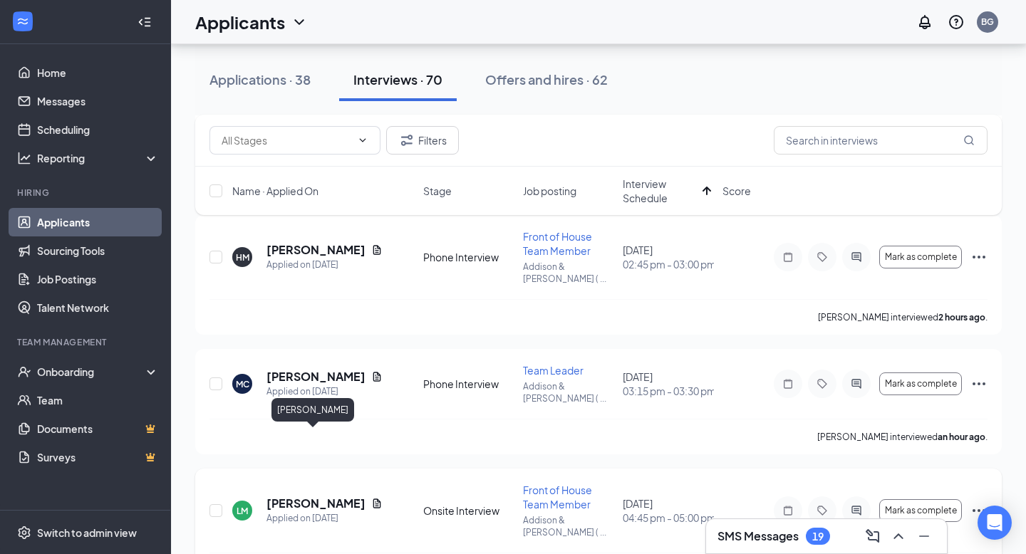
click at [327, 496] on h5 "[PERSON_NAME]" at bounding box center [316, 504] width 99 height 16
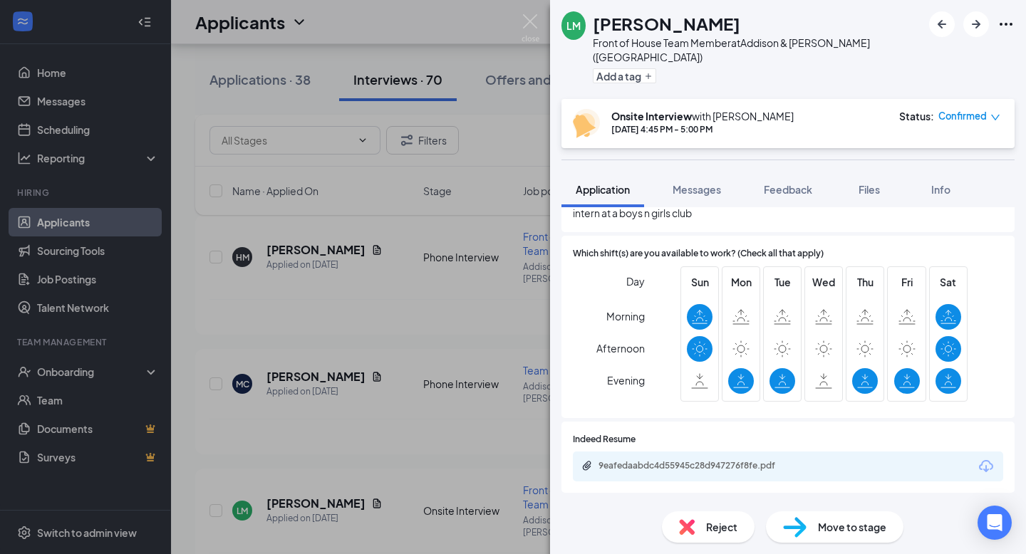
scroll to position [647, 0]
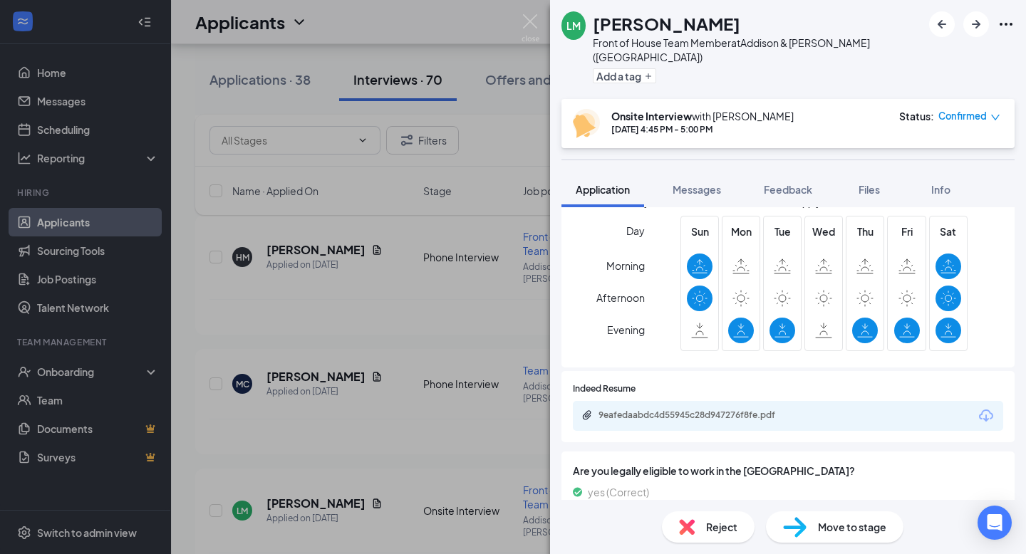
click at [643, 401] on div "9eafedaabdc4d55945c28d947276f8fe.pdf" at bounding box center [788, 416] width 430 height 30
click at [643, 410] on div "9eafedaabdc4d55945c28d947276f8fe.pdf" at bounding box center [699, 415] width 200 height 11
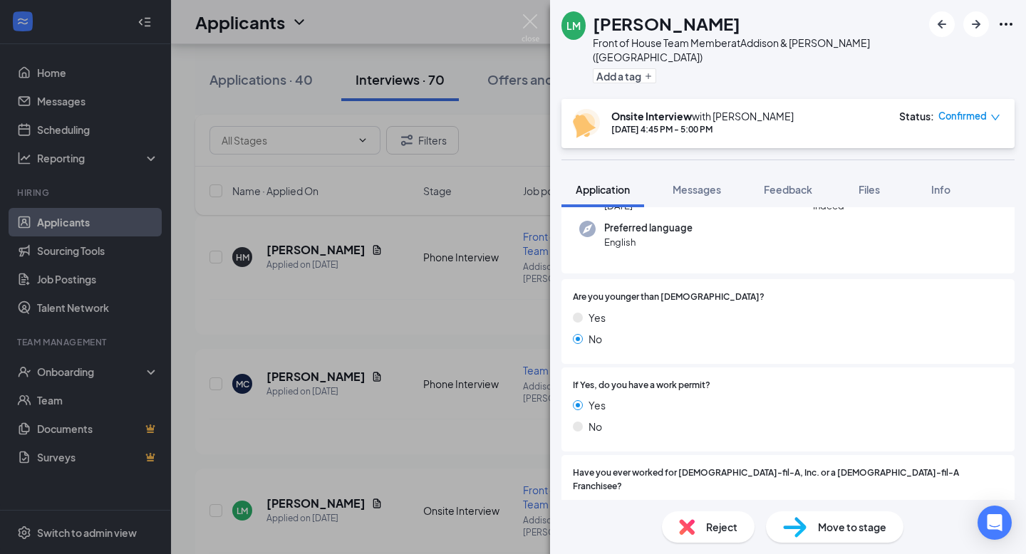
scroll to position [0, 0]
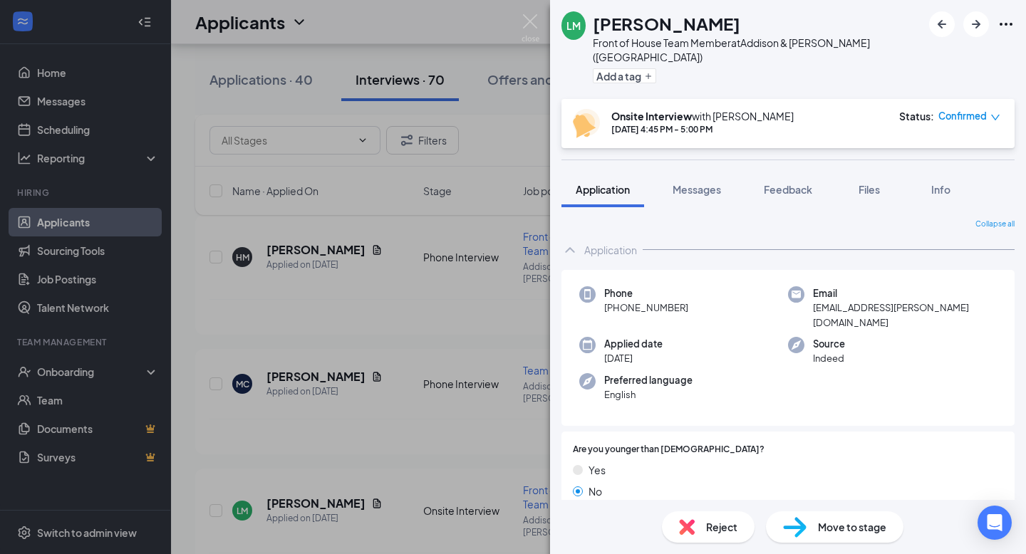
click at [445, 38] on div "LM Leya Marquez Front of House Team Member at Addison & Elston (IL) Add a tag O…" at bounding box center [513, 277] width 1026 height 554
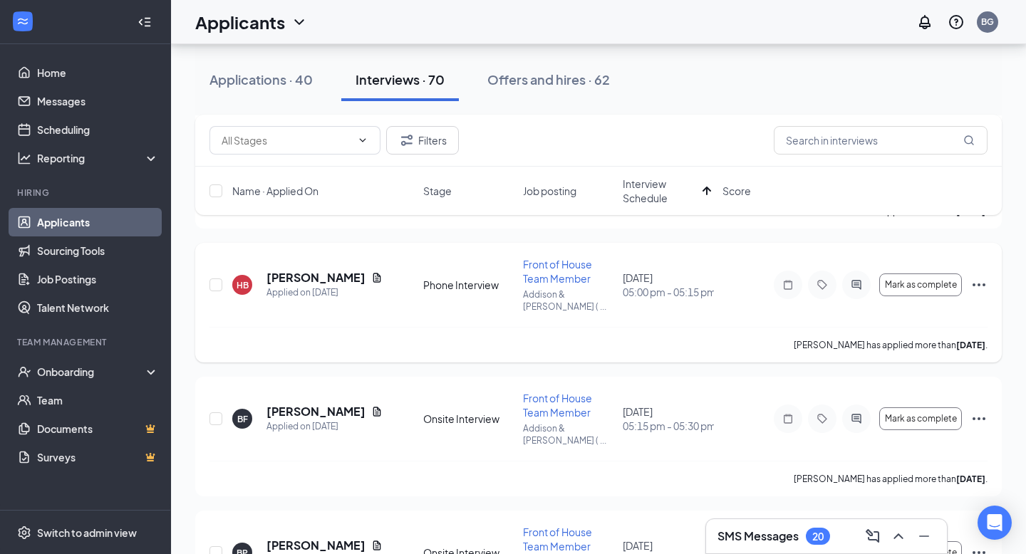
scroll to position [1070, 0]
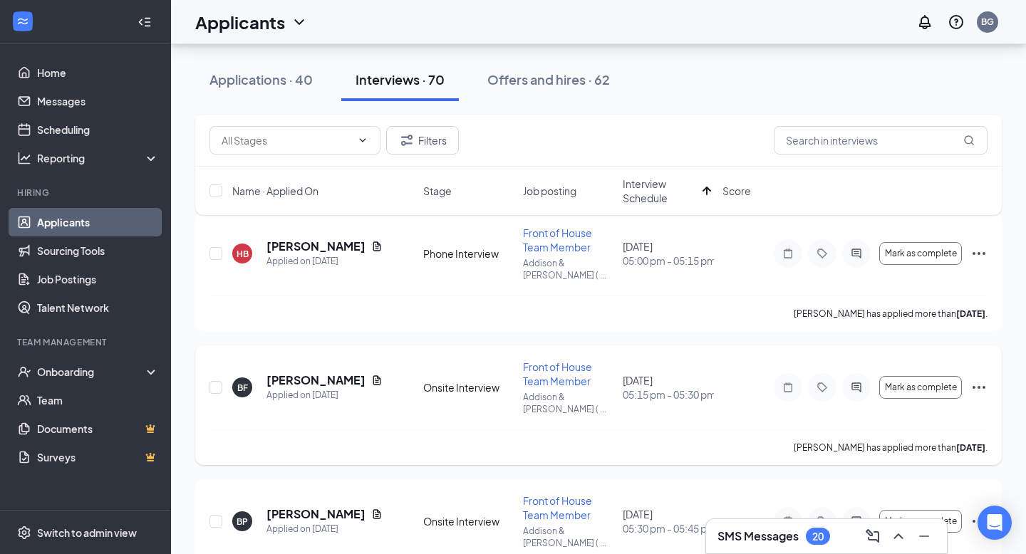
click at [475, 430] on div "Bryan Flores has applied more than 9 days ago ." at bounding box center [599, 448] width 778 height 36
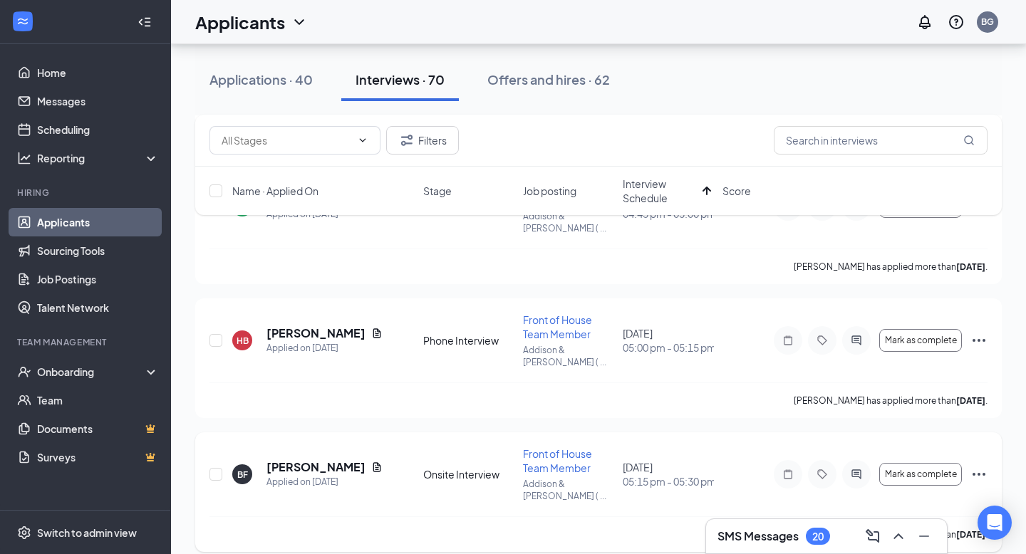
scroll to position [966, 0]
